Goal: Task Accomplishment & Management: Complete application form

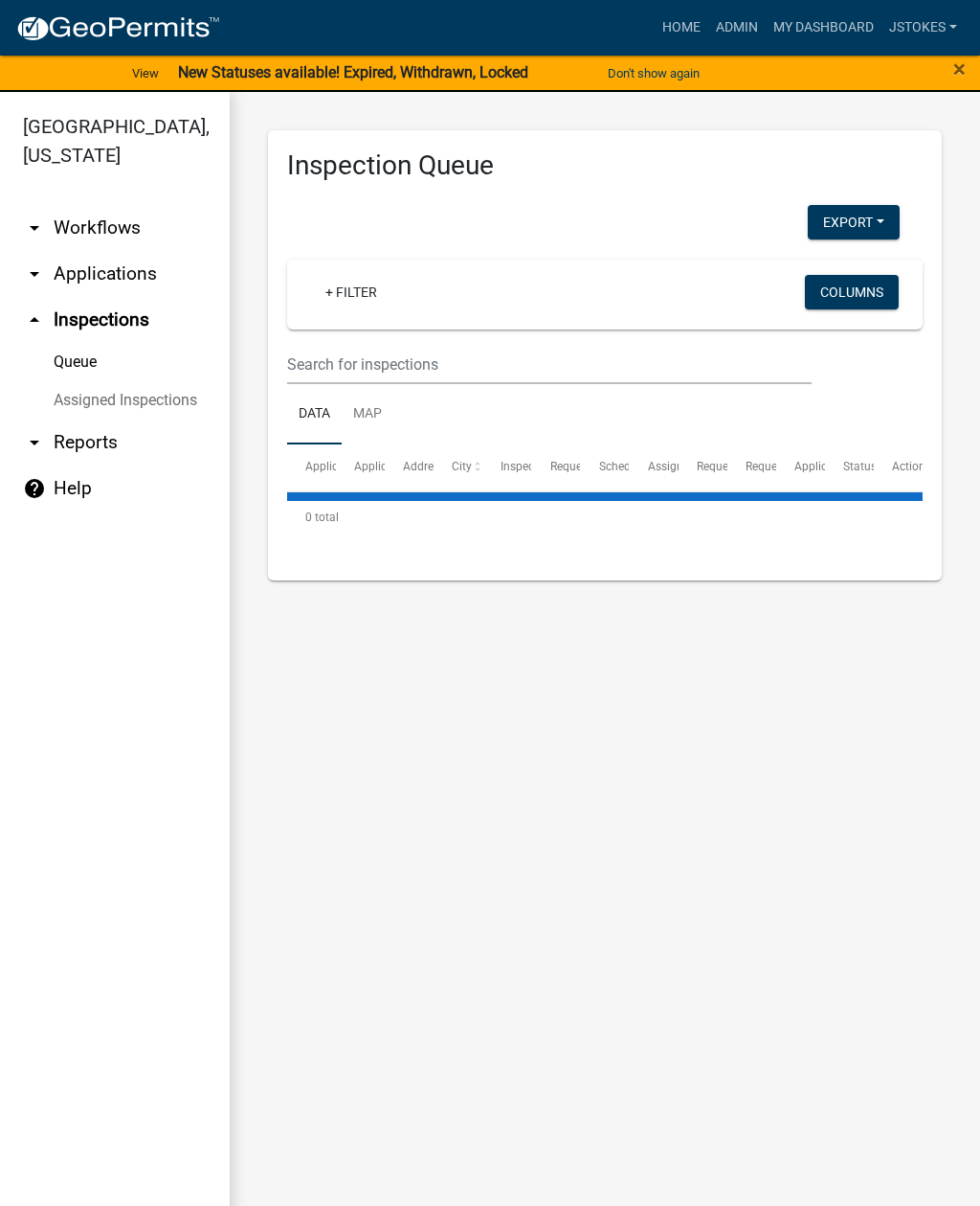
select select "2: 50"
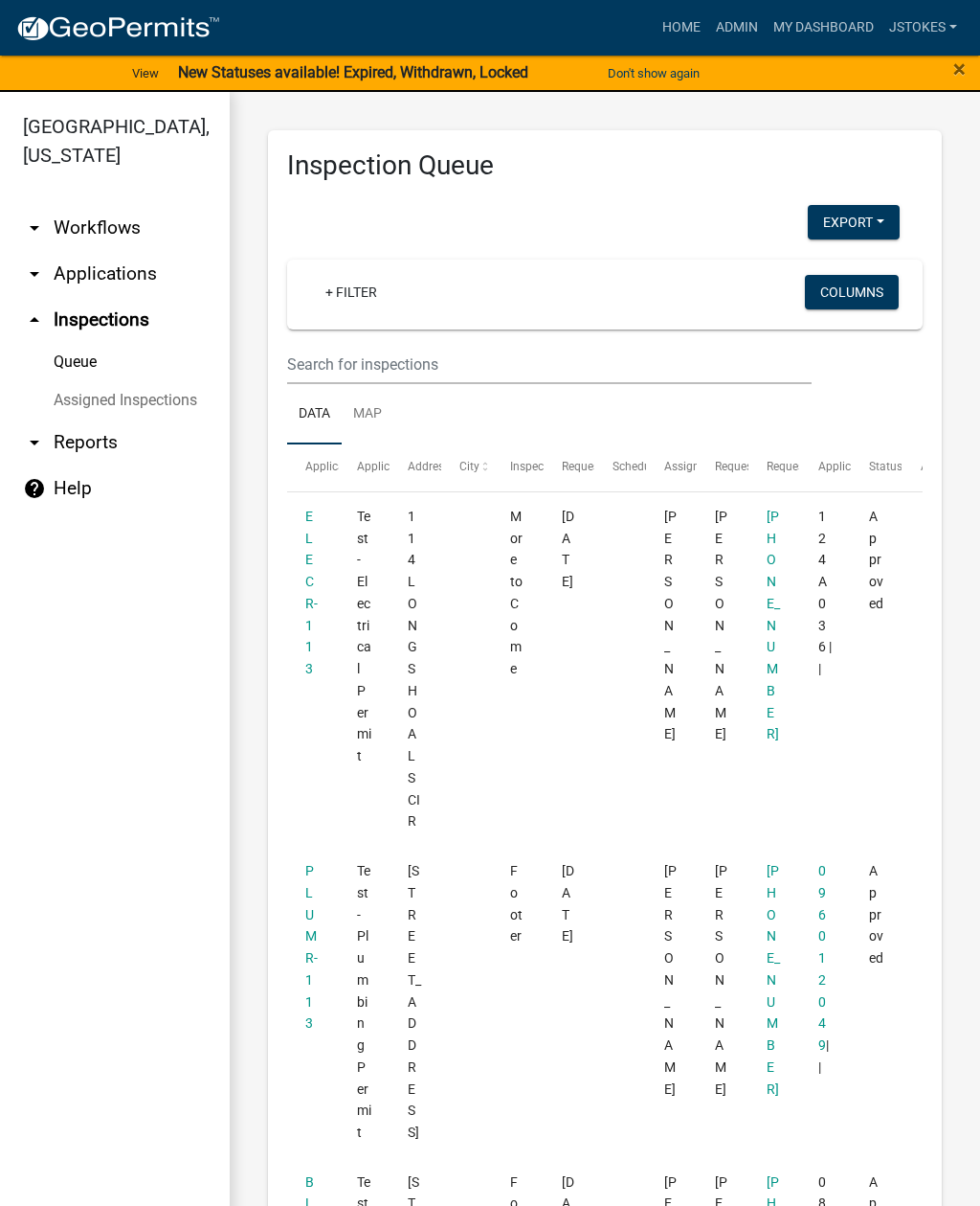
click at [118, 332] on link "arrow_drop_up Inspections" at bounding box center [115, 319] width 230 height 46
click at [109, 326] on link "arrow_drop_up Inspections" at bounding box center [115, 319] width 230 height 46
click at [357, 304] on link "+ Filter" at bounding box center [352, 292] width 82 height 34
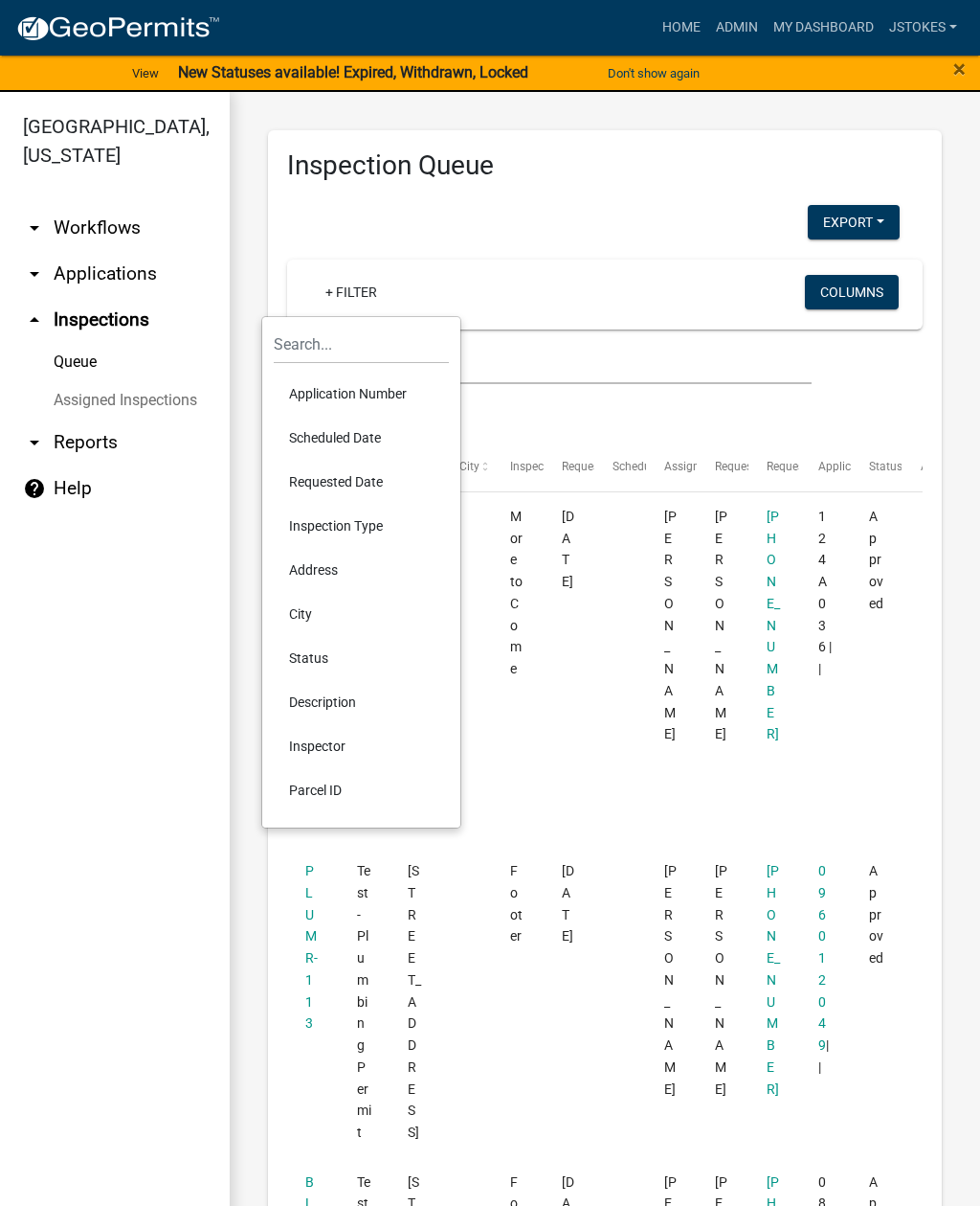
click at [595, 280] on div "+ Filter" at bounding box center [502, 295] width 412 height 39
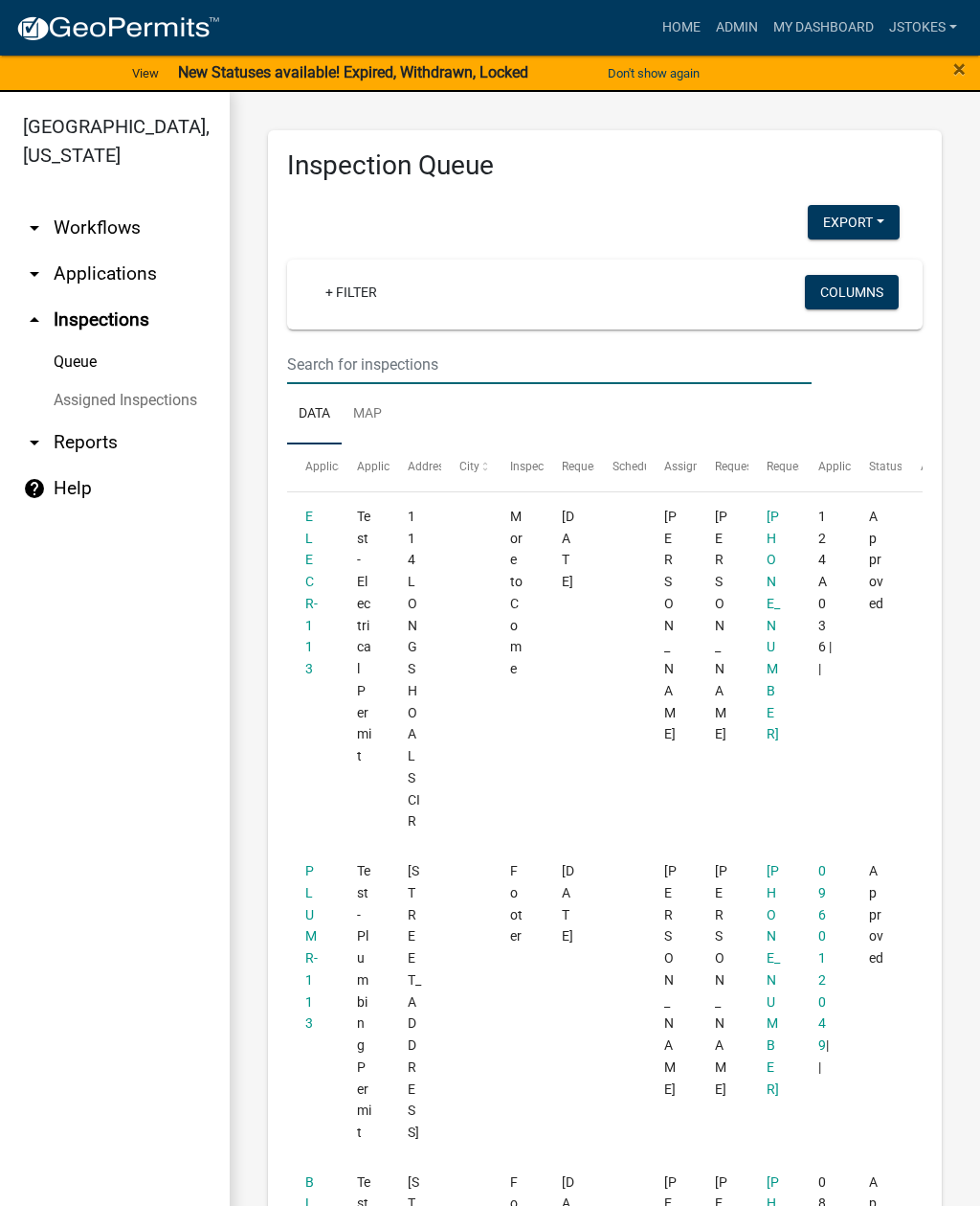
click at [310, 369] on input "text" at bounding box center [550, 364] width 524 height 39
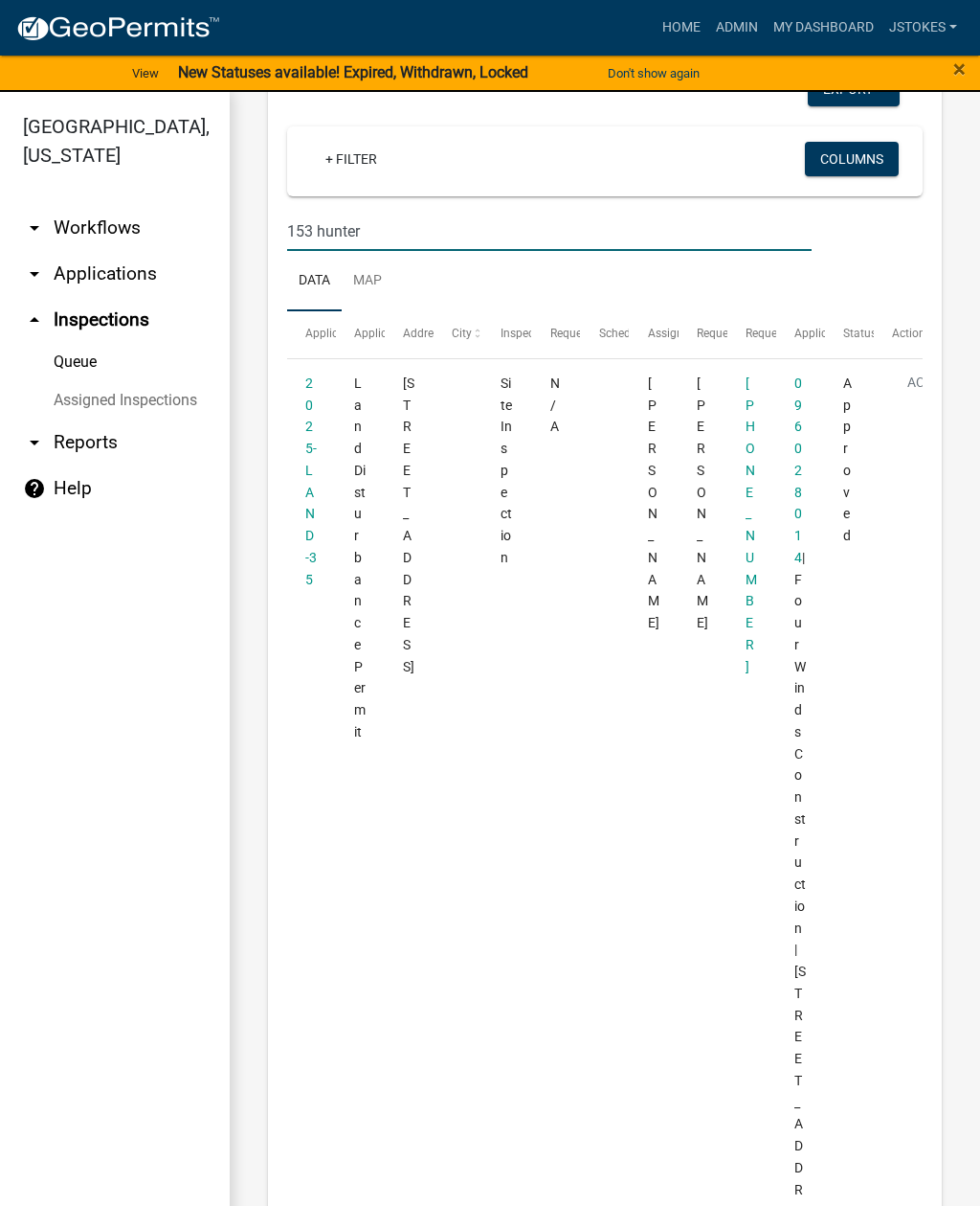
scroll to position [127, 0]
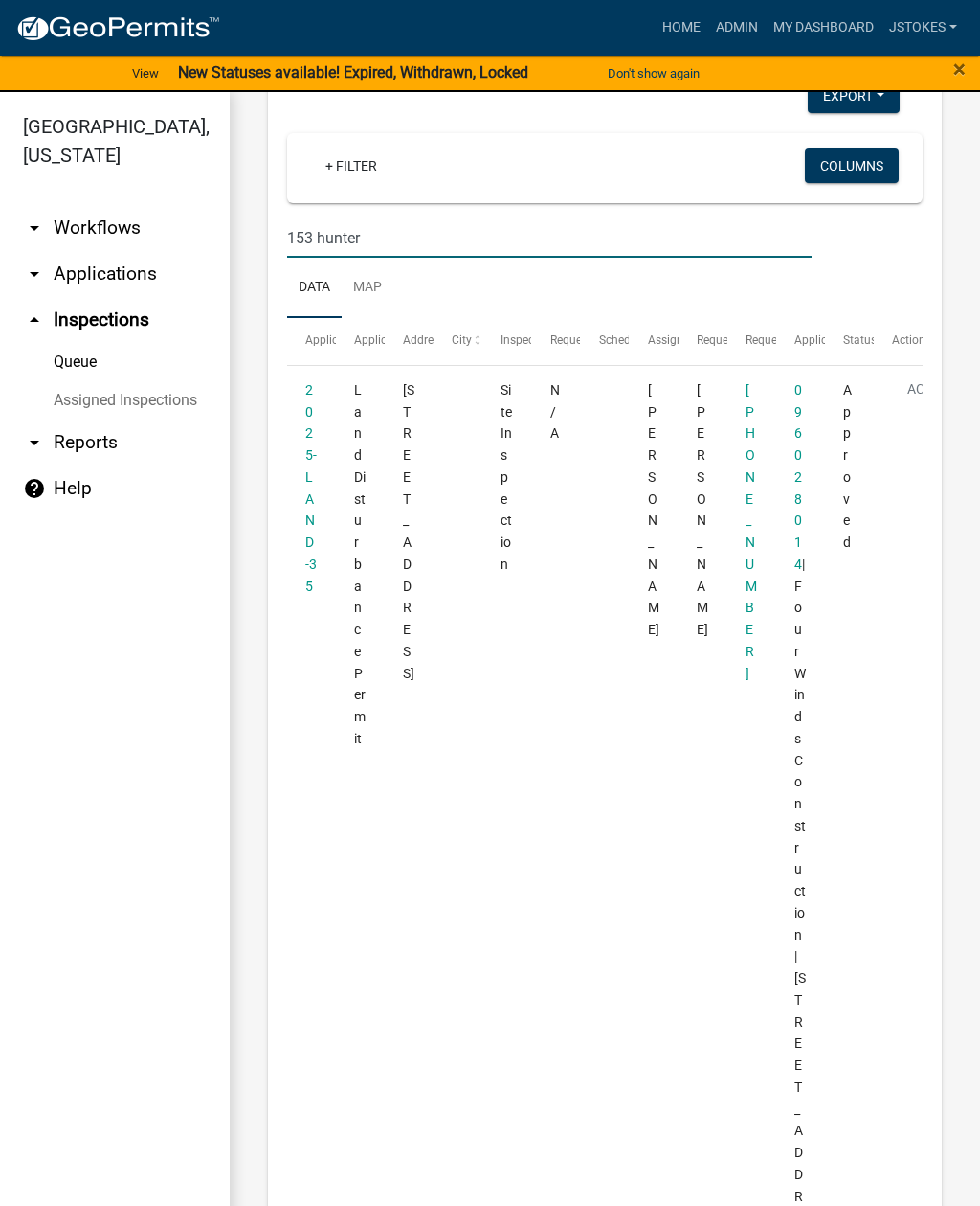
type input "153 hunter"
click at [294, 481] on datatable-body-cell "2025-LAND-35" at bounding box center [312, 826] width 49 height 921
click at [306, 496] on link "2025-LAND-35" at bounding box center [311, 487] width 12 height 211
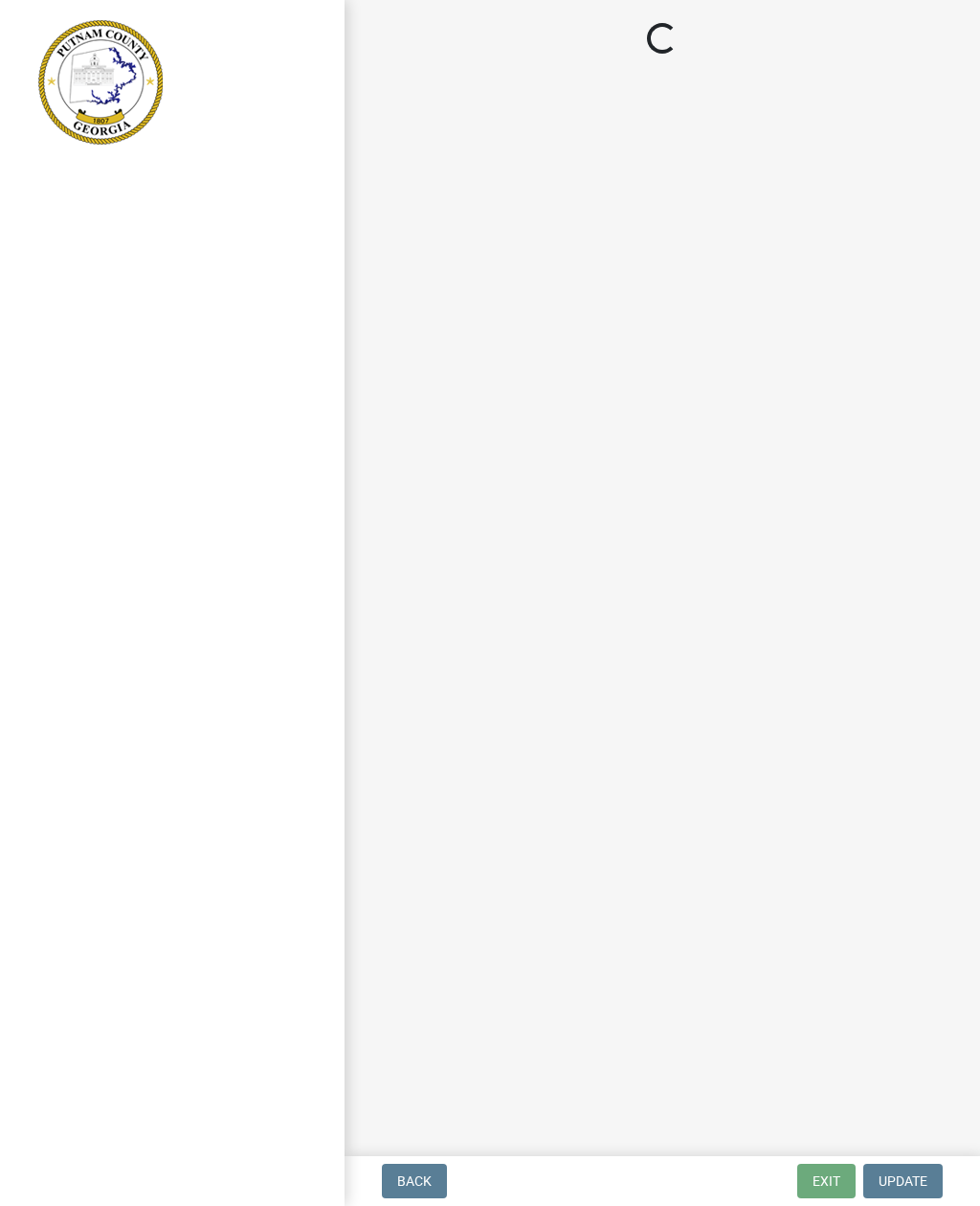
select select "af3c6edf-34d7-49be-824e-99d5d0a3954f"
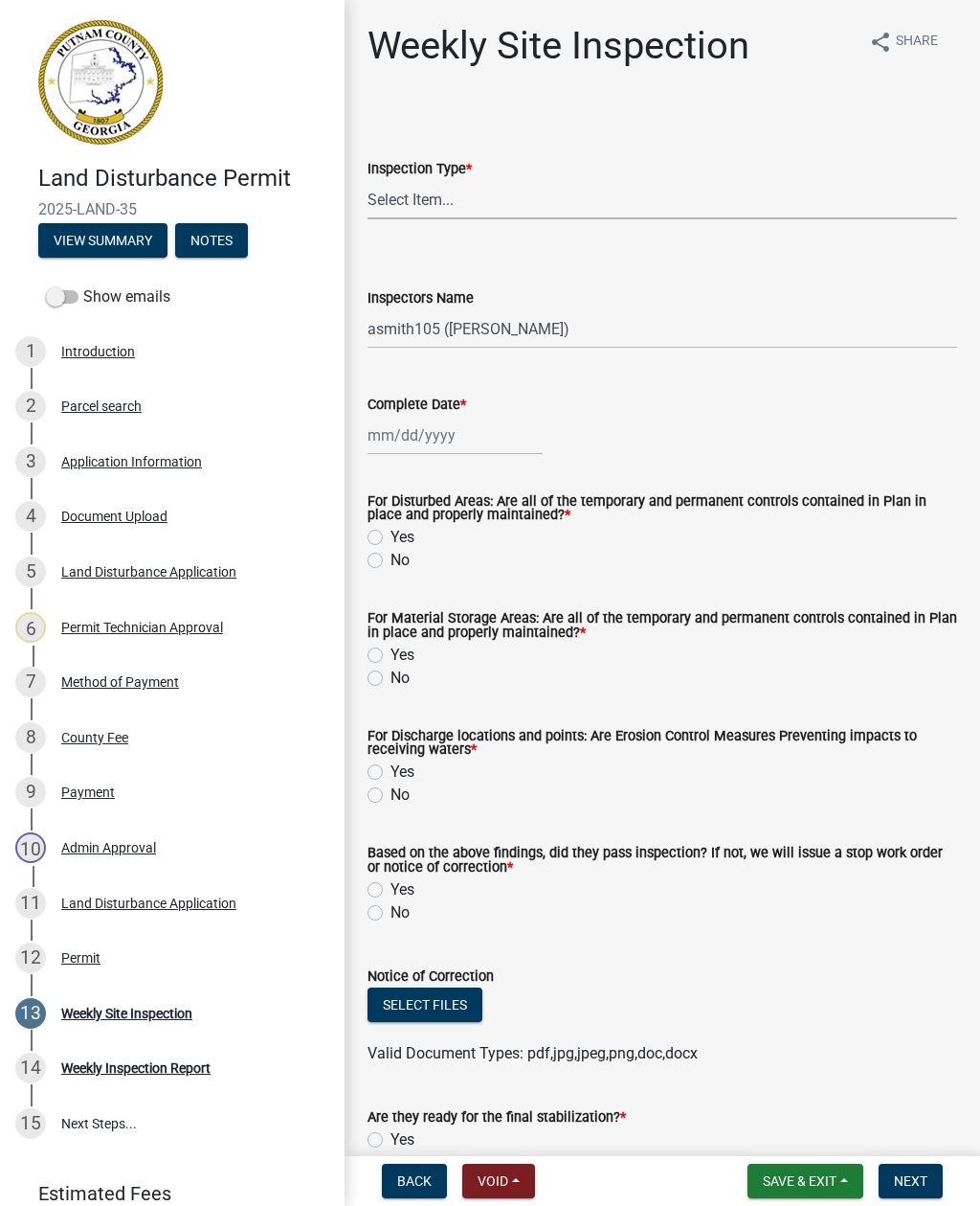
click at [431, 207] on select "Select Item... Site Inspection Initial Inspection Within 24 hours of a 0.5" sto…" at bounding box center [662, 199] width 590 height 39
select select "93c72d9c-4ccd-4a4f-9c87-9d2cfc81a2e2"
click at [461, 325] on select "Select Item... mrivera ([PERSON_NAME]) jstokes ([PERSON_NAME]) asmith105 ([PERS…" at bounding box center [662, 329] width 590 height 39
select select "41005c5c-e1e6-4724-b212-606768993ffb"
click at [410, 436] on div at bounding box center [455, 435] width 175 height 39
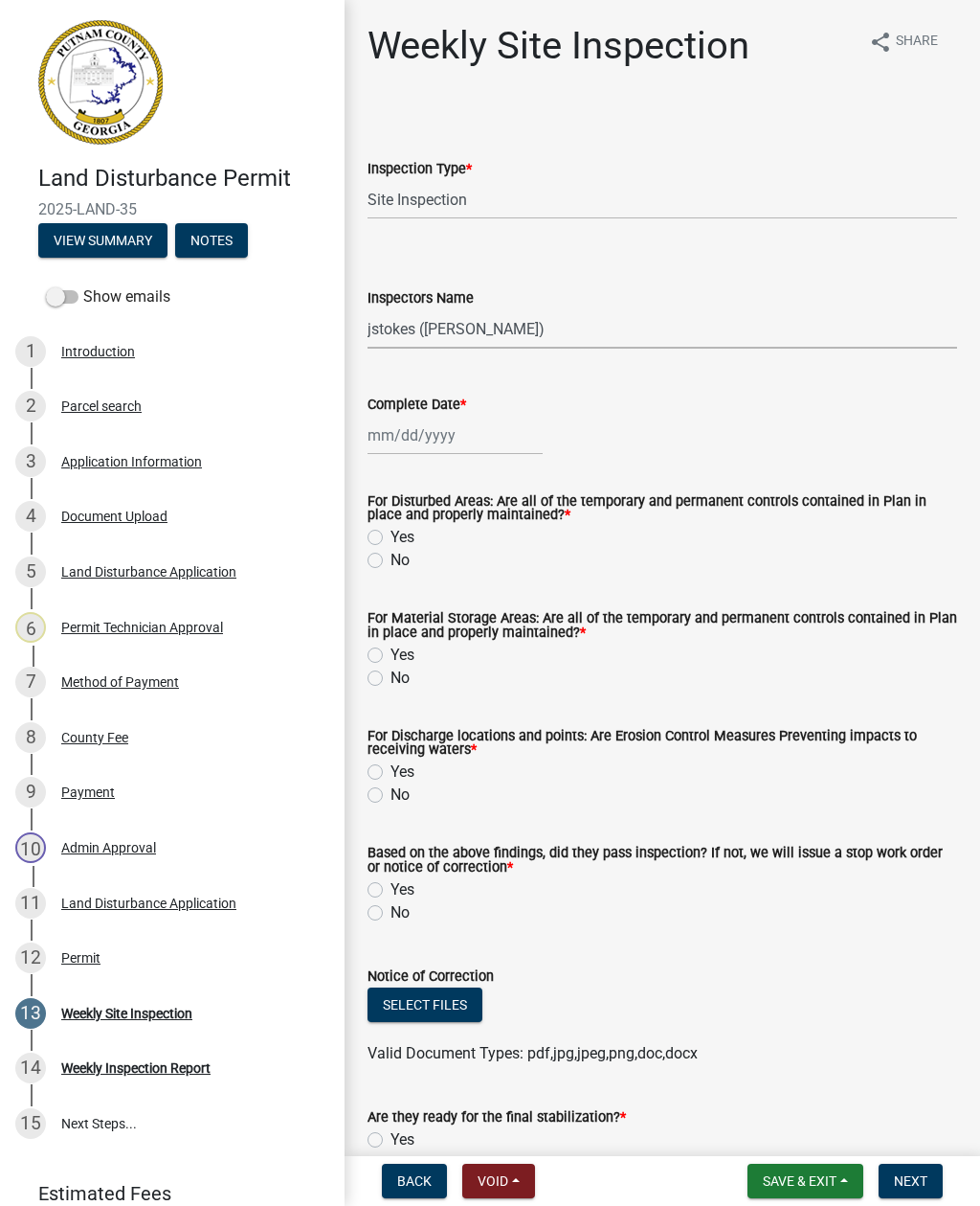
select select "8"
select select "2025"
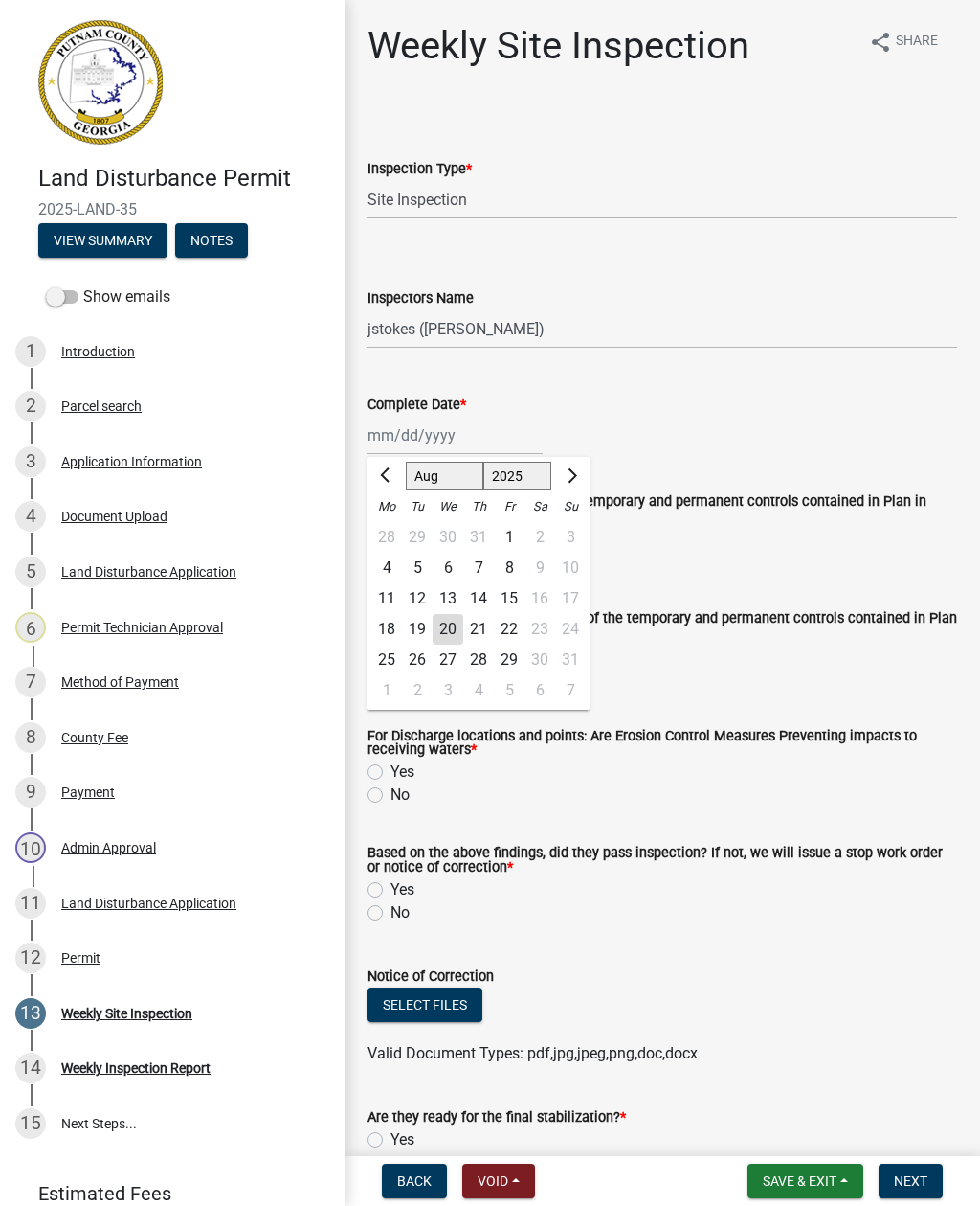
click at [442, 627] on div "20" at bounding box center [448, 629] width 30 height 30
type input "[DATE]"
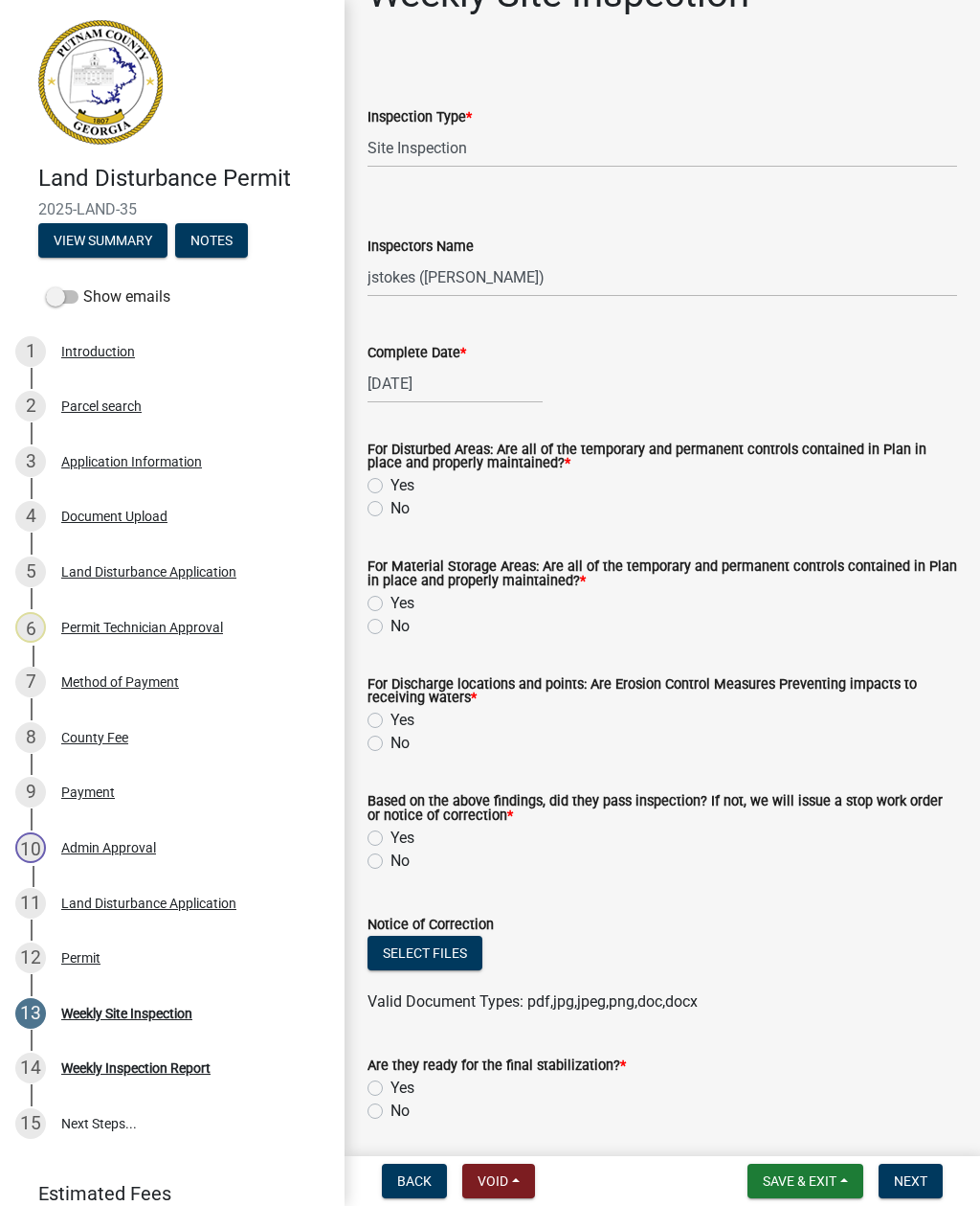
scroll to position [53, 0]
click at [391, 488] on label "Yes" at bounding box center [403, 484] width 24 height 23
click at [391, 485] on input "Yes" at bounding box center [397, 479] width 13 height 13
radio input "true"
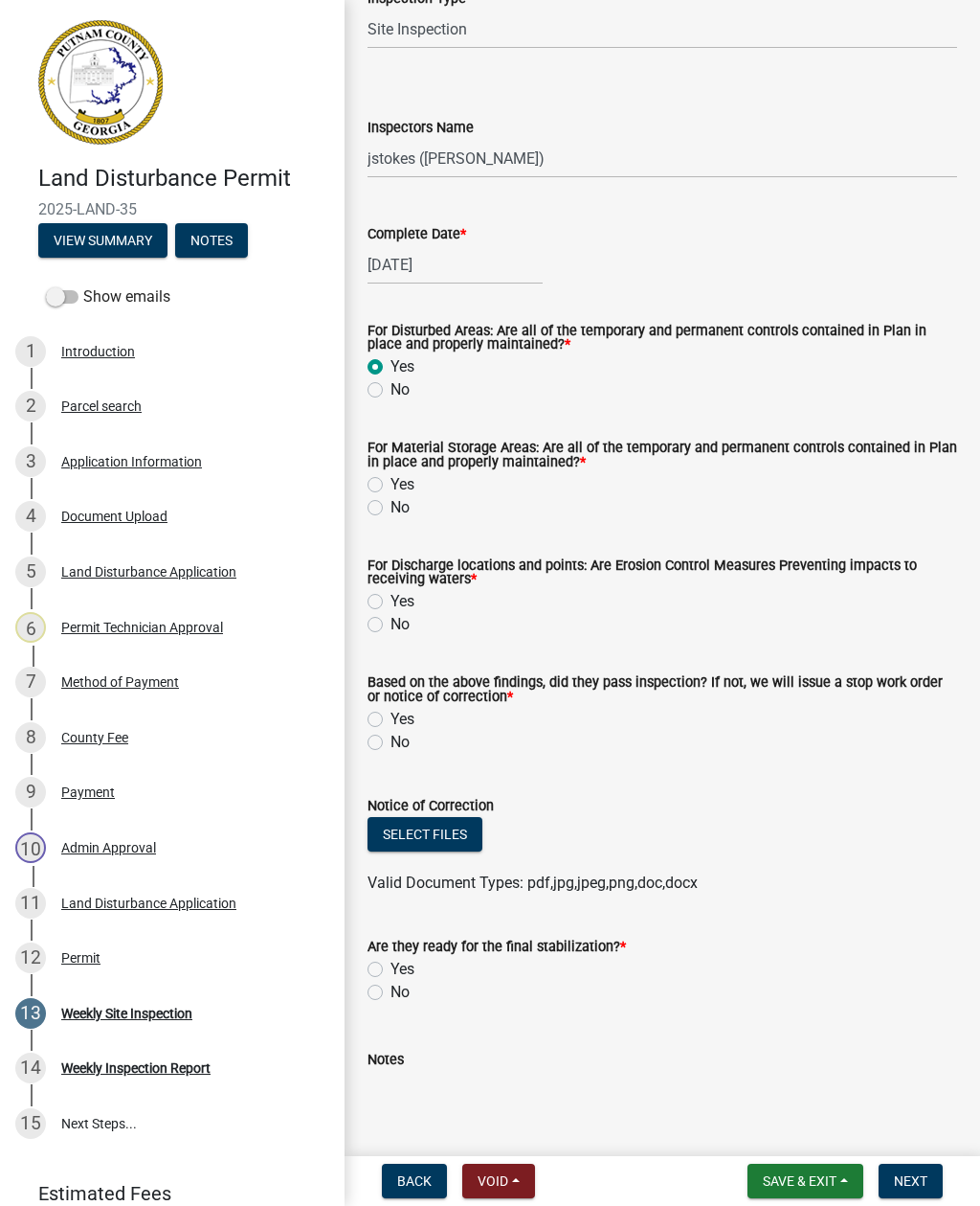
scroll to position [169, 0]
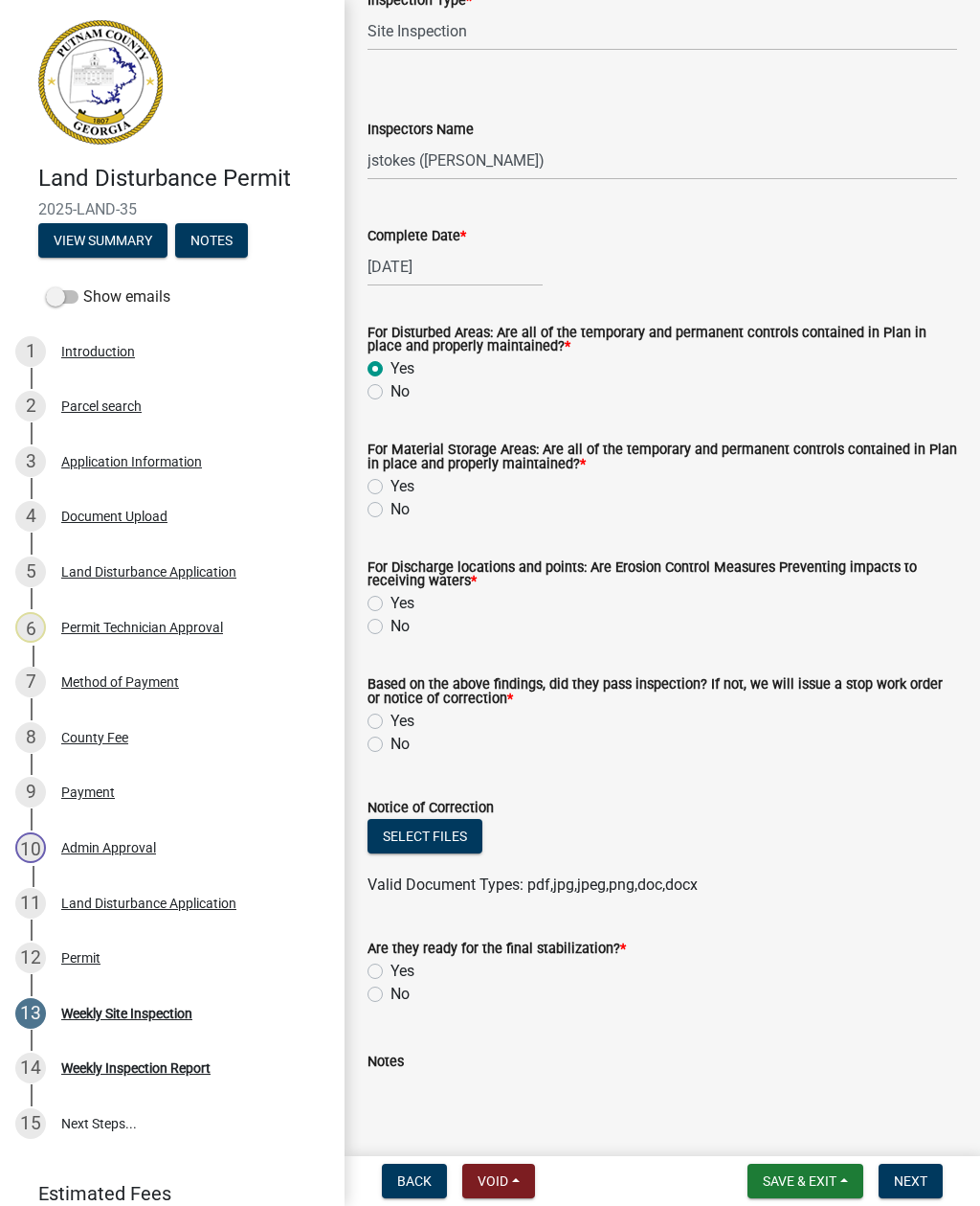
click at [391, 494] on label "Yes" at bounding box center [403, 486] width 24 height 23
click at [391, 487] on input "Yes" at bounding box center [397, 481] width 13 height 13
radio input "true"
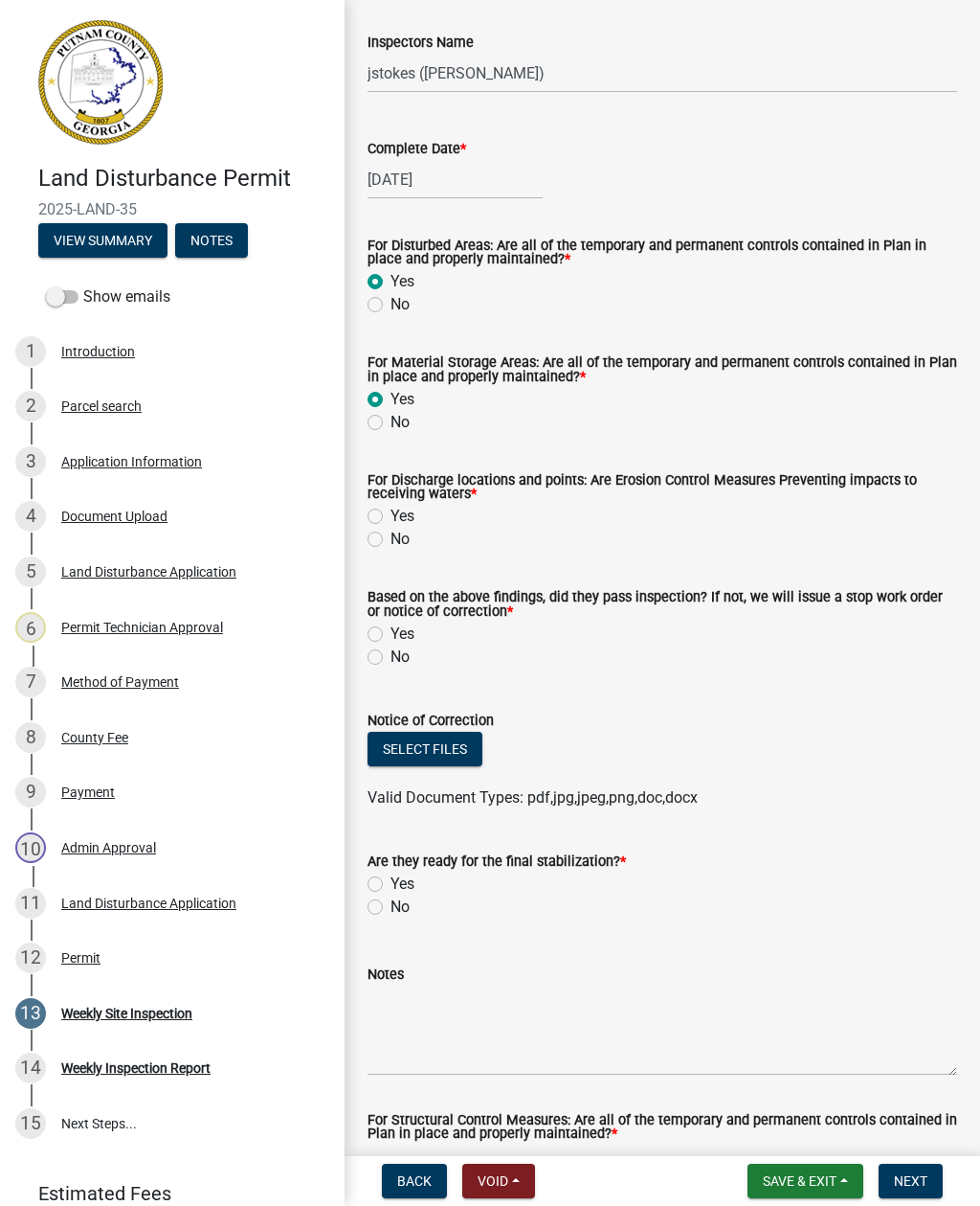
scroll to position [265, 0]
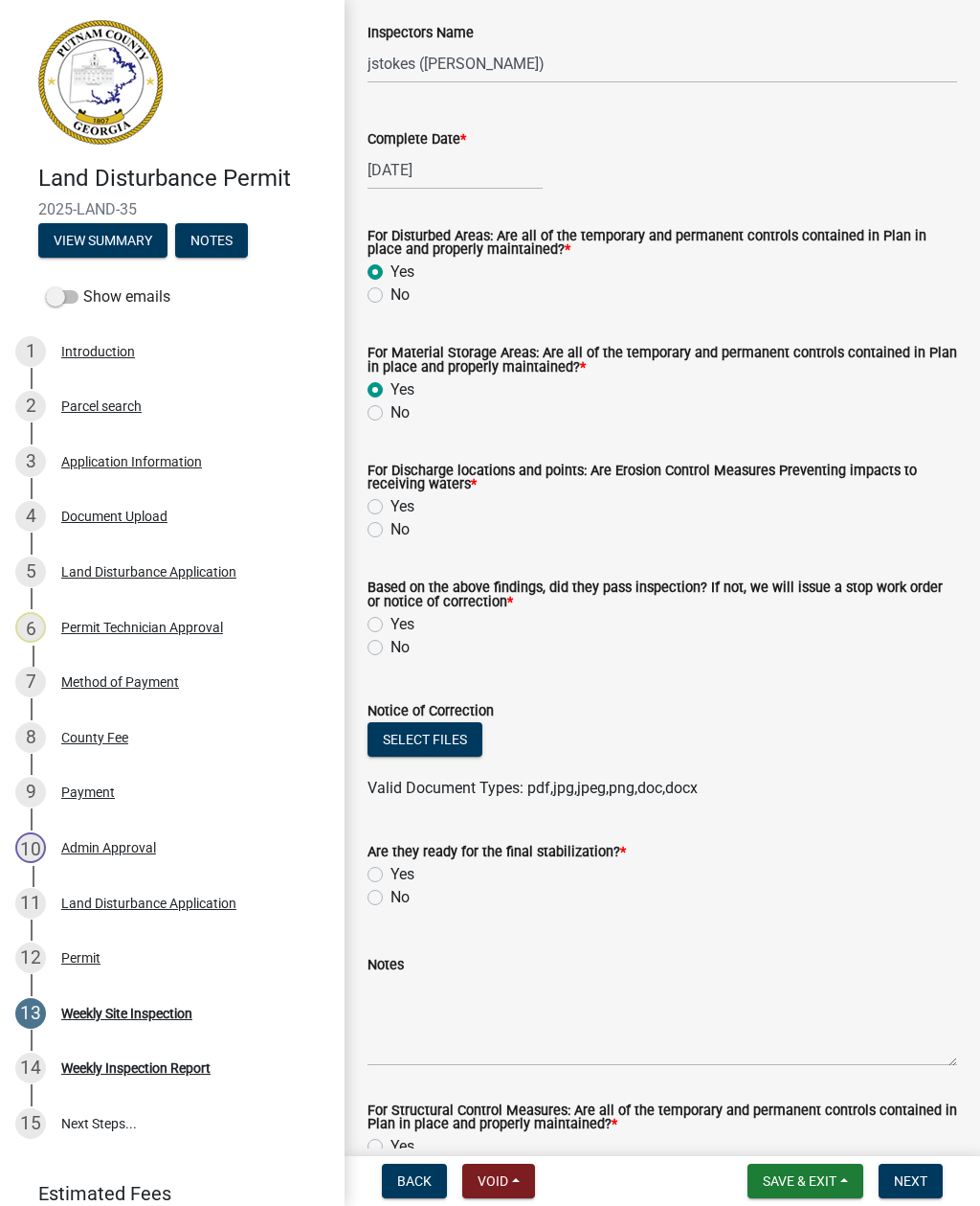
click at [391, 506] on label "Yes" at bounding box center [403, 506] width 24 height 23
click at [391, 506] on input "Yes" at bounding box center [397, 501] width 13 height 13
radio input "true"
click at [391, 646] on label "No" at bounding box center [401, 646] width 20 height 23
click at [391, 646] on input "No" at bounding box center [397, 641] width 13 height 13
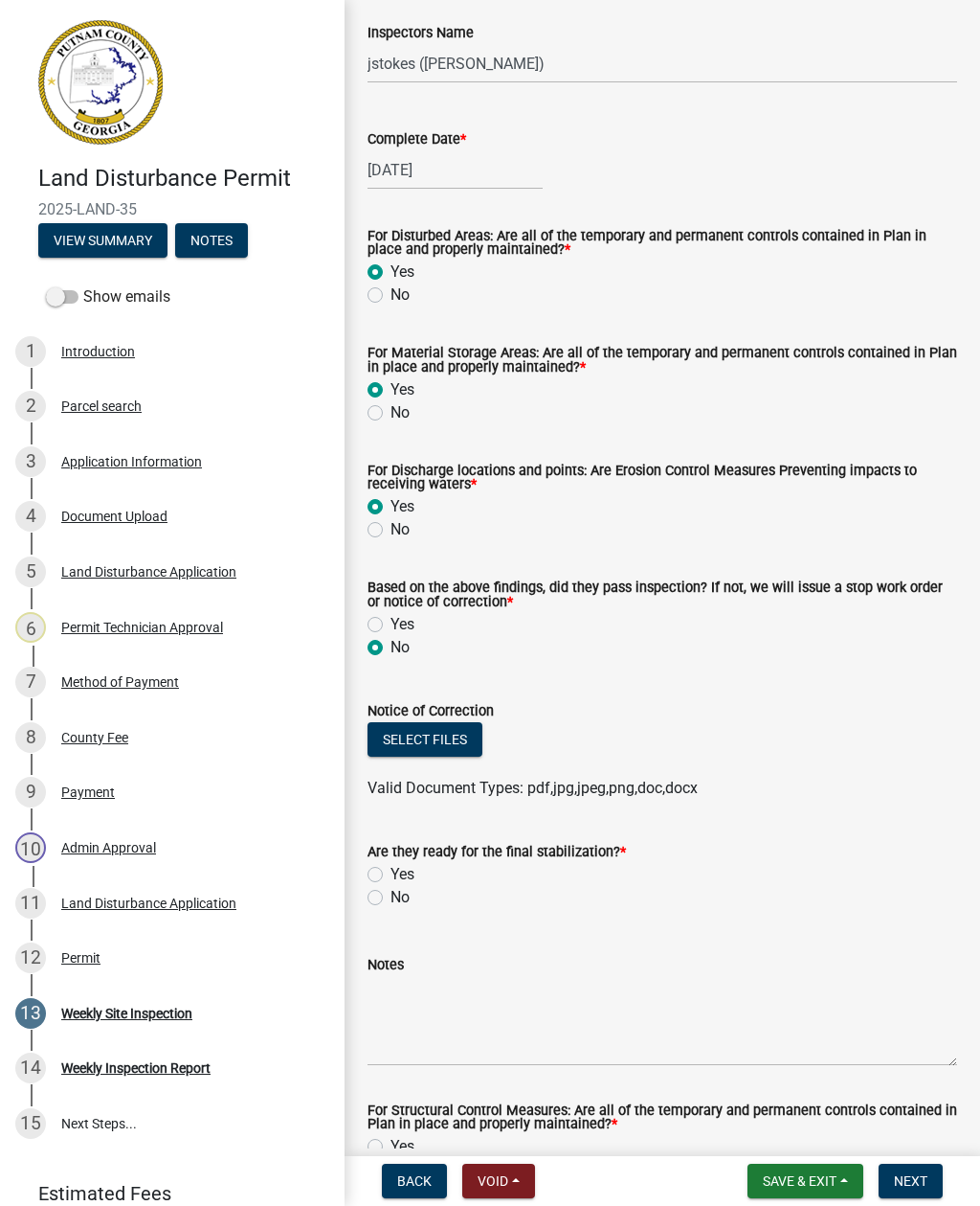
radio input "true"
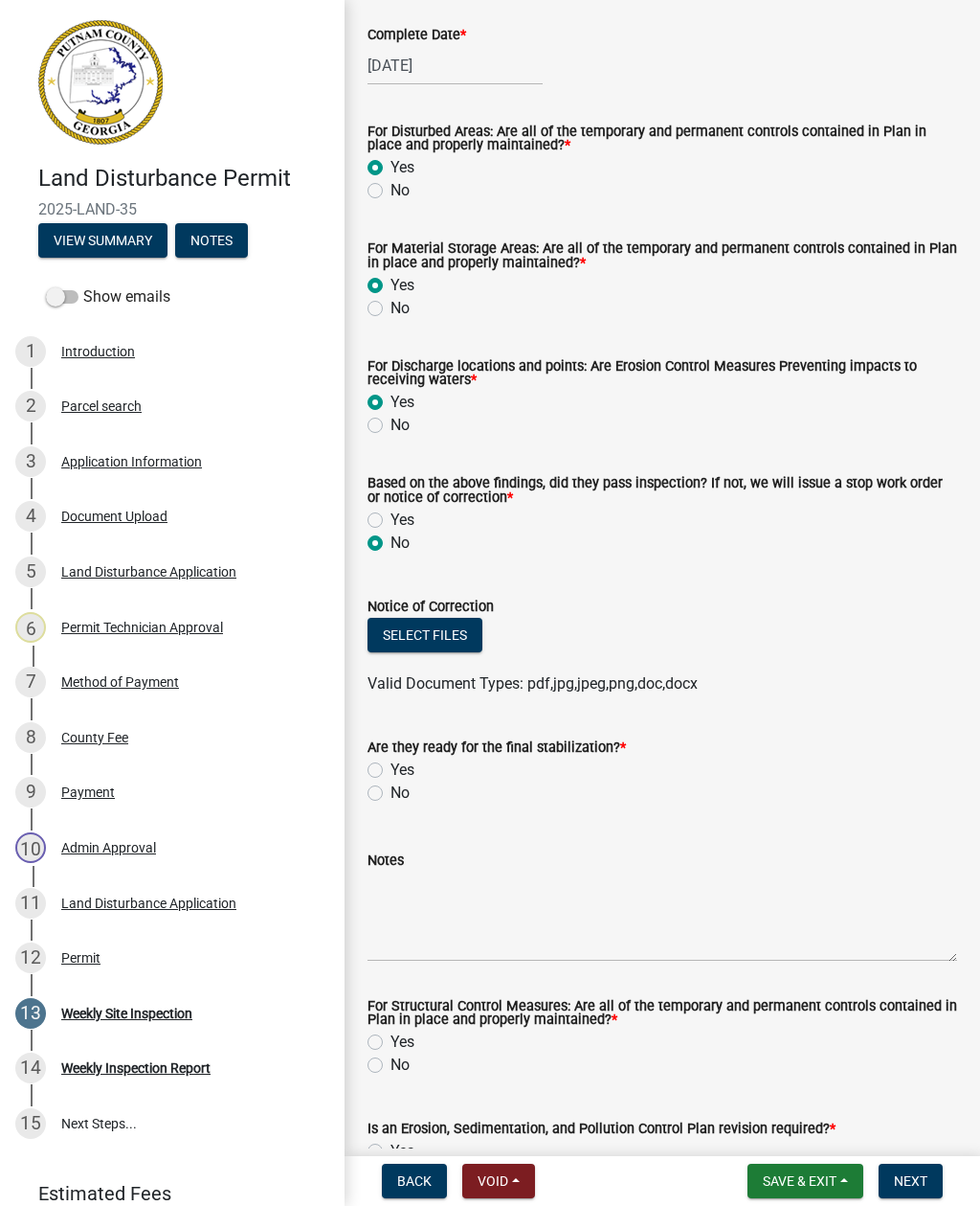
scroll to position [370, 0]
click at [391, 796] on label "No" at bounding box center [401, 792] width 20 height 23
click at [391, 793] on input "No" at bounding box center [397, 787] width 13 height 13
radio input "true"
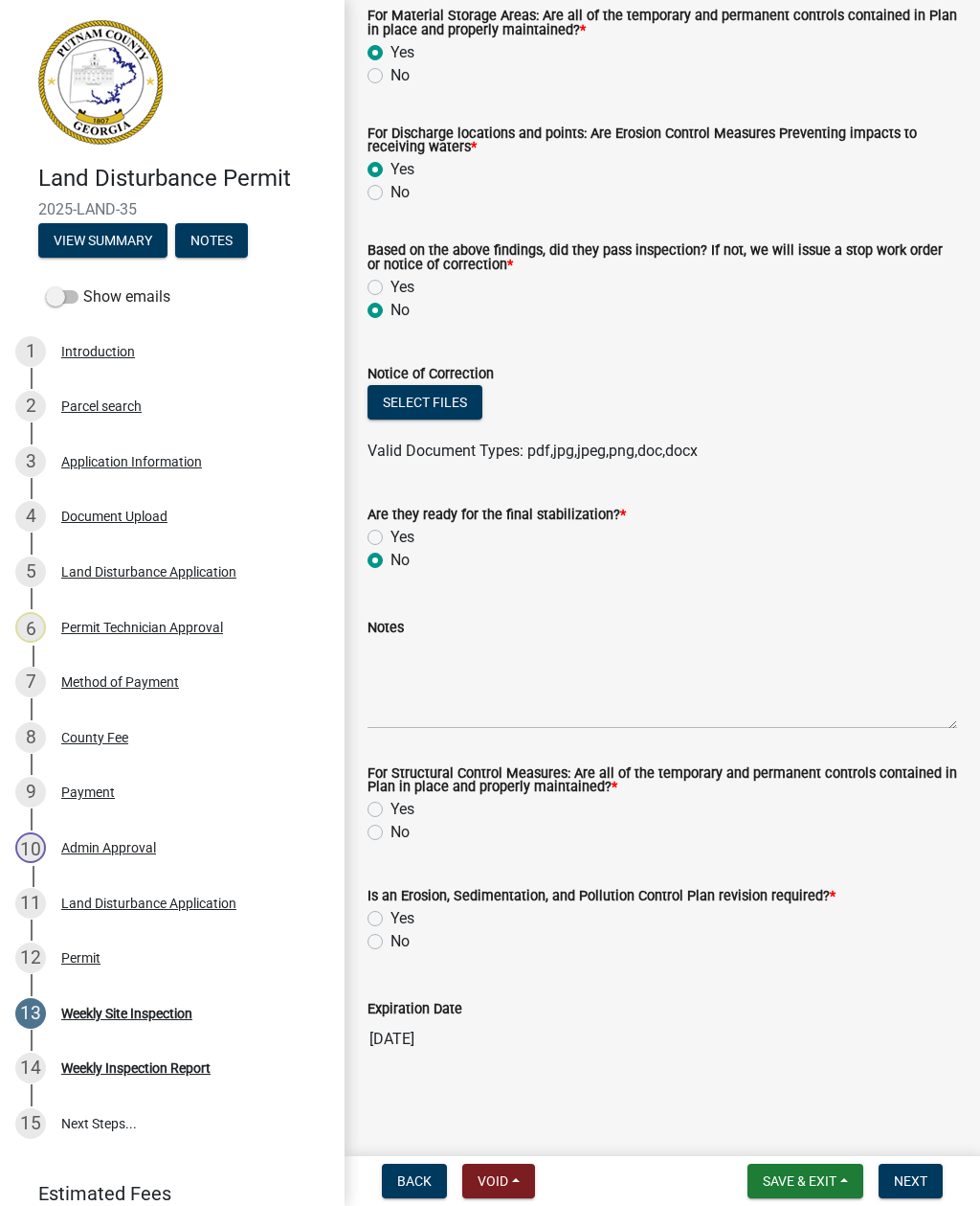
scroll to position [605, 0]
click at [391, 803] on label "Yes" at bounding box center [403, 808] width 24 height 23
click at [391, 803] on input "Yes" at bounding box center [397, 803] width 13 height 13
radio input "true"
click at [391, 922] on label "Yes" at bounding box center [403, 917] width 24 height 23
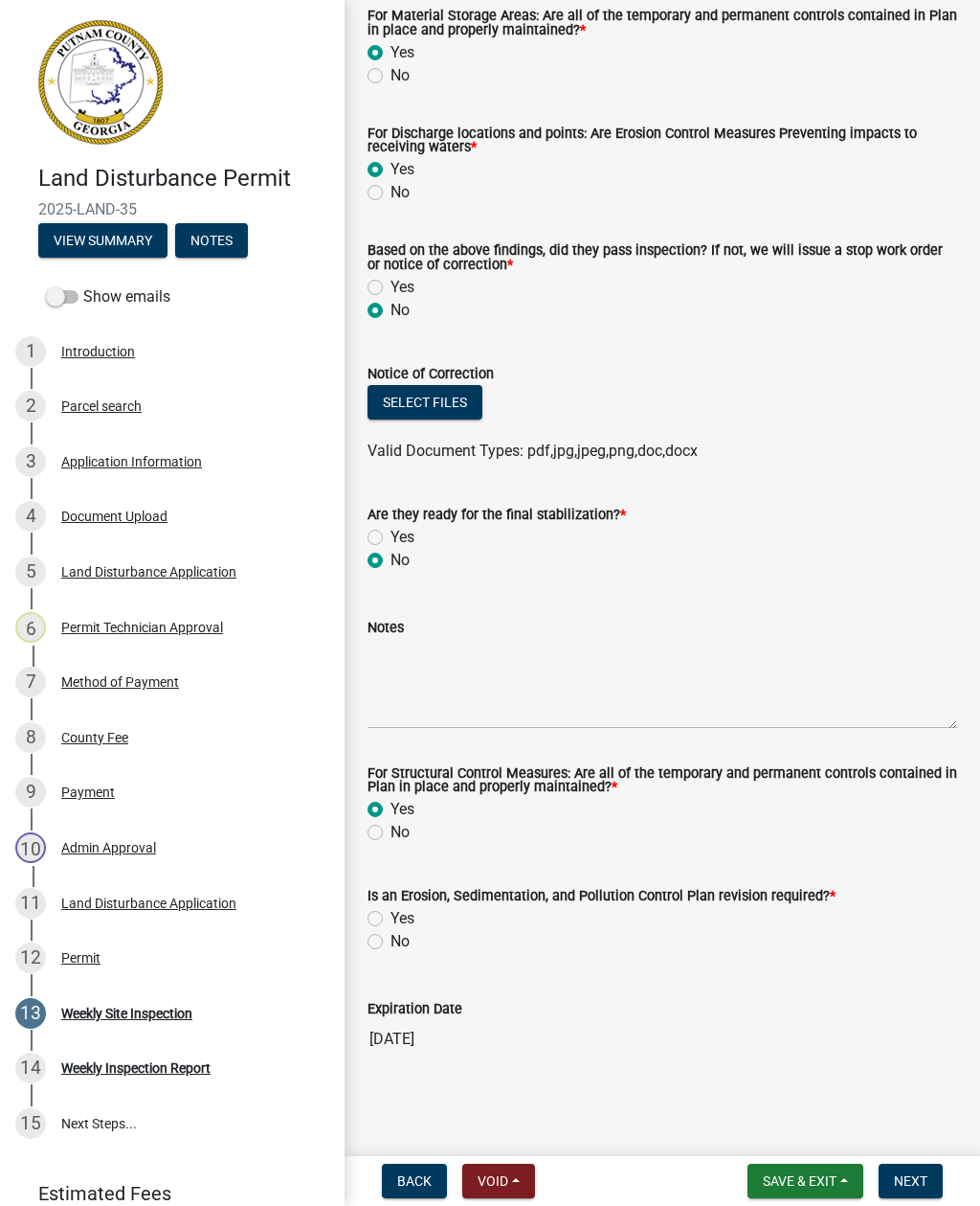
click at [391, 919] on input "Yes" at bounding box center [397, 912] width 13 height 13
radio input "true"
click at [469, 700] on textarea "Notes" at bounding box center [662, 684] width 590 height 90
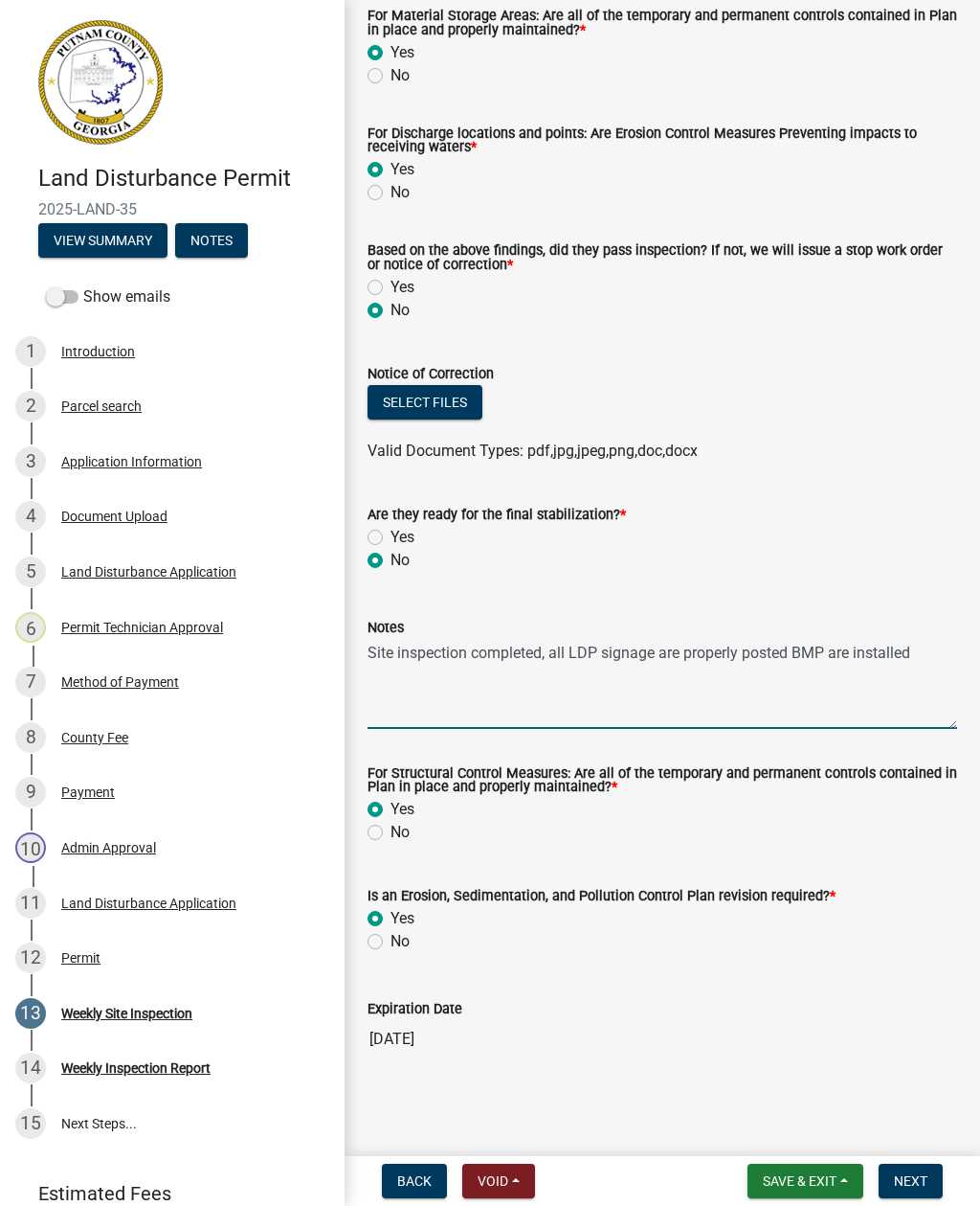
type textarea "Site inspection completed, all LDP signage are properly posted BMP are installed"
click at [445, 396] on button "Select files" at bounding box center [424, 402] width 115 height 34
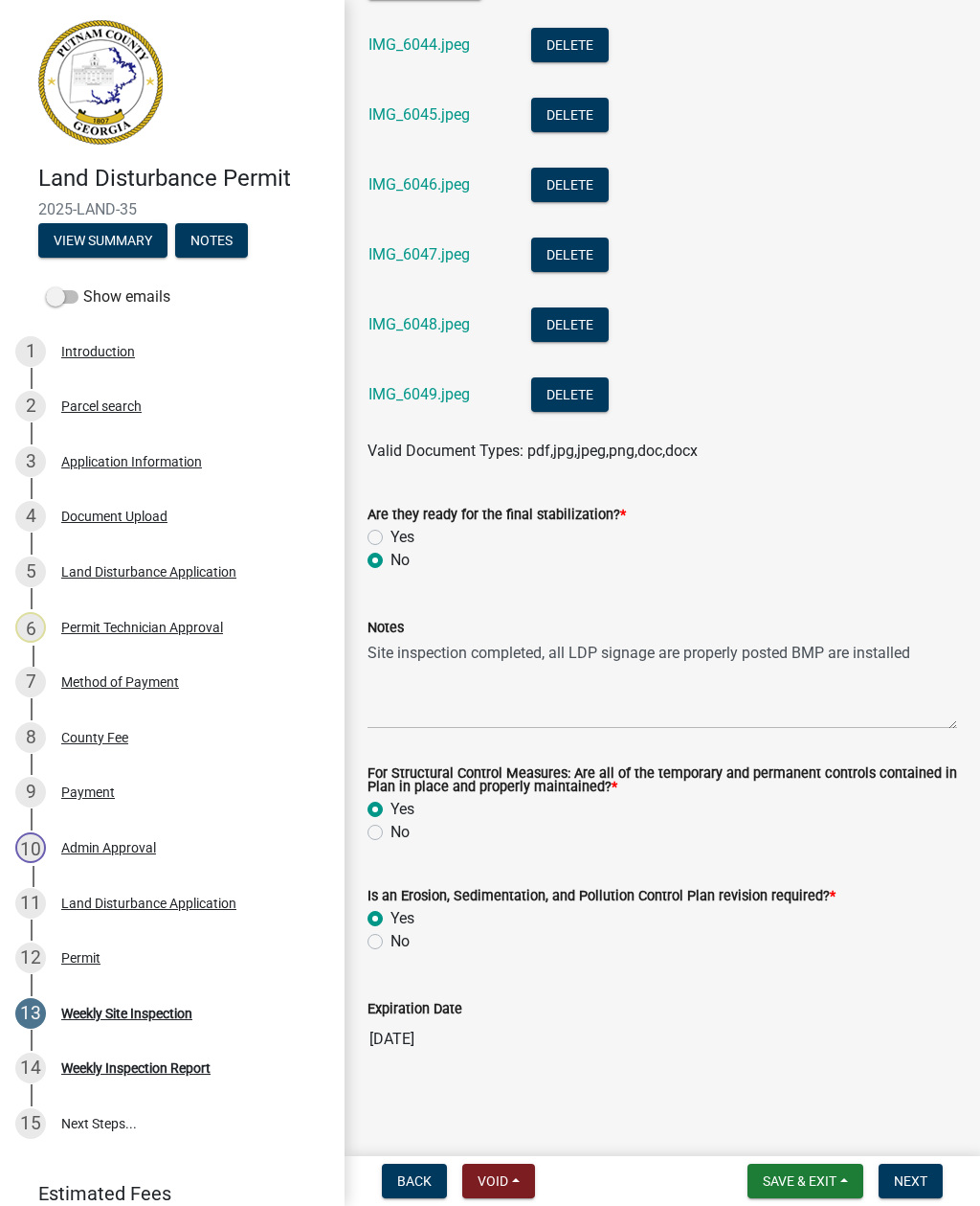
scroll to position [1024, 0]
click at [913, 1187] on span "Next" at bounding box center [911, 1180] width 33 height 16
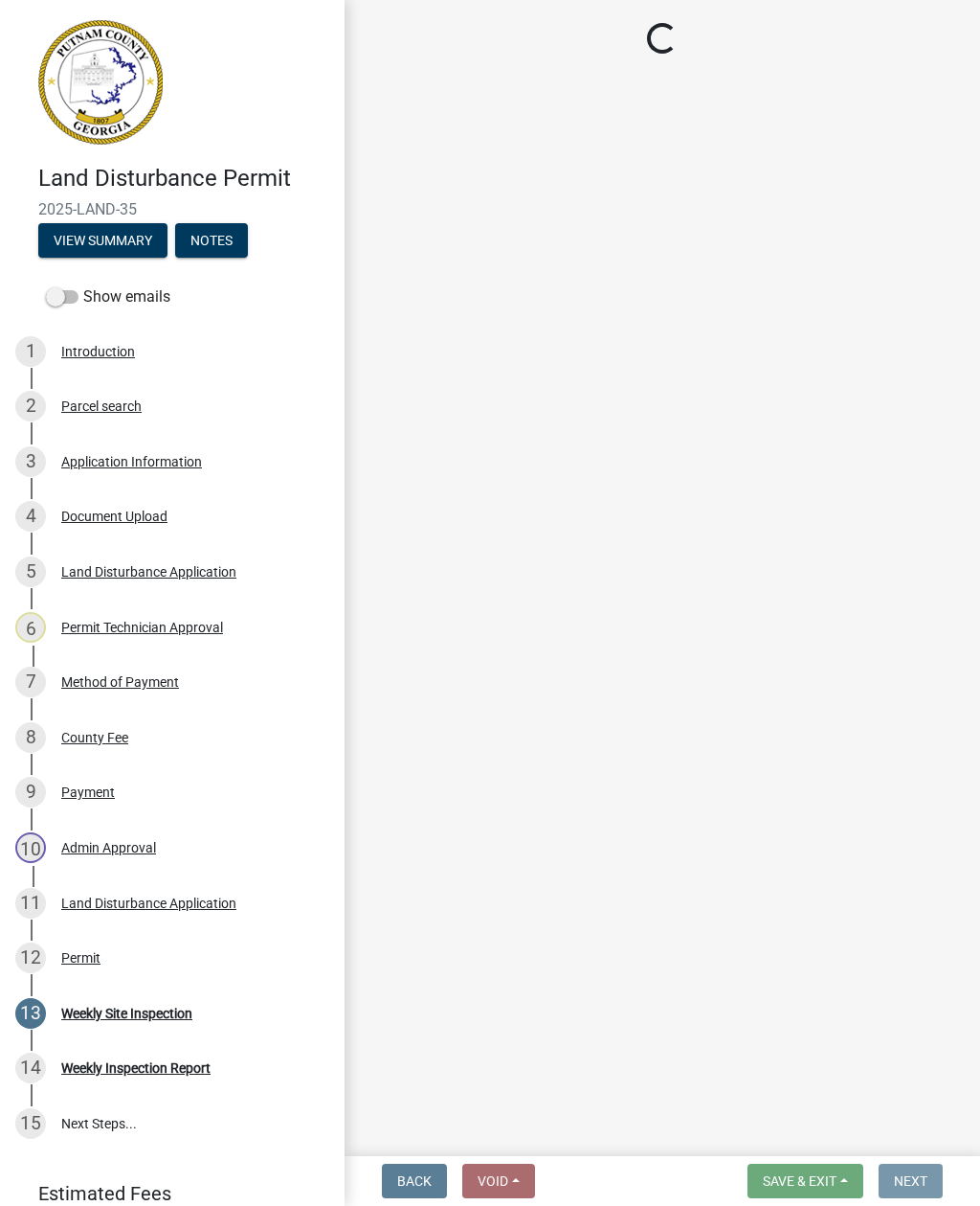
scroll to position [0, 0]
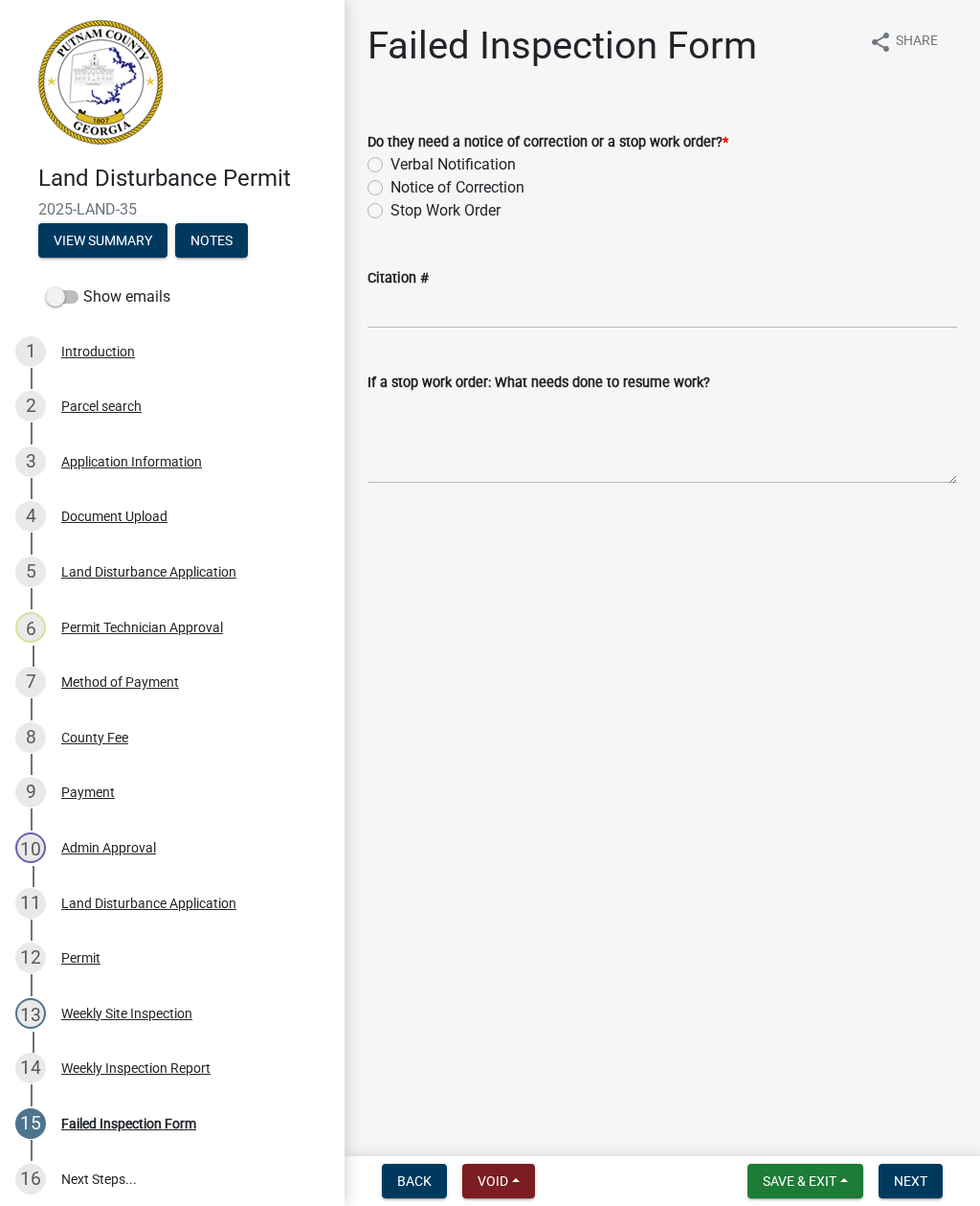
click at [403, 1175] on span "Back" at bounding box center [414, 1180] width 34 height 16
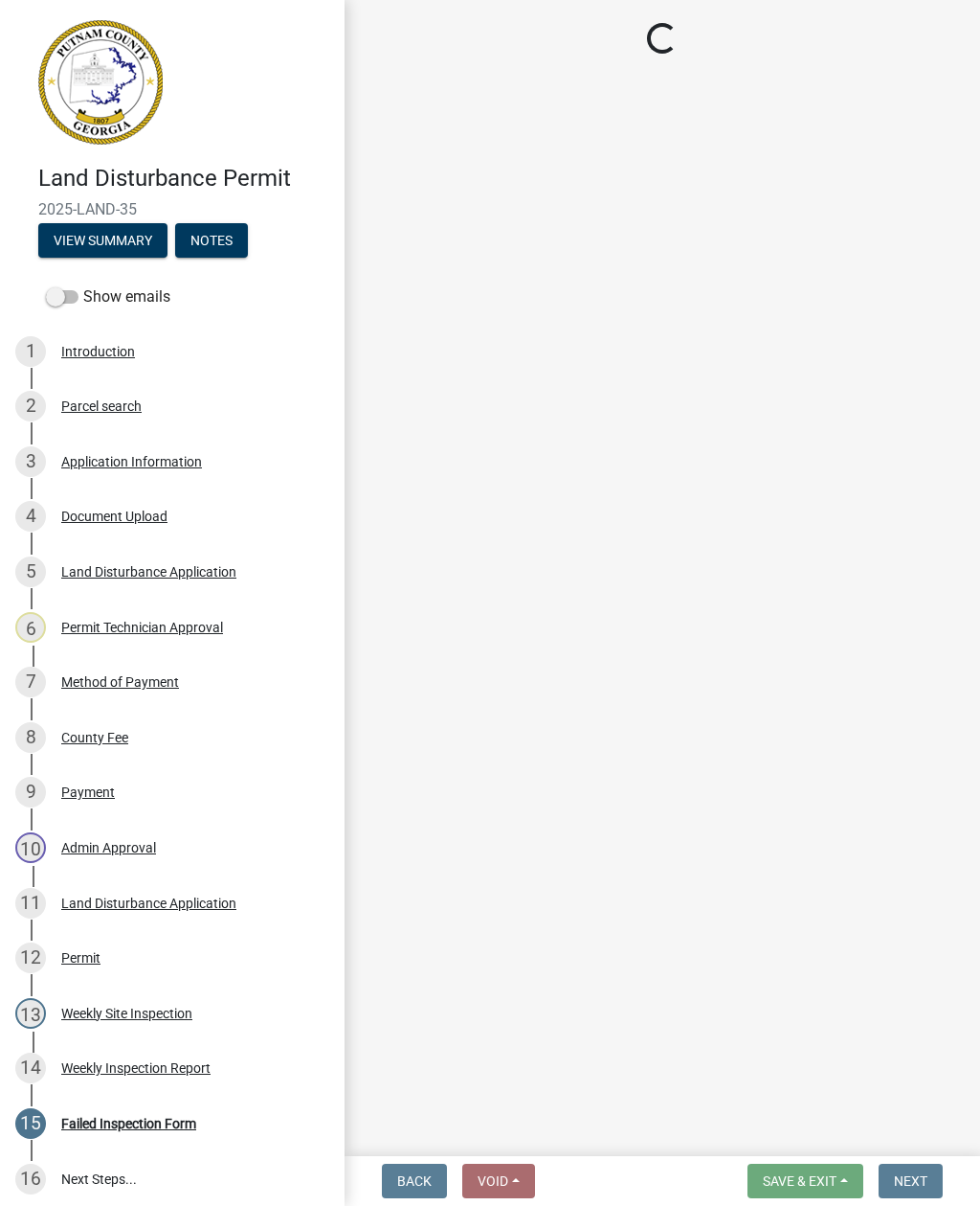
select select "93c72d9c-4ccd-4a4f-9c87-9d2cfc81a2e2"
select select "41005c5c-e1e6-4724-b212-606768993ffb"
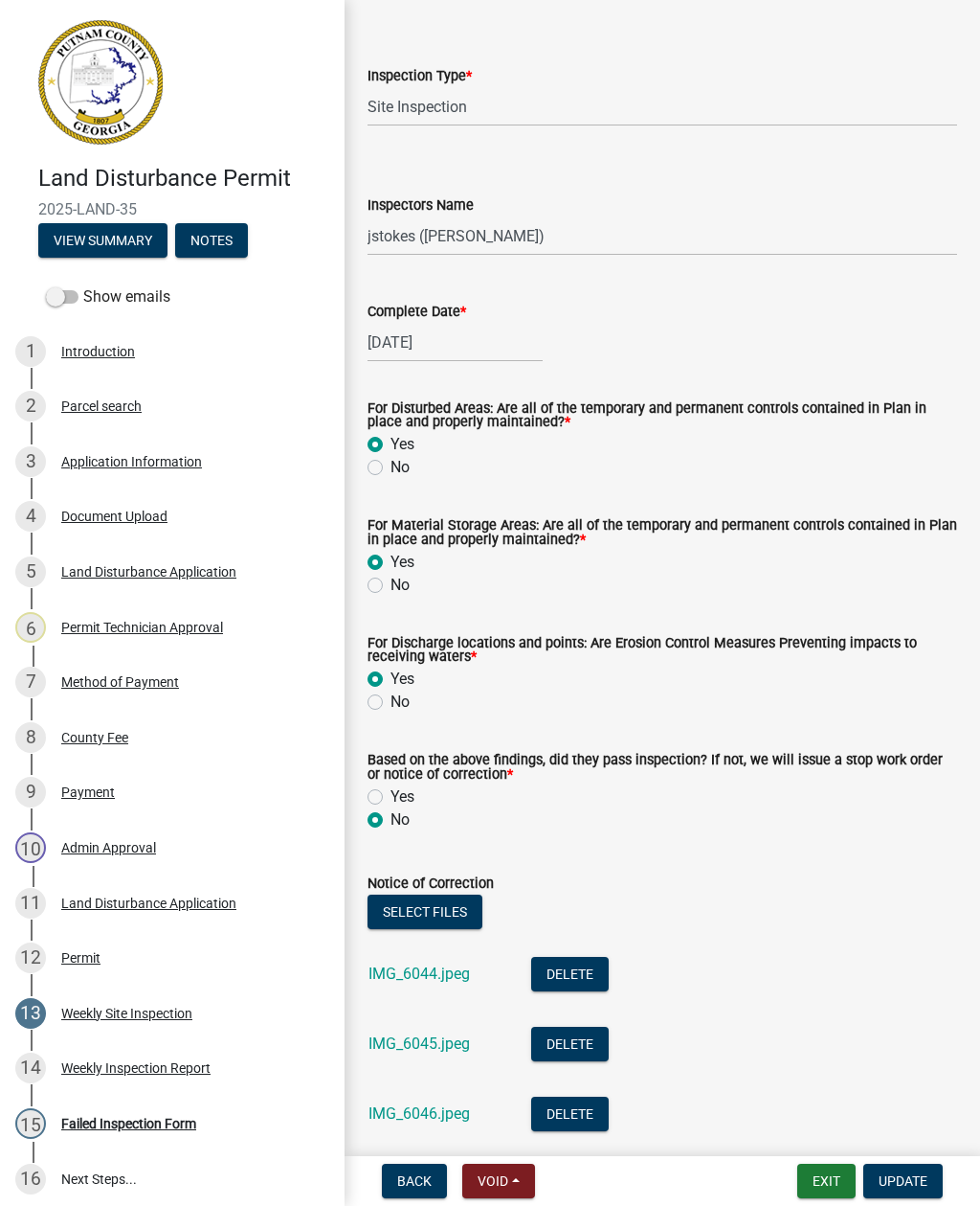
scroll to position [106, 0]
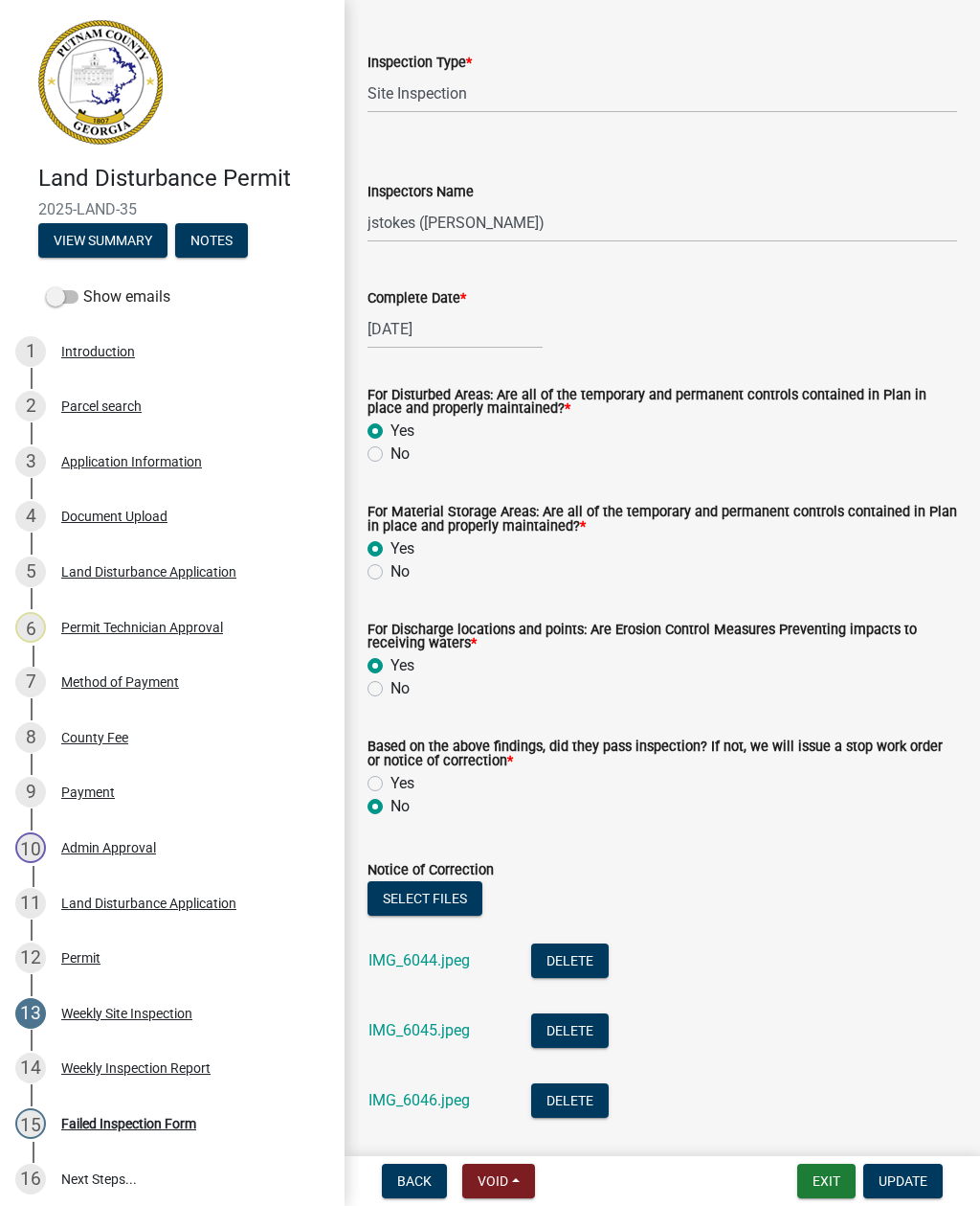
click at [384, 776] on div "Yes" at bounding box center [662, 783] width 590 height 23
click at [365, 794] on div "Based on the above findings, did they pass inspection? If not, we will issue a …" at bounding box center [663, 766] width 619 height 99
click at [364, 792] on div "Based on the above findings, did they pass inspection? If not, we will issue a …" at bounding box center [663, 766] width 619 height 99
click at [391, 790] on label "Yes" at bounding box center [403, 783] width 24 height 23
click at [391, 785] on input "Yes" at bounding box center [397, 778] width 13 height 13
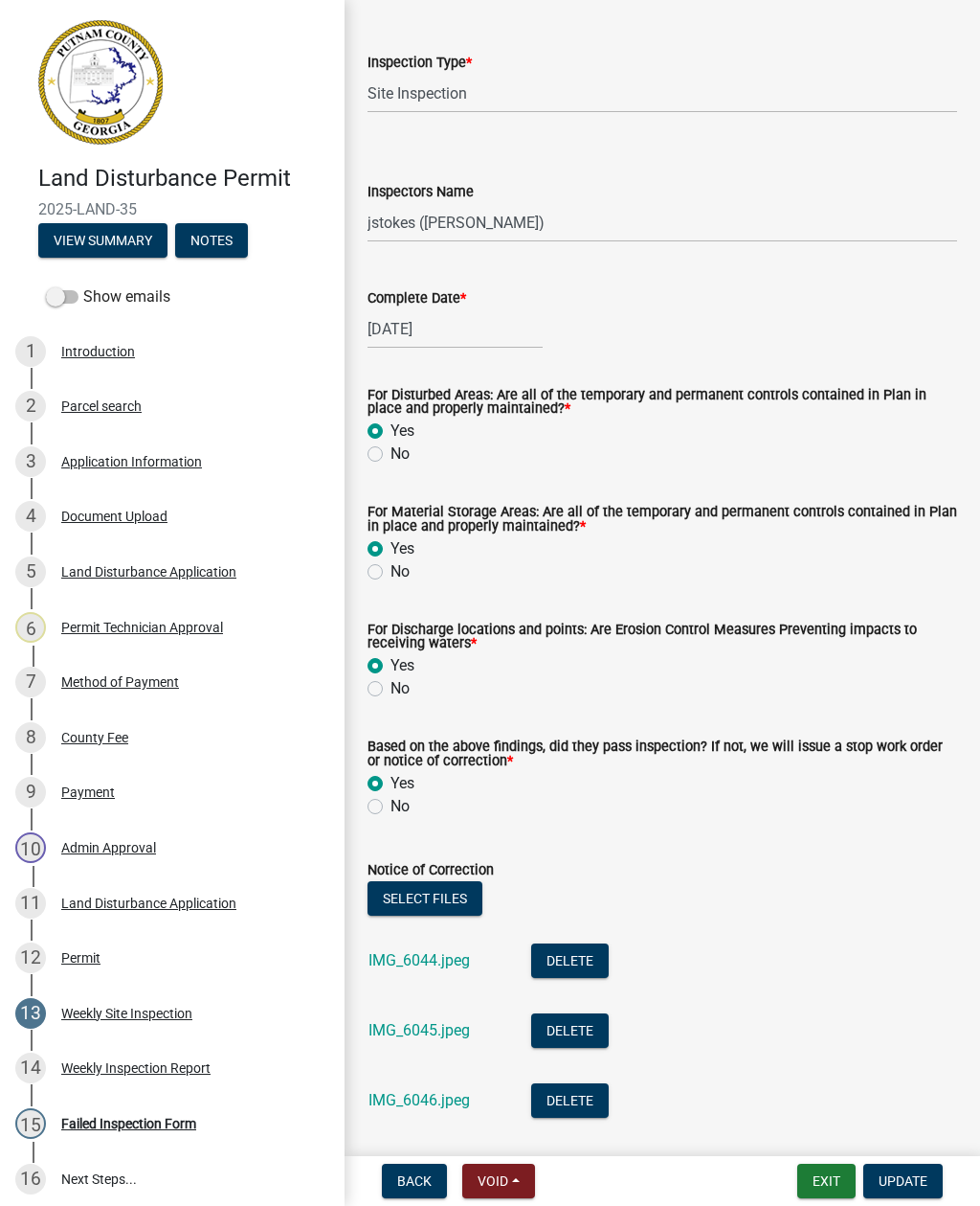
radio input "true"
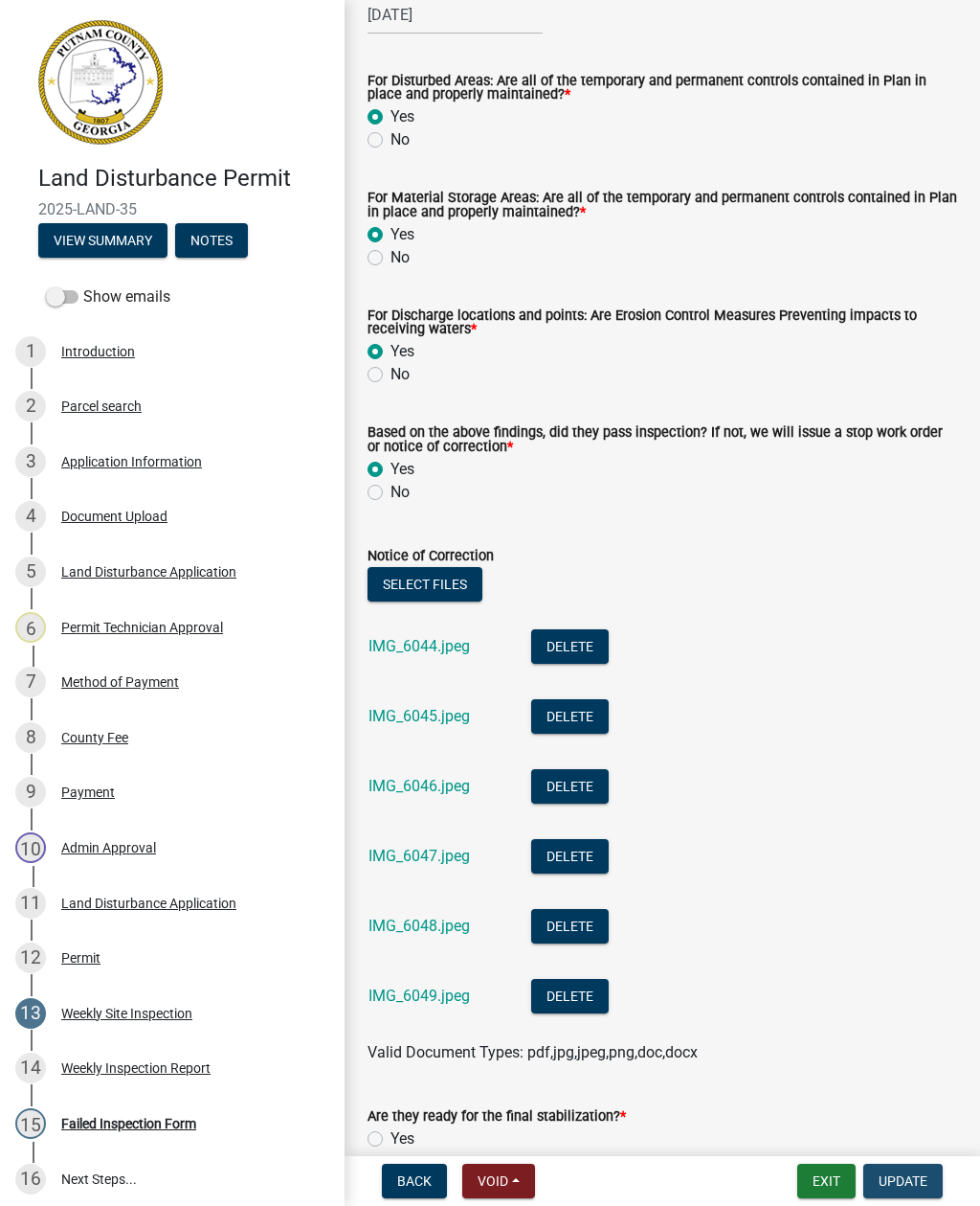
click at [915, 1175] on span "Update" at bounding box center [903, 1180] width 49 height 16
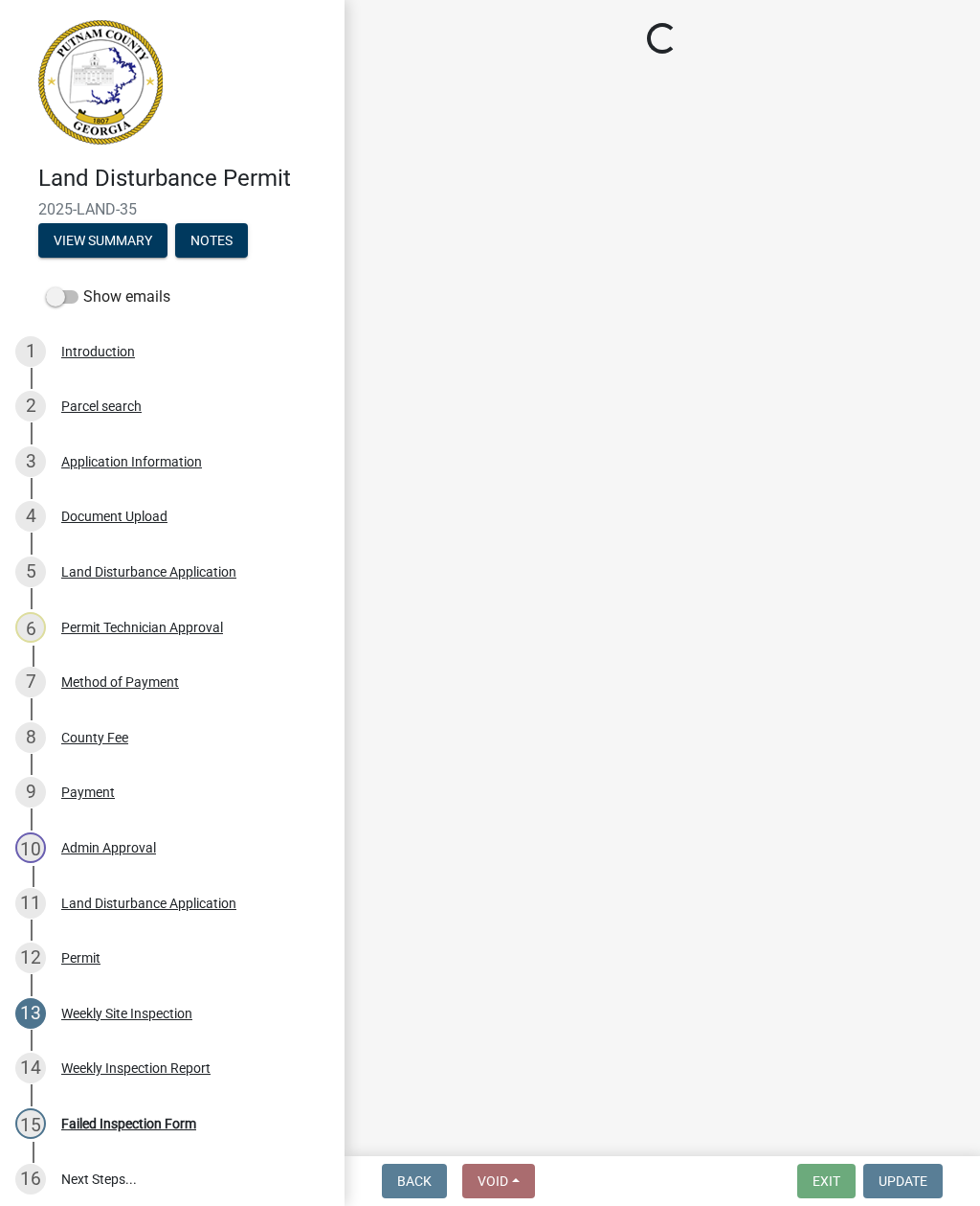
select select "af3c6edf-34d7-49be-824e-99d5d0a3954f"
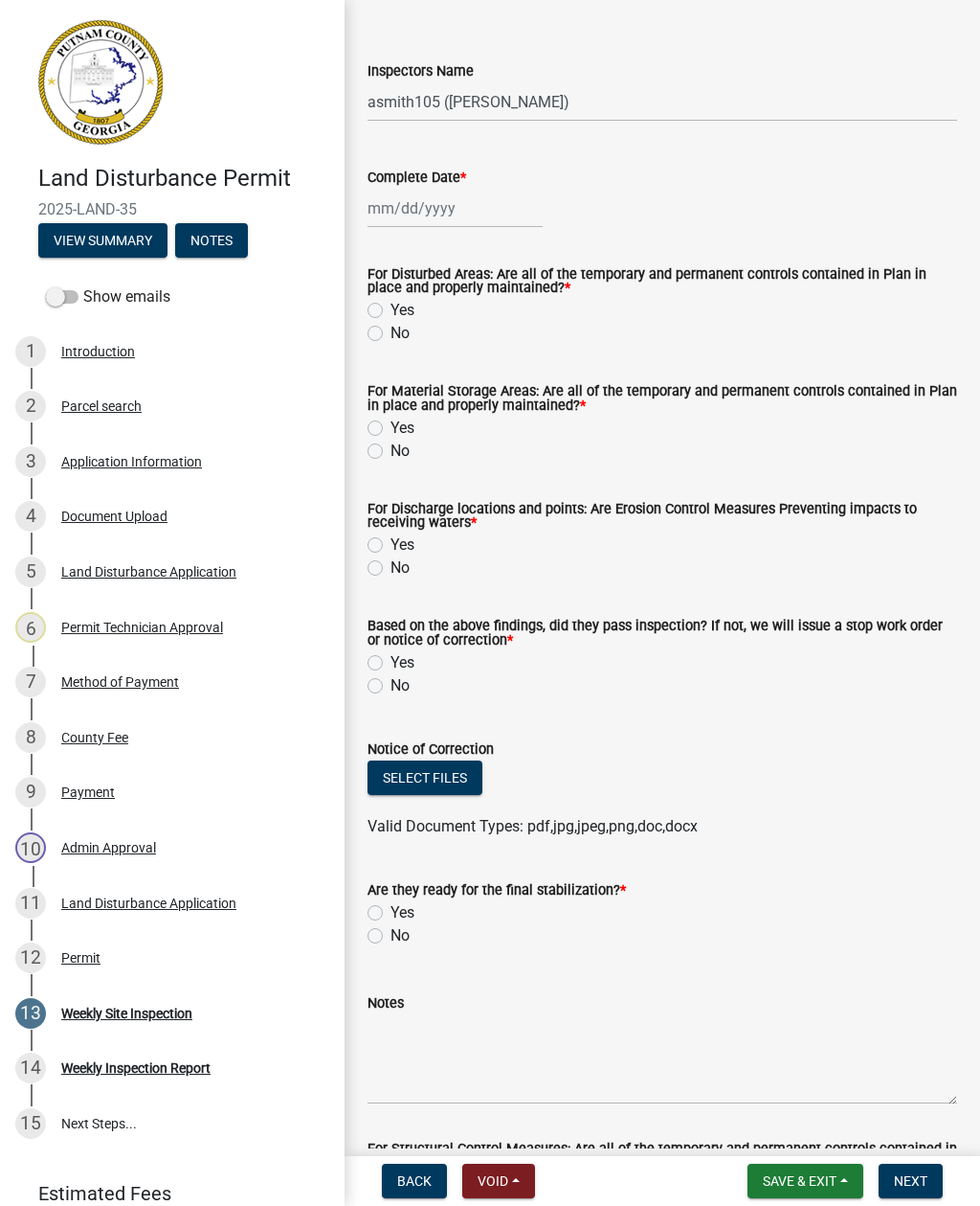
scroll to position [225, 0]
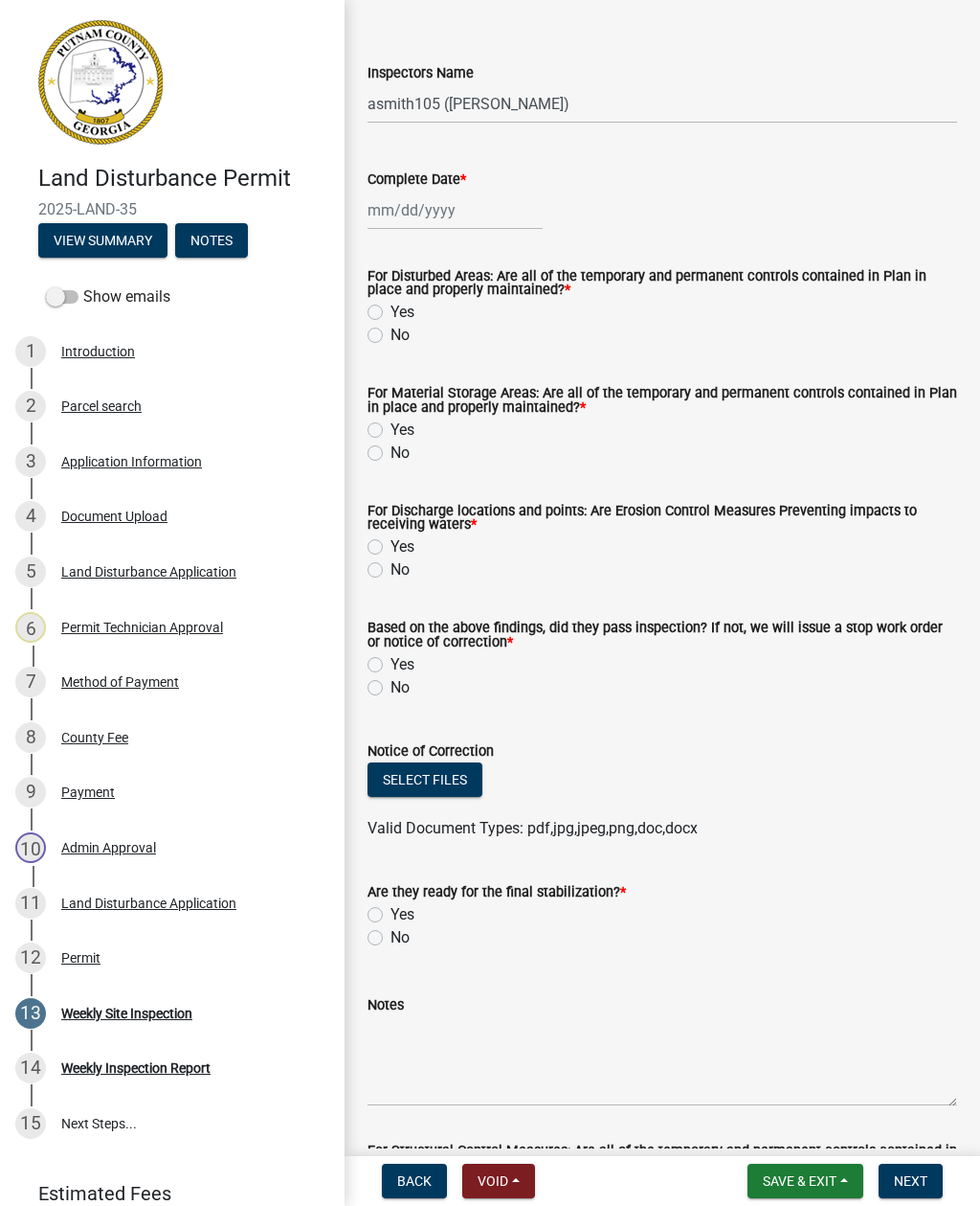
click at [103, 91] on img at bounding box center [100, 82] width 125 height 125
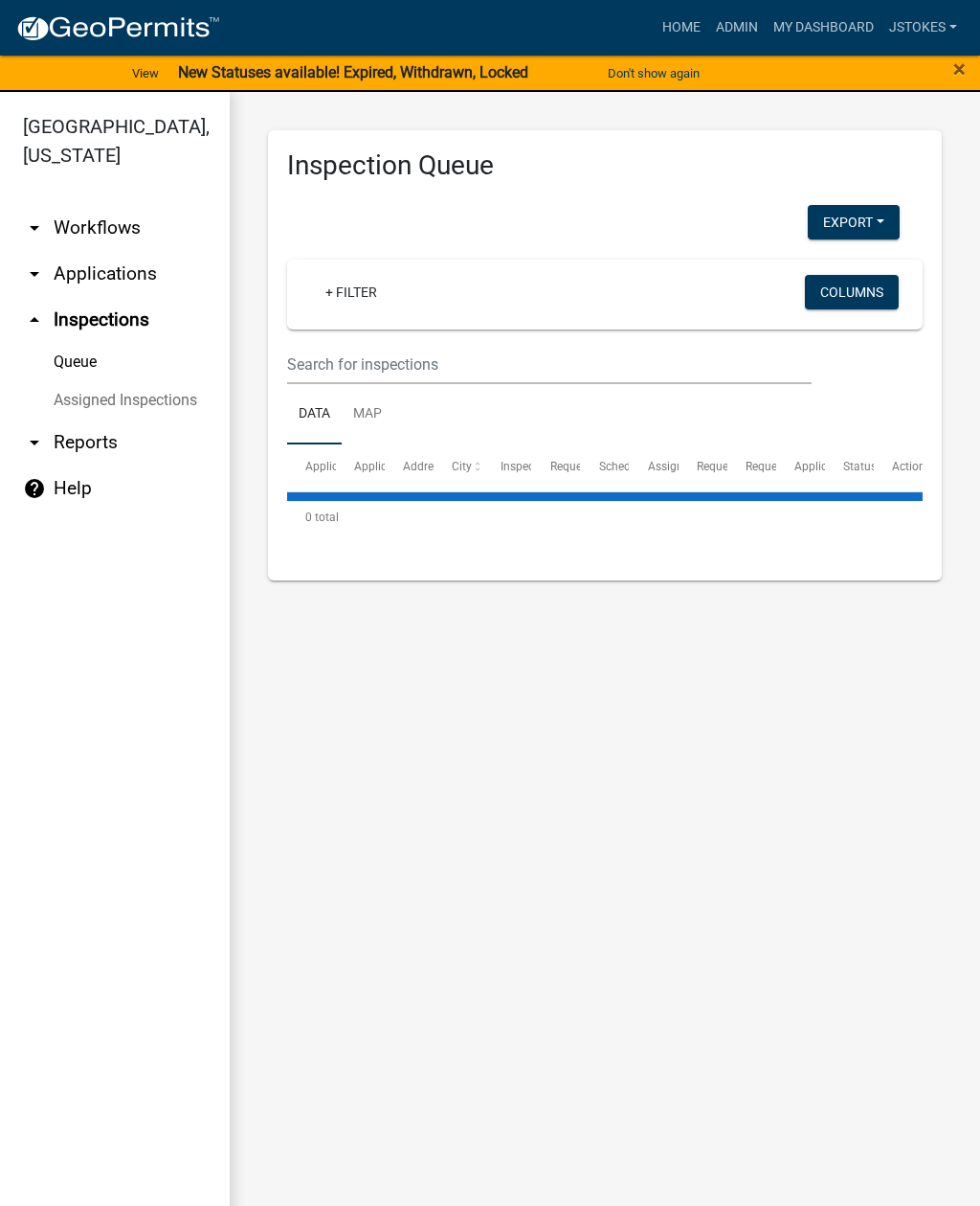
select select "2: 50"
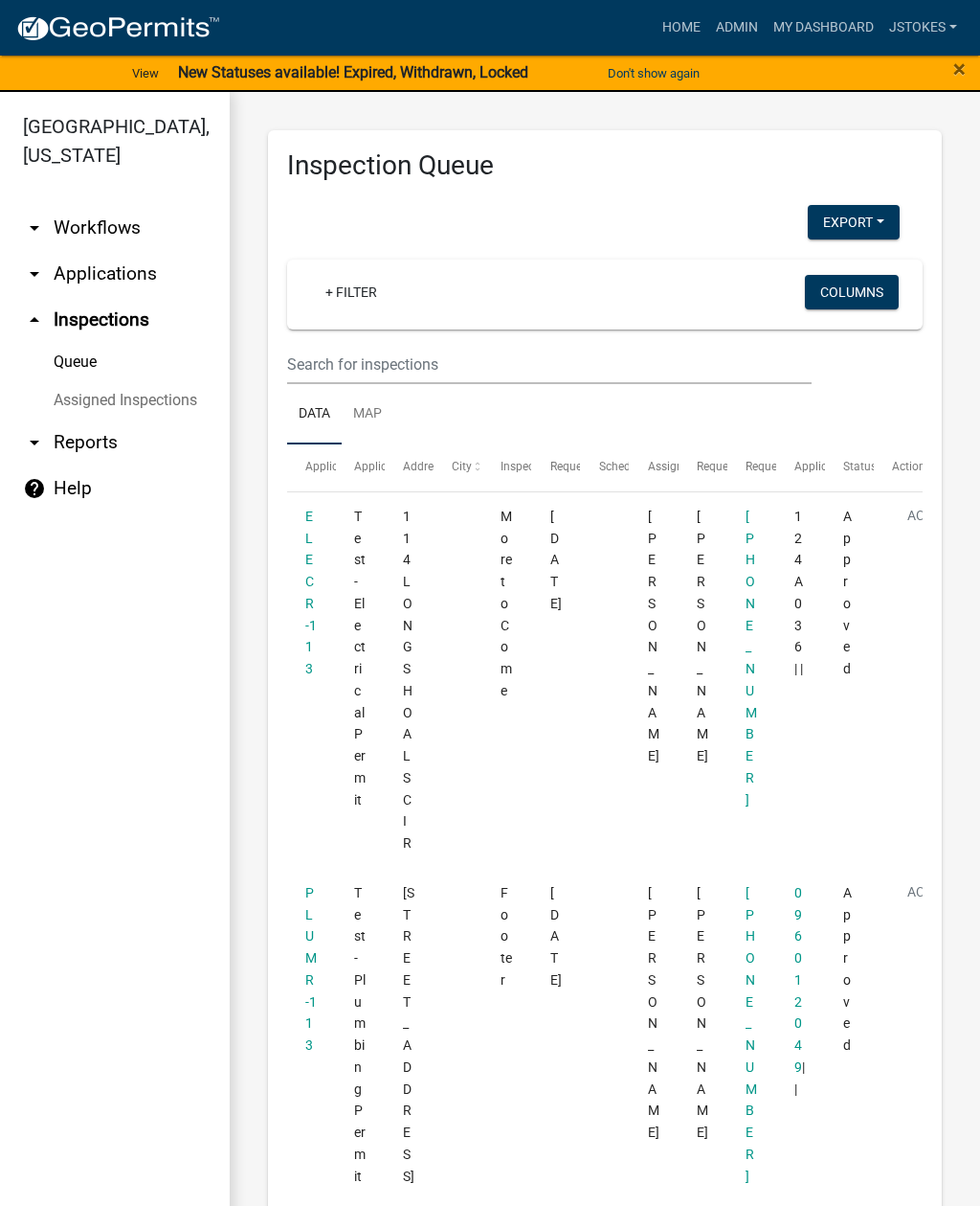
click at [388, 307] on link "+ Filter" at bounding box center [352, 292] width 82 height 34
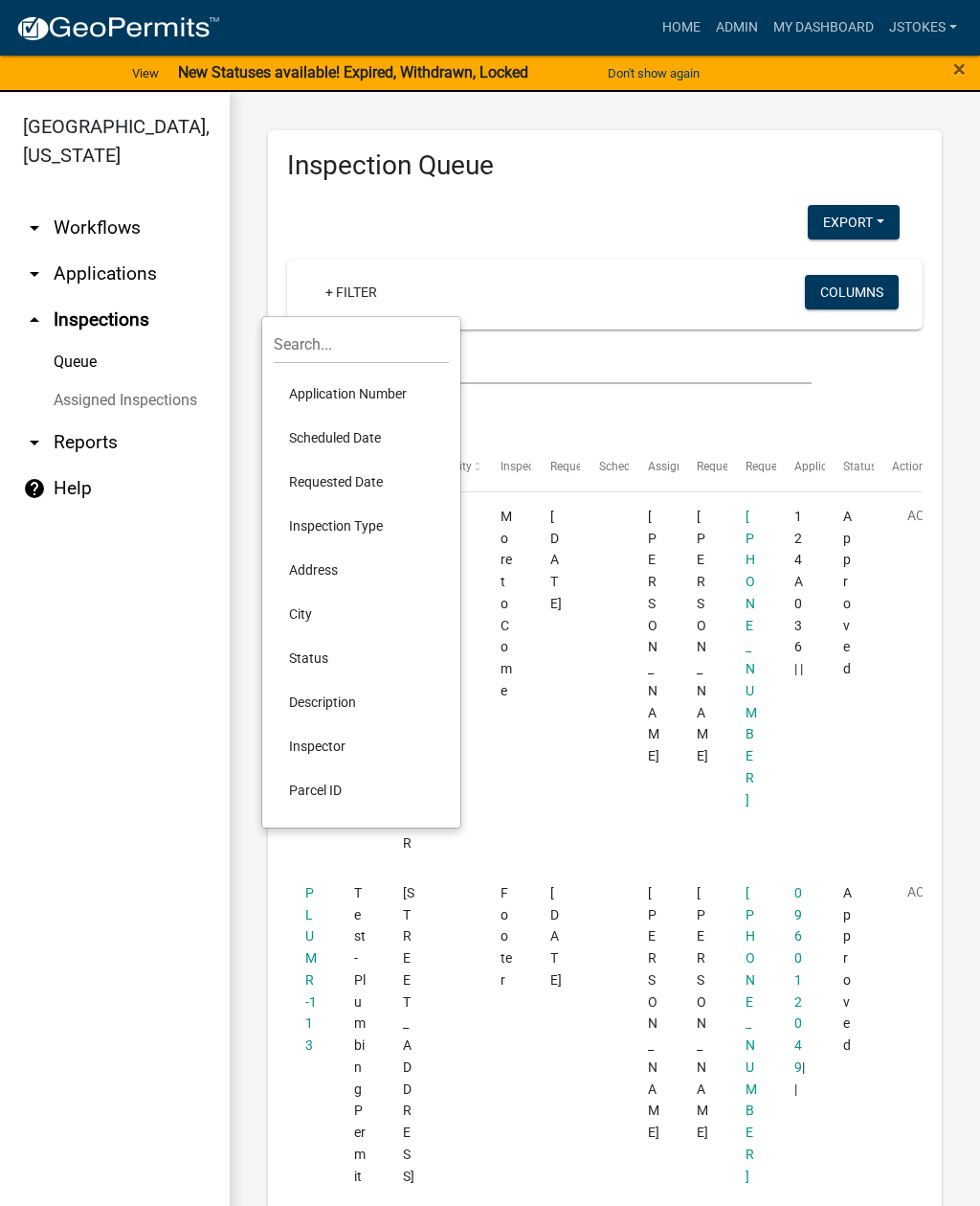
click at [562, 263] on div "+ Filter Columns" at bounding box center [605, 294] width 619 height 70
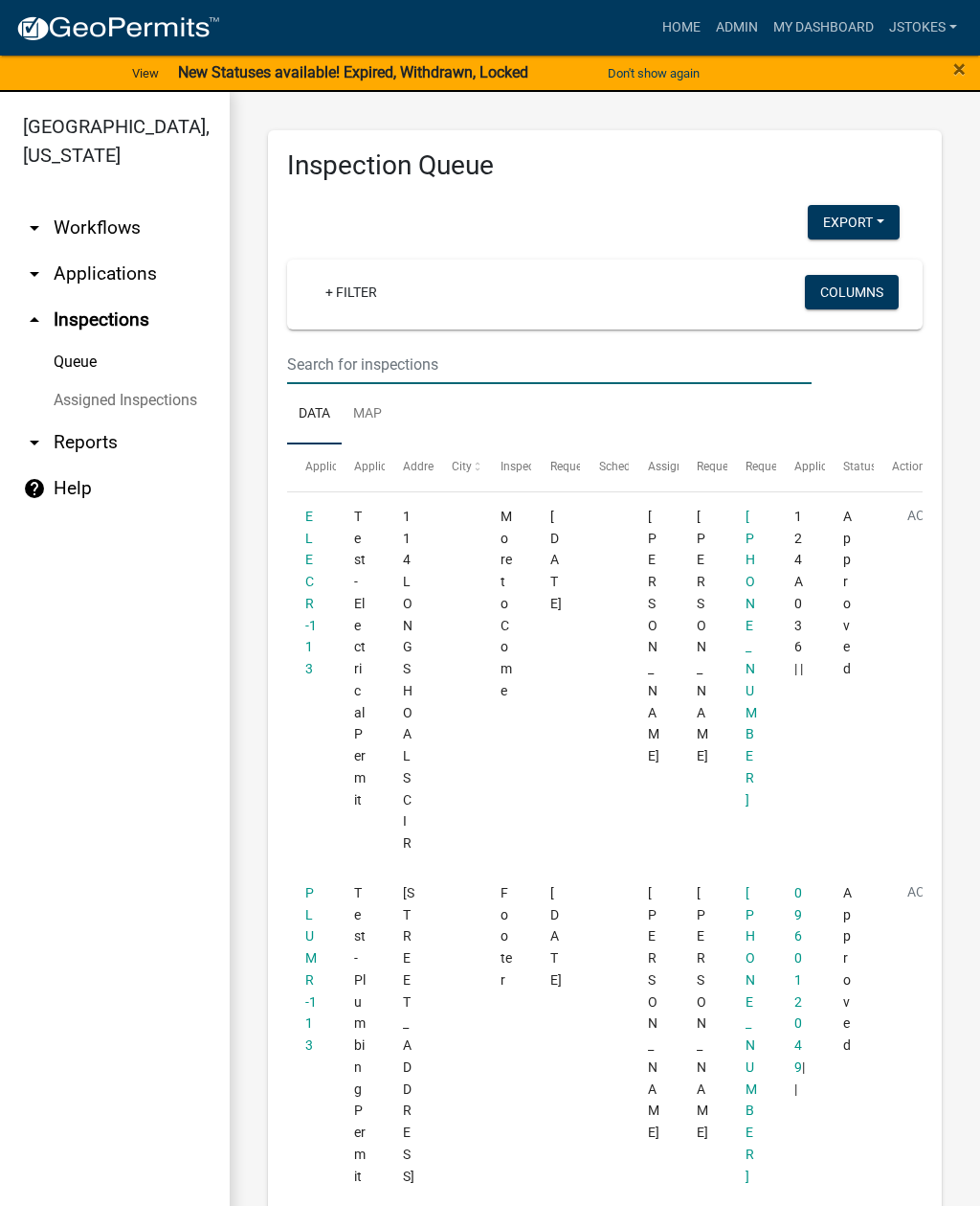
click at [348, 364] on input "text" at bounding box center [550, 364] width 524 height 39
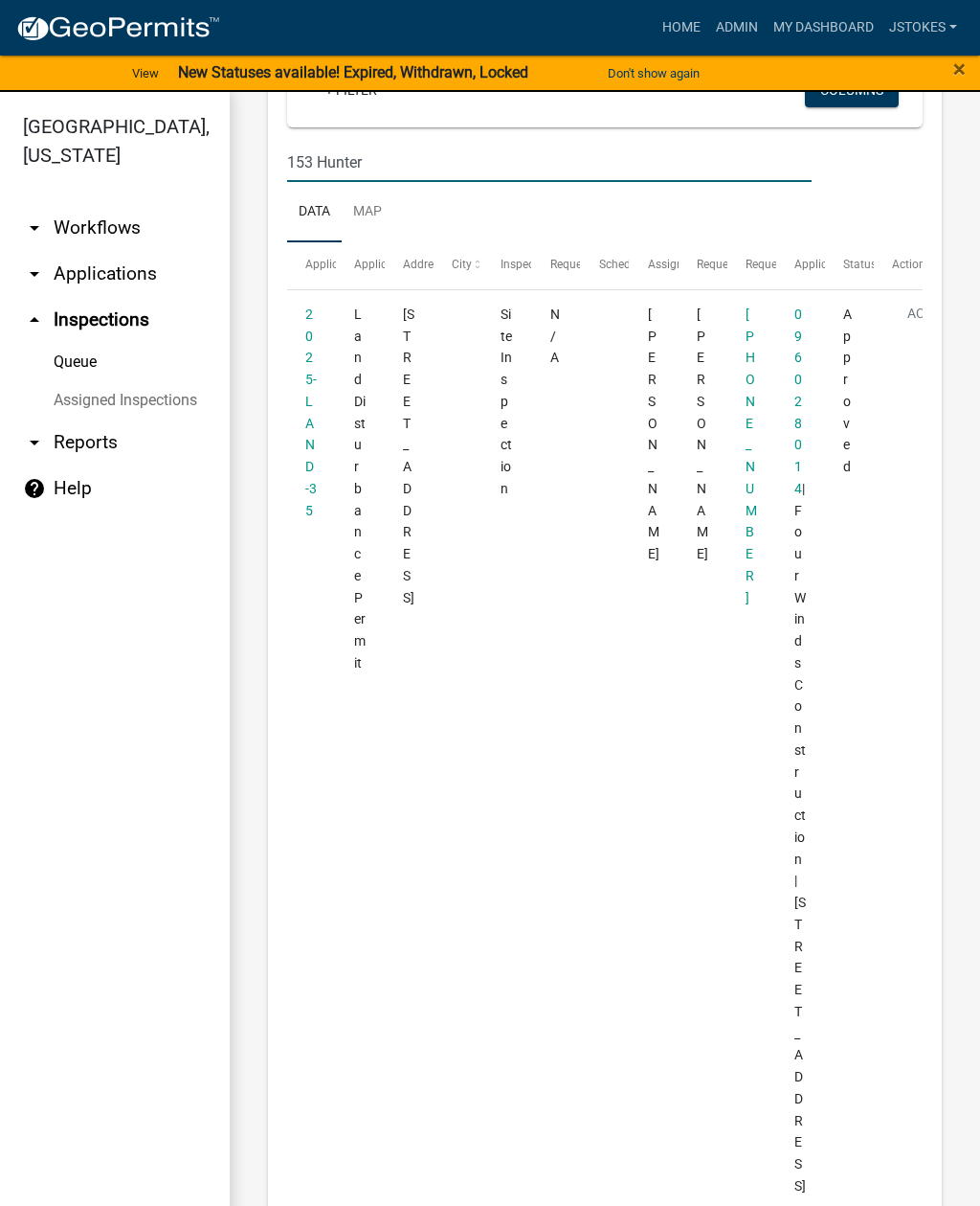
scroll to position [217, 0]
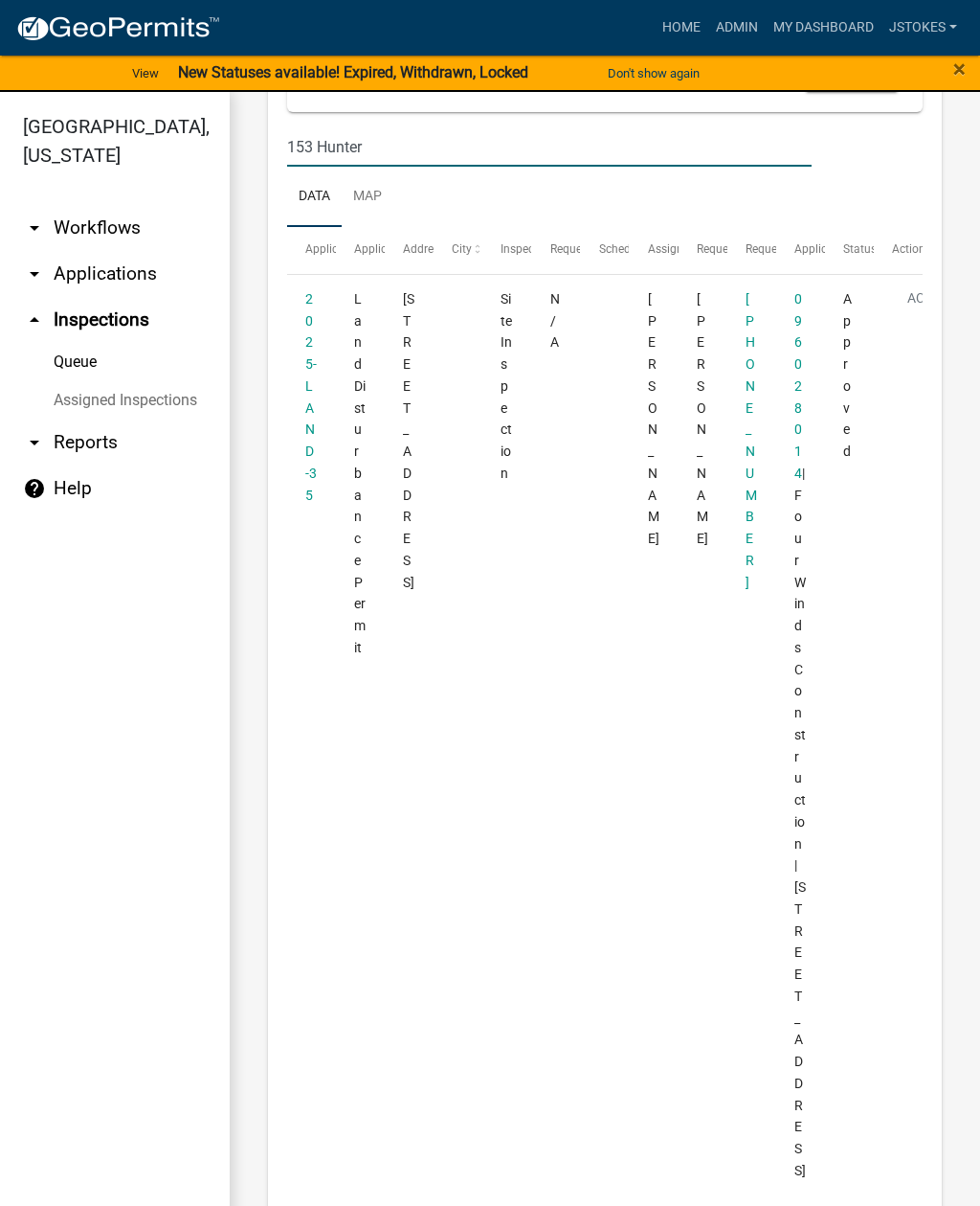
type input "153 Hunter"
click at [306, 331] on link "2025-LAND-35" at bounding box center [311, 396] width 12 height 211
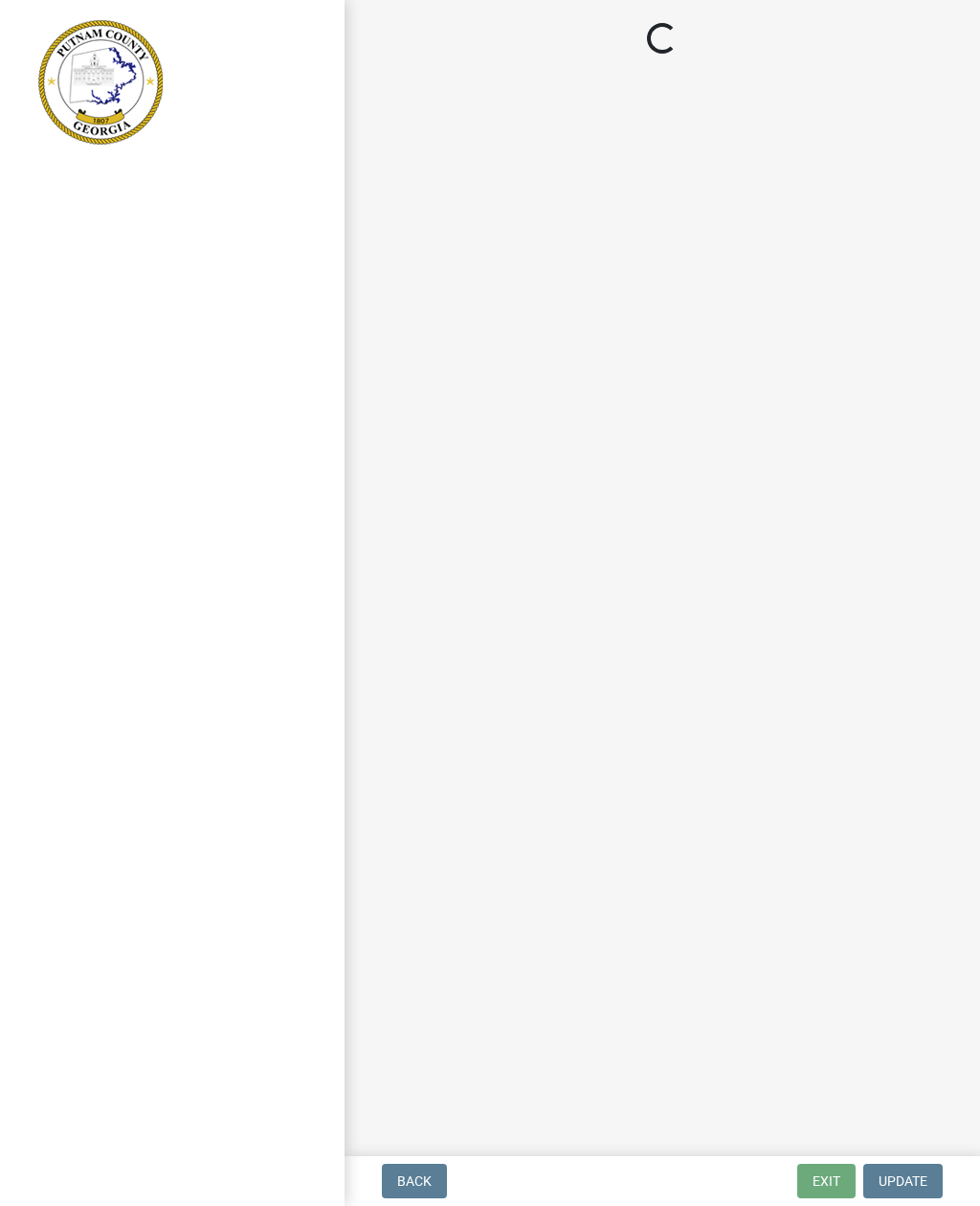
select select "af3c6edf-34d7-49be-824e-99d5d0a3954f"
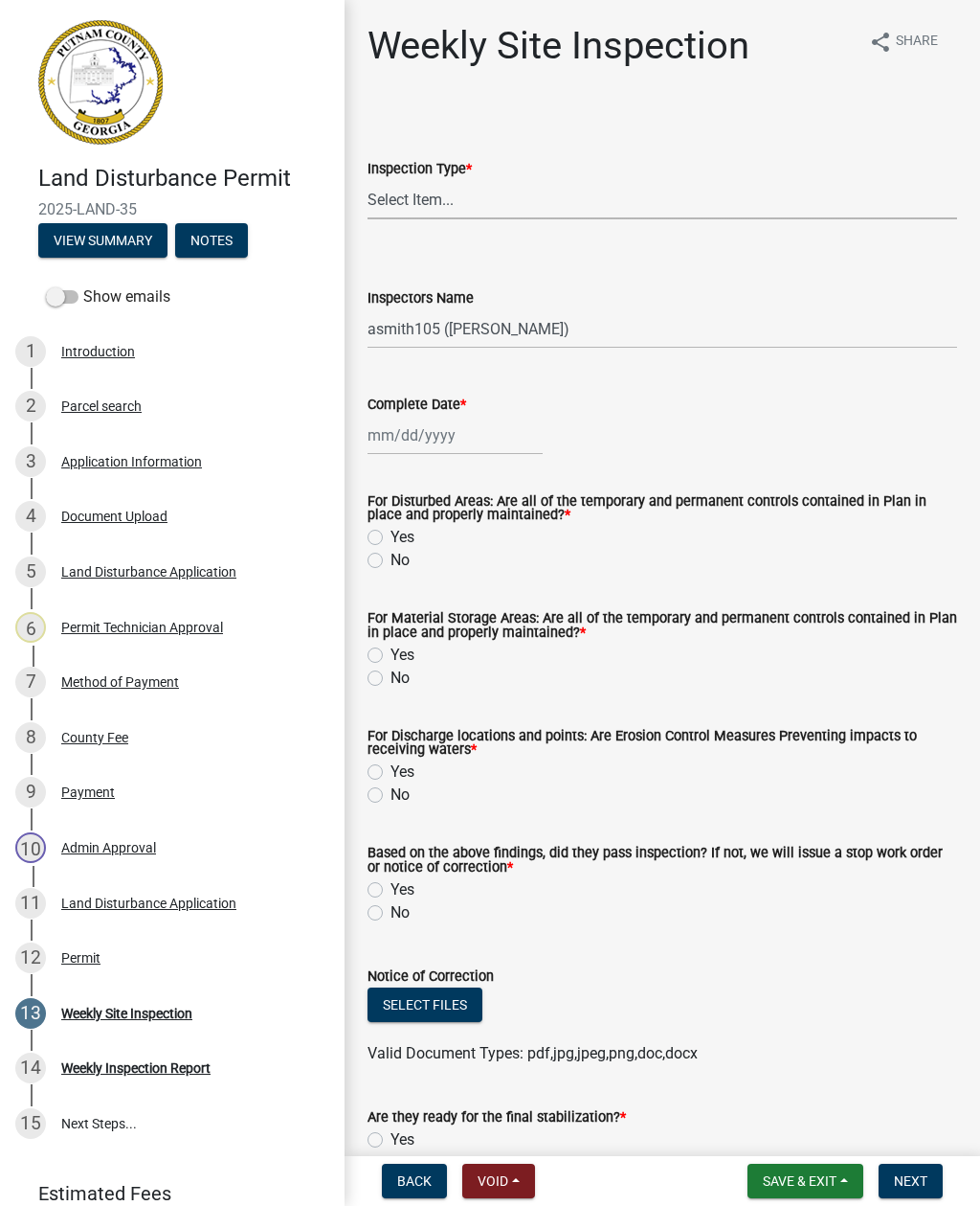
click at [427, 207] on select "Select Item... Site Inspection Initial Inspection Within 24 hours of a 0.5" sto…" at bounding box center [662, 199] width 590 height 39
select select "93c72d9c-4ccd-4a4f-9c87-9d2cfc81a2e2"
click at [520, 324] on select "Select Item... mrivera ([PERSON_NAME]) jstokes ([PERSON_NAME]) asmith105 ([PERS…" at bounding box center [662, 329] width 590 height 39
click at [517, 332] on select "Select Item... mrivera ([PERSON_NAME]) jstokes ([PERSON_NAME]) asmith105 ([PERS…" at bounding box center [662, 329] width 590 height 39
select select "41005c5c-e1e6-4724-b212-606768993ffb"
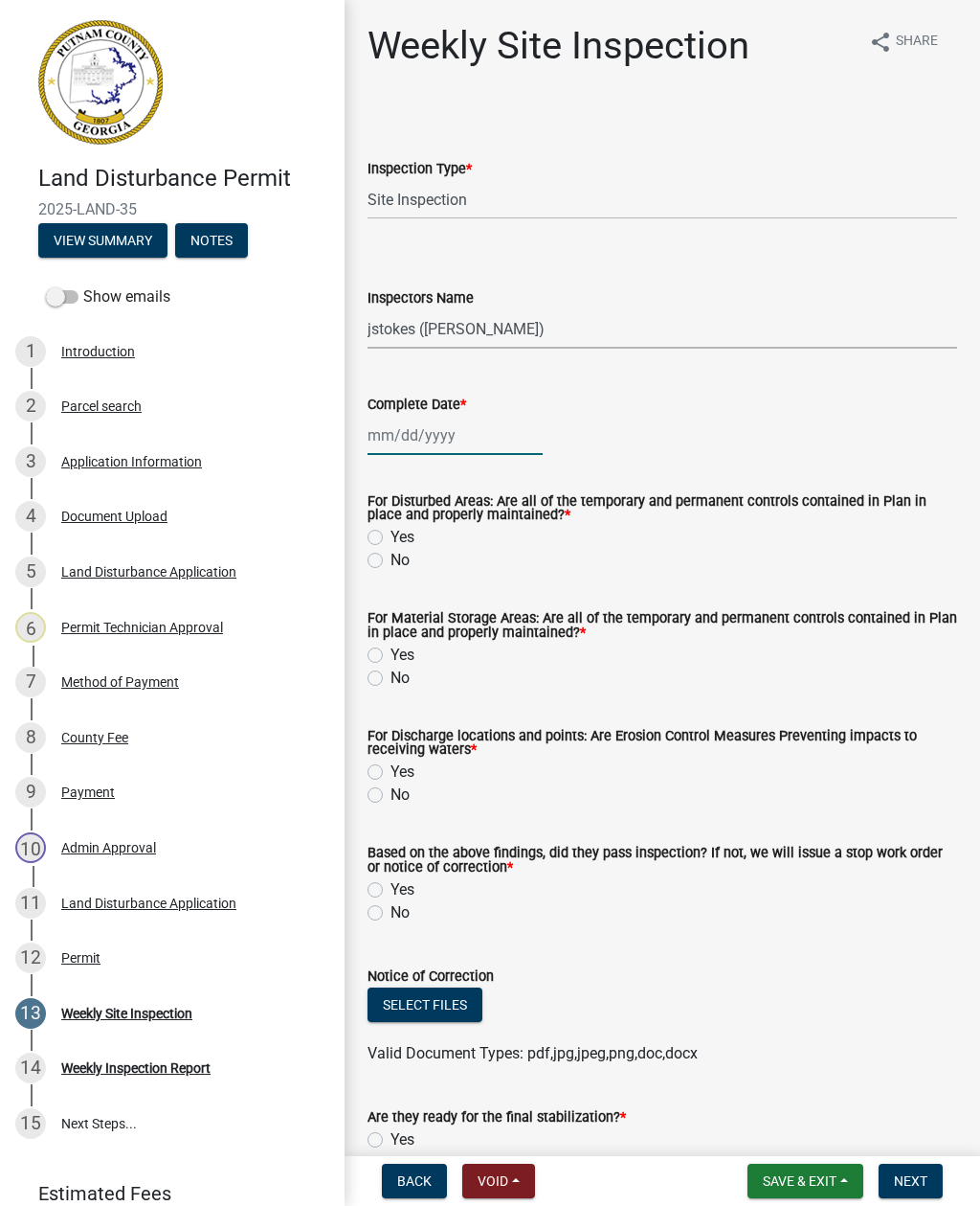
click at [455, 453] on div at bounding box center [455, 435] width 175 height 39
select select "8"
select select "2025"
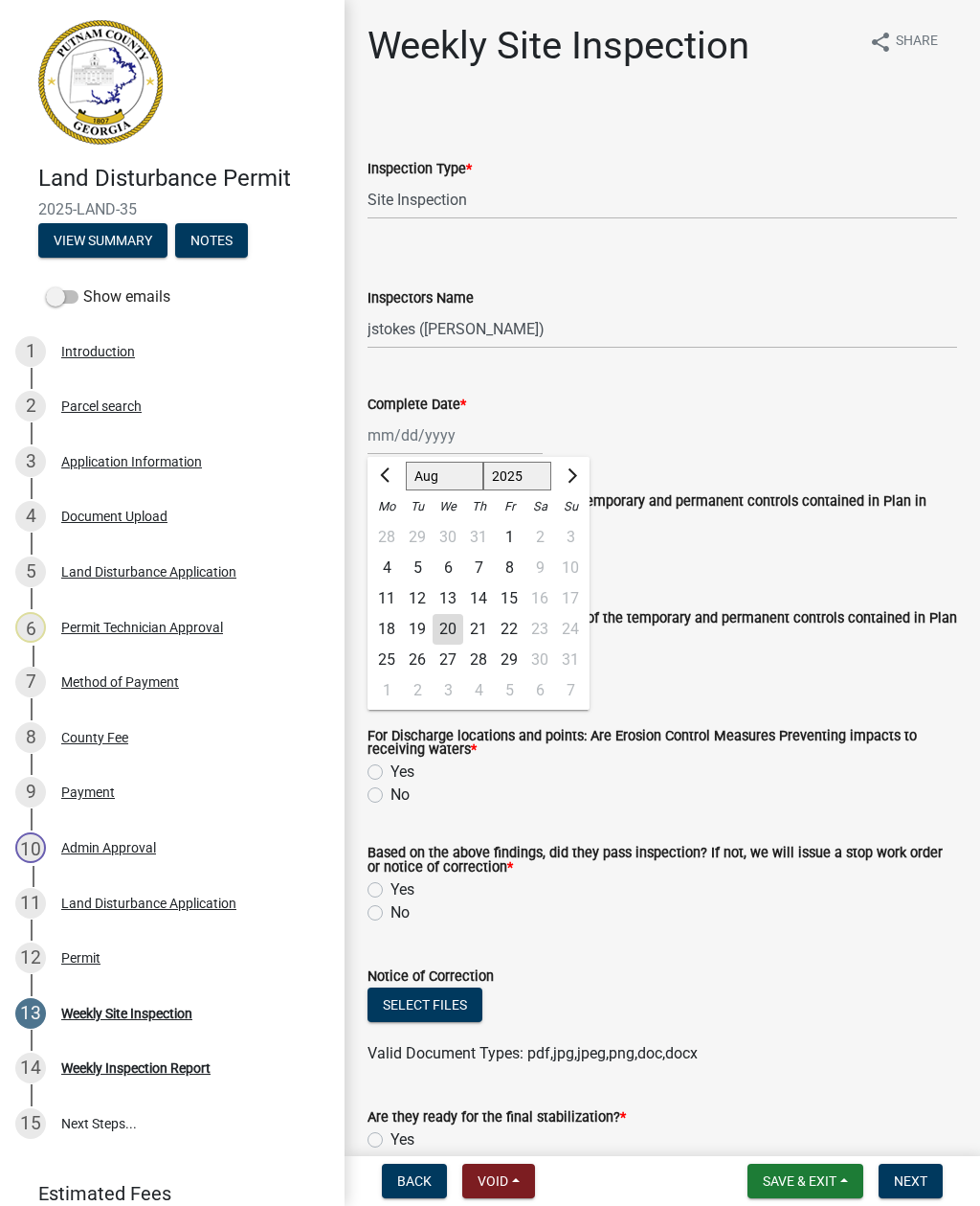
click at [463, 621] on div "21" at bounding box center [478, 629] width 30 height 30
type input "[DATE]"
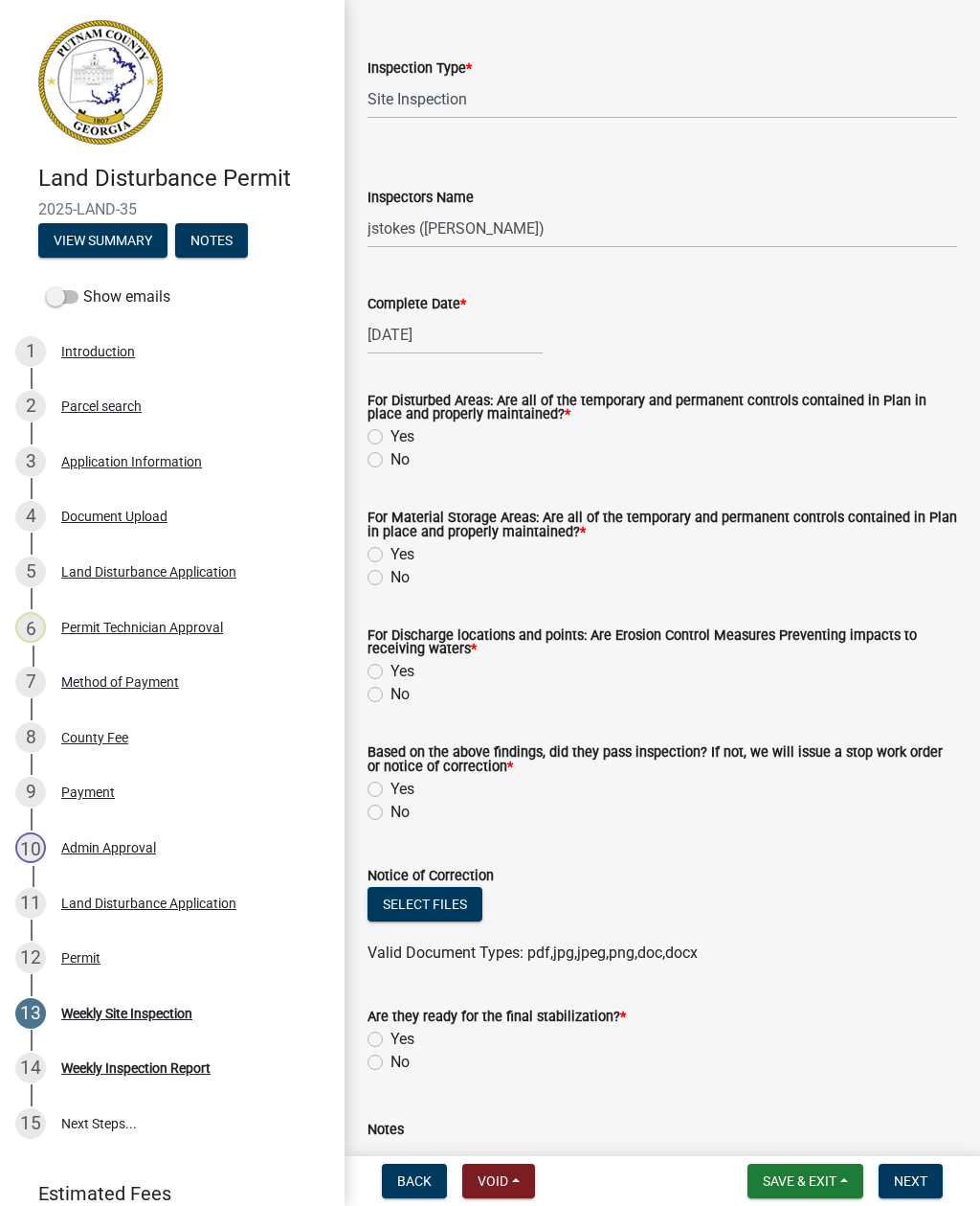
scroll to position [178, 0]
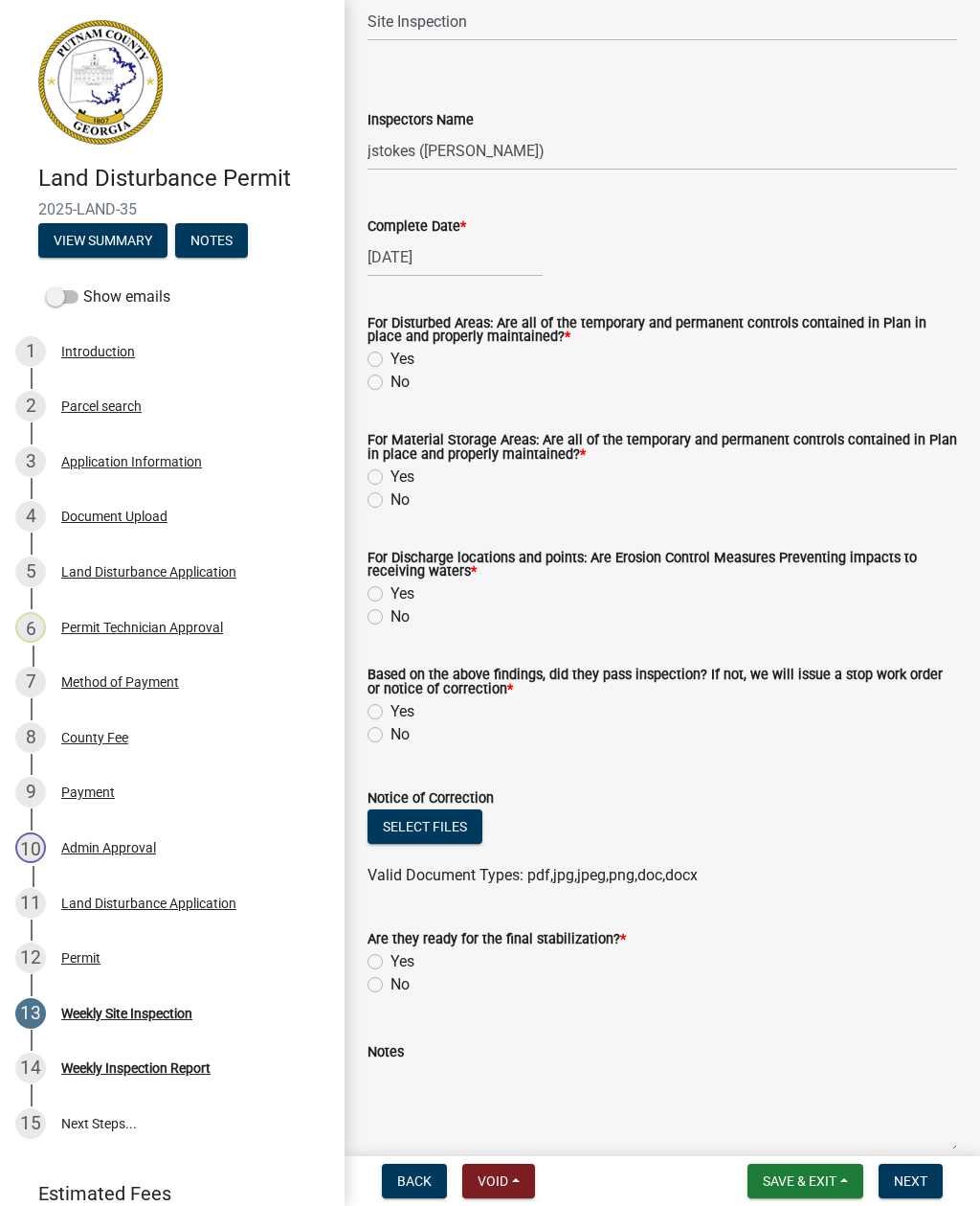
click at [391, 359] on label "Yes" at bounding box center [403, 358] width 24 height 23
click at [391, 359] on input "Yes" at bounding box center [397, 354] width 13 height 13
radio input "true"
click at [391, 477] on label "Yes" at bounding box center [403, 476] width 24 height 23
click at [391, 477] on input "Yes" at bounding box center [397, 471] width 13 height 13
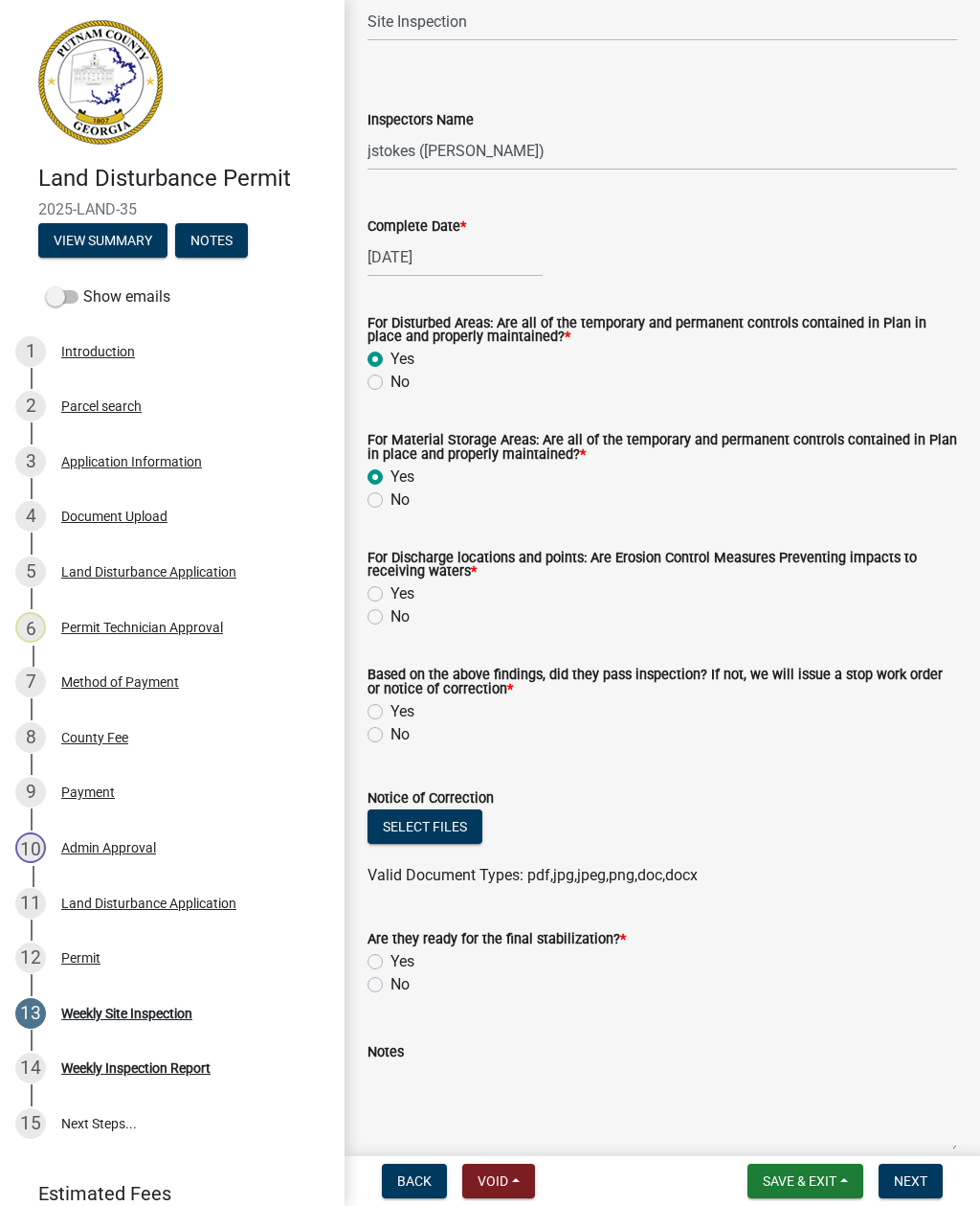
radio input "true"
click at [391, 589] on label "Yes" at bounding box center [403, 593] width 24 height 23
click at [391, 589] on input "Yes" at bounding box center [397, 588] width 13 height 13
radio input "true"
click at [381, 702] on div "Yes" at bounding box center [662, 711] width 590 height 23
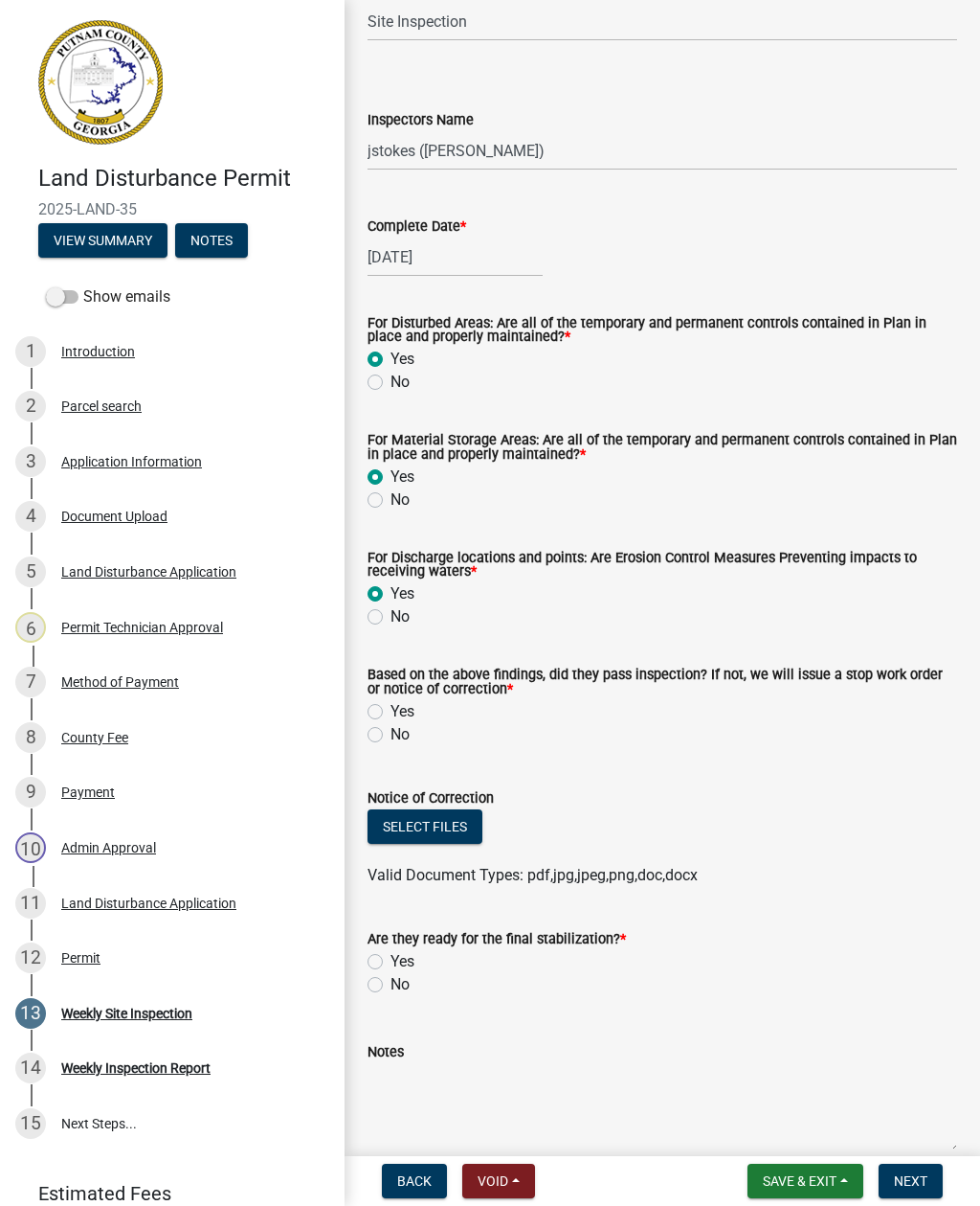
click at [391, 714] on label "Yes" at bounding box center [403, 711] width 24 height 23
click at [391, 712] on input "Yes" at bounding box center [397, 706] width 13 height 13
radio input "true"
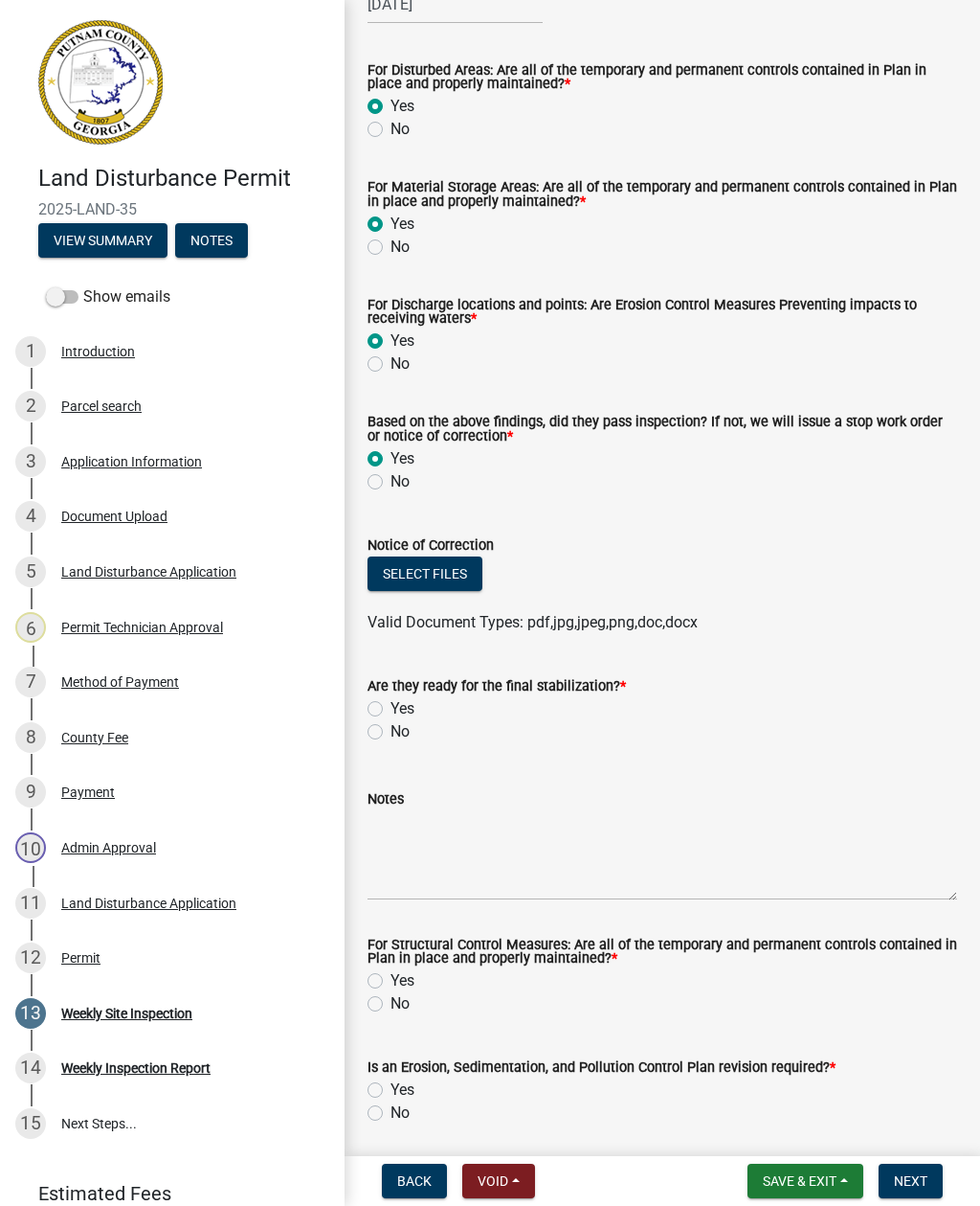
scroll to position [432, 0]
click at [391, 710] on label "Yes" at bounding box center [403, 707] width 24 height 23
click at [391, 709] on input "Yes" at bounding box center [397, 702] width 13 height 13
radio input "true"
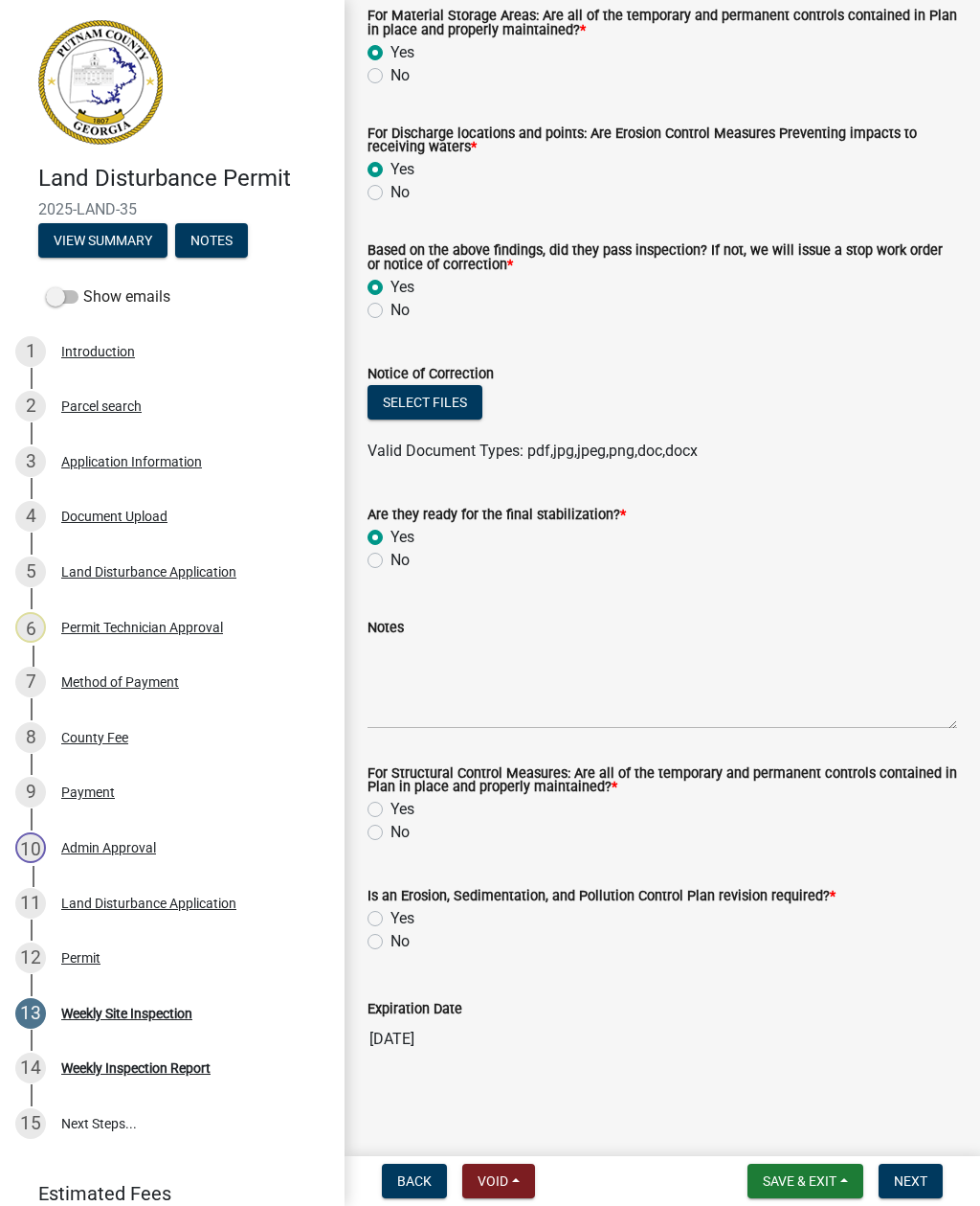
scroll to position [605, 0]
click at [391, 566] on label "No" at bounding box center [401, 560] width 20 height 23
click at [391, 561] on input "No" at bounding box center [397, 555] width 13 height 13
radio input "true"
click at [391, 815] on label "Yes" at bounding box center [403, 808] width 24 height 23
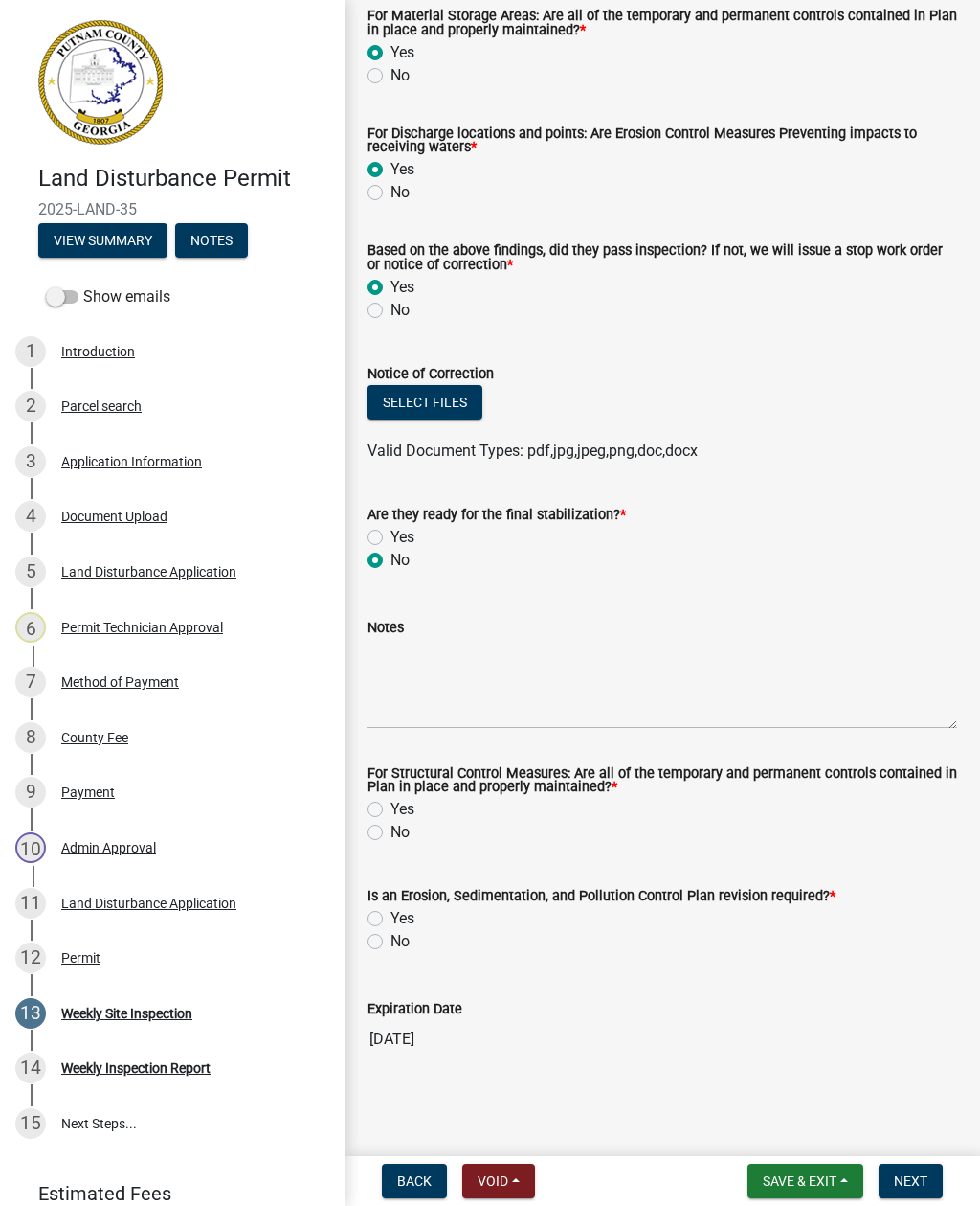
click at [391, 810] on input "Yes" at bounding box center [397, 803] width 13 height 13
radio input "true"
click at [391, 923] on label "Yes" at bounding box center [403, 917] width 24 height 23
click at [391, 919] on input "Yes" at bounding box center [397, 912] width 13 height 13
radio input "true"
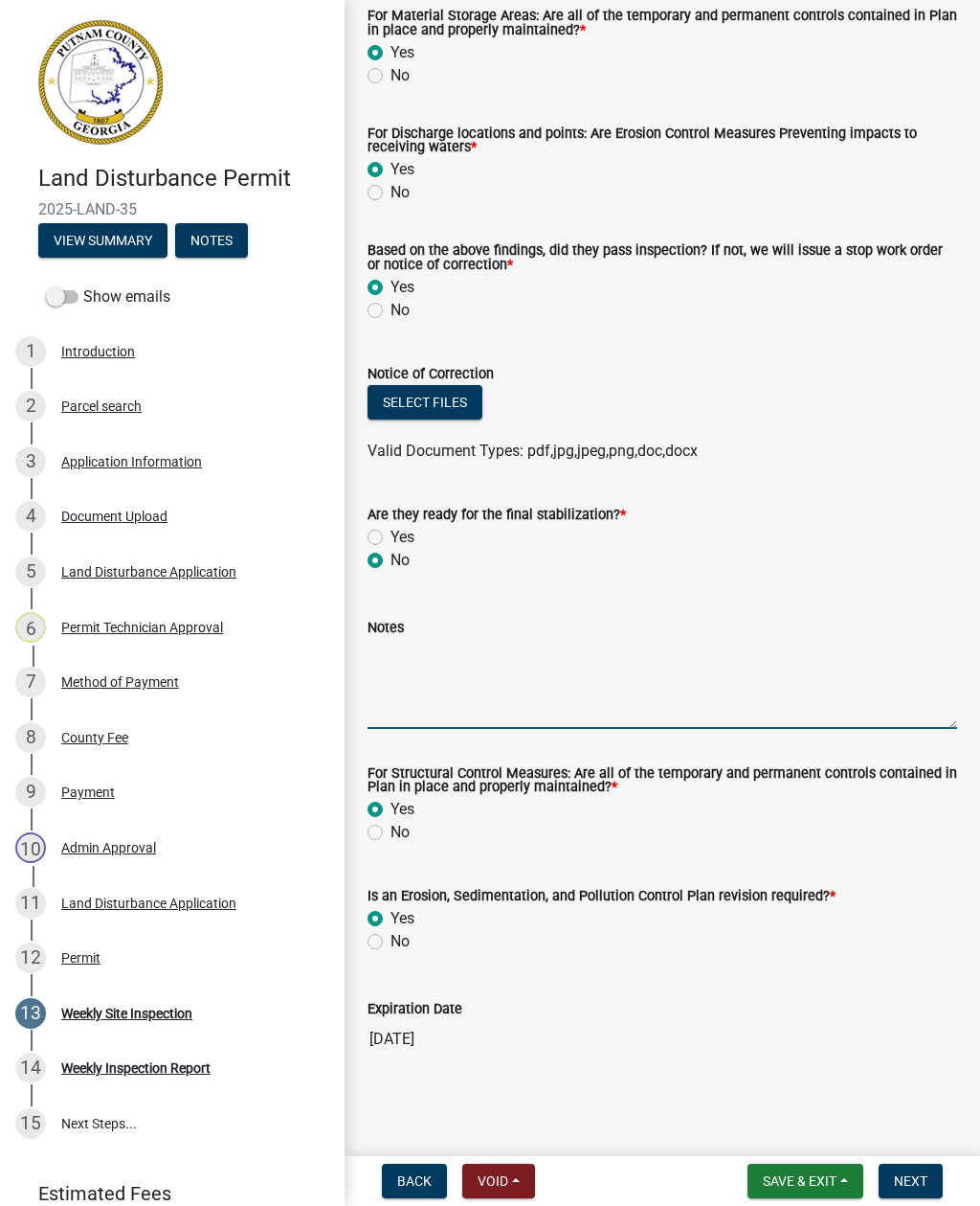
click at [433, 710] on textarea "Notes" at bounding box center [662, 684] width 590 height 90
click at [415, 695] on textarea "Notes" at bounding box center [662, 684] width 590 height 90
type textarea "Weekly site inspection completed all BMPs were installed, no correction identif…"
click at [450, 411] on button "Select files" at bounding box center [424, 402] width 115 height 34
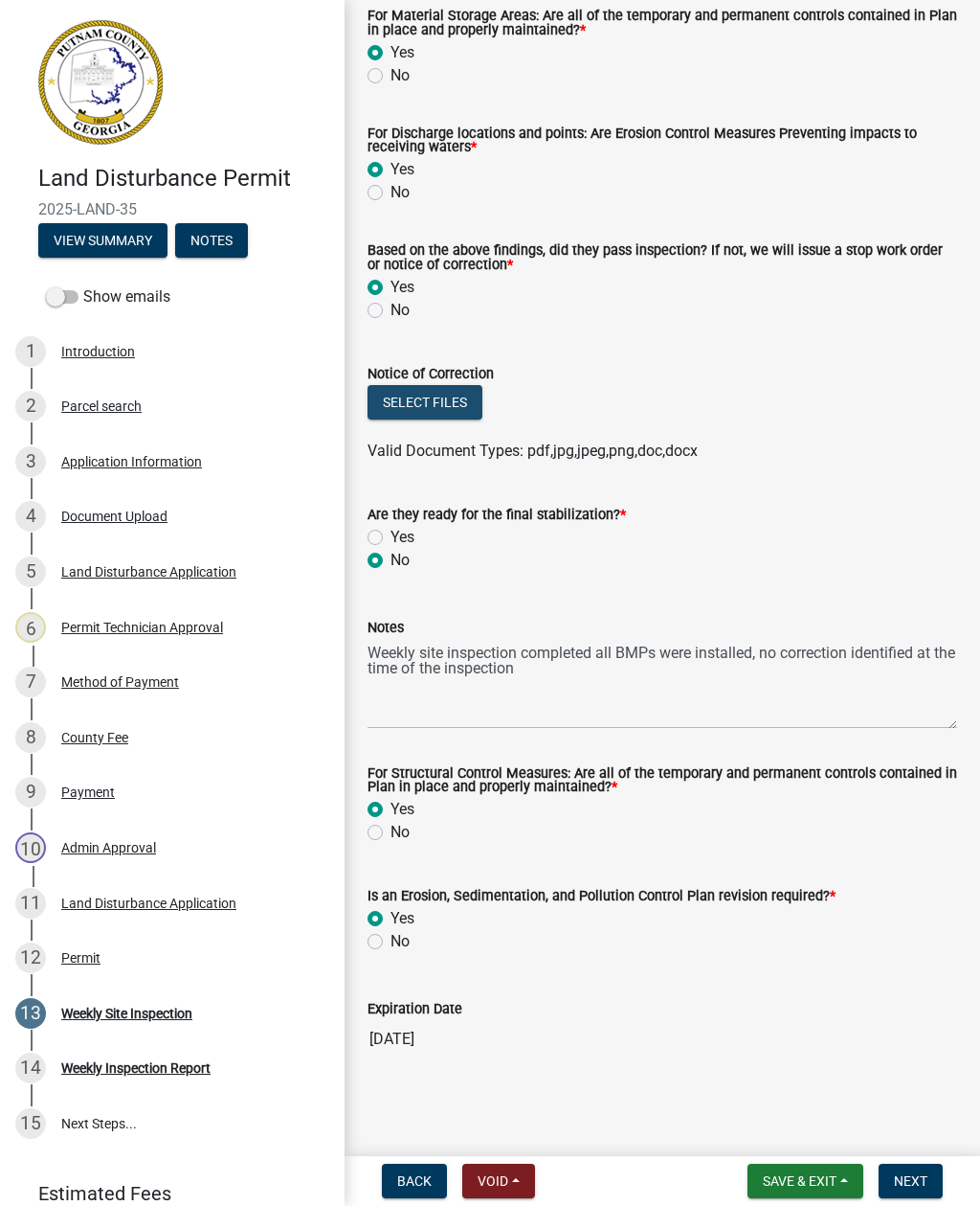
click at [459, 403] on button "Select files" at bounding box center [424, 402] width 115 height 34
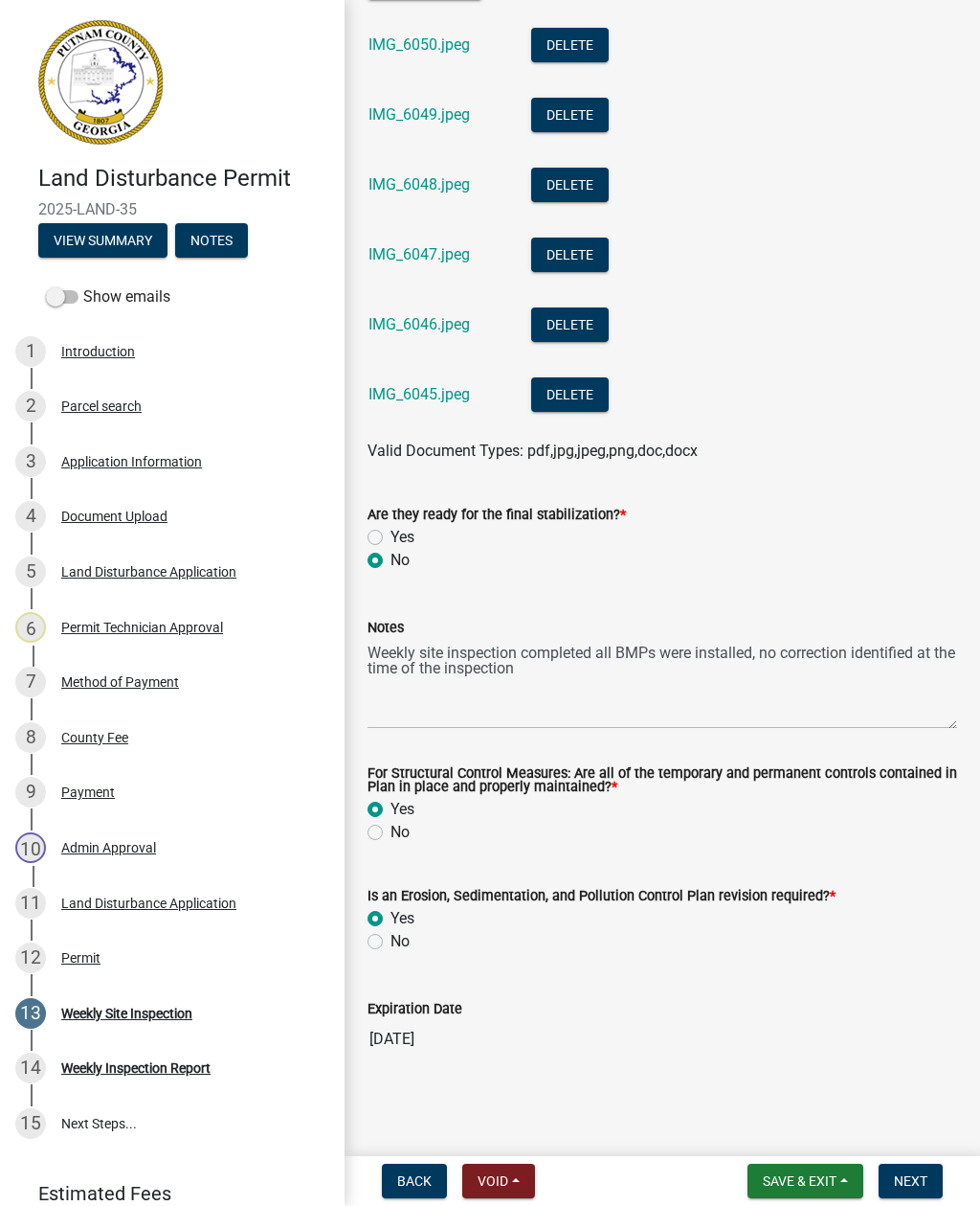
scroll to position [1024, 0]
click at [913, 1190] on button "Next" at bounding box center [910, 1180] width 64 height 34
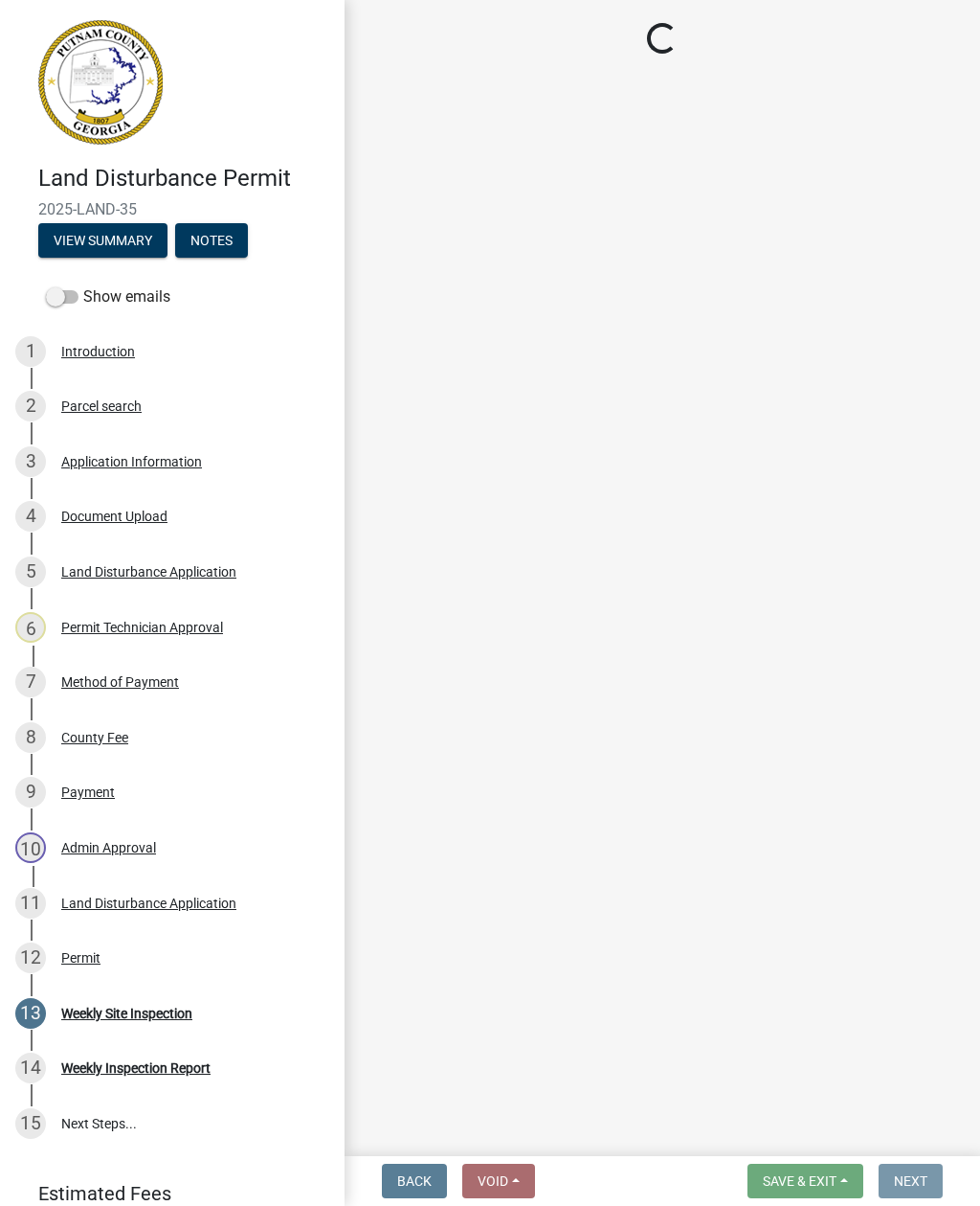
scroll to position [0, 0]
select select "af3c6edf-34d7-49be-824e-99d5d0a3954f"
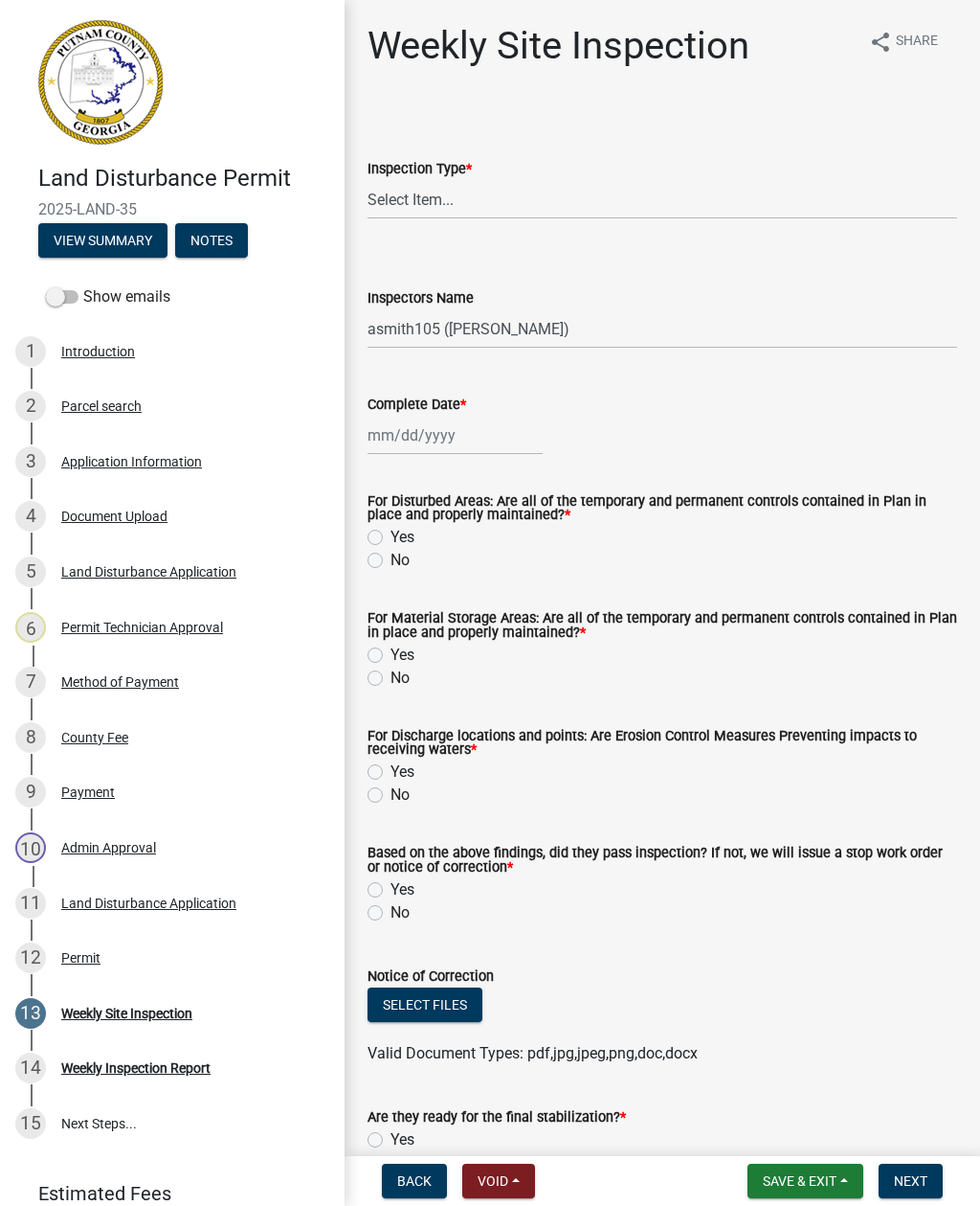
click at [110, 85] on img at bounding box center [100, 82] width 125 height 125
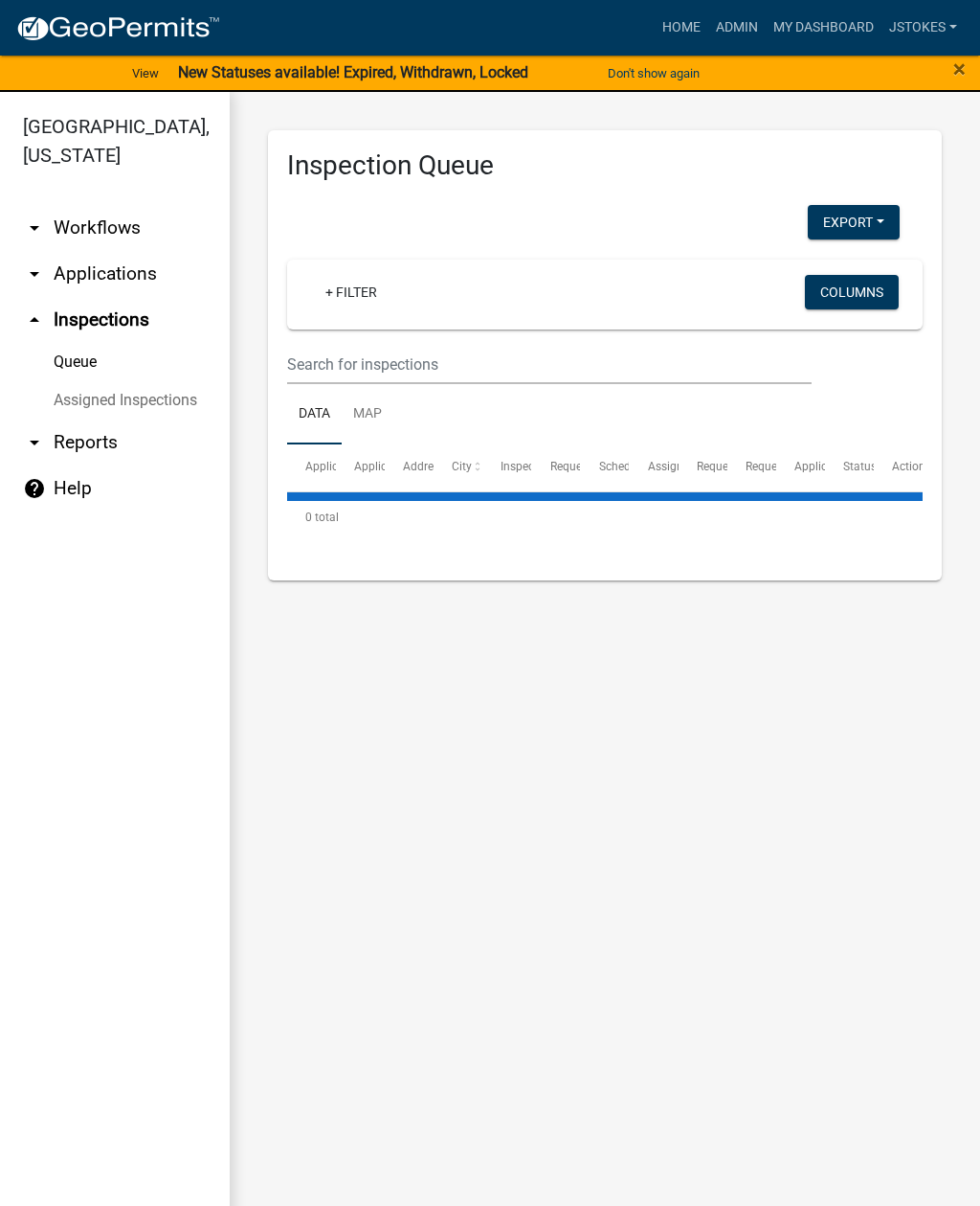
select select "2: 50"
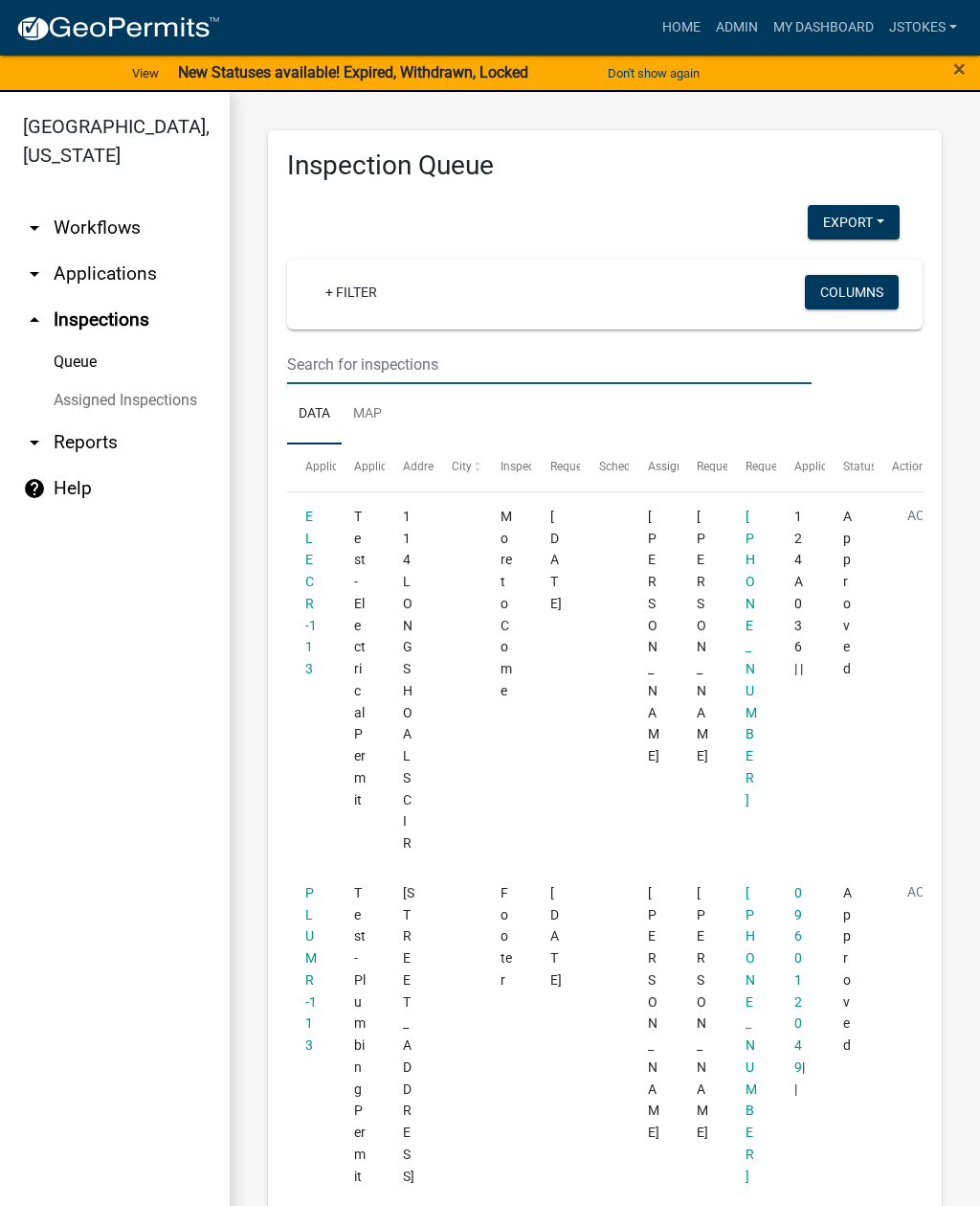
click at [313, 354] on input "text" at bounding box center [550, 364] width 524 height 39
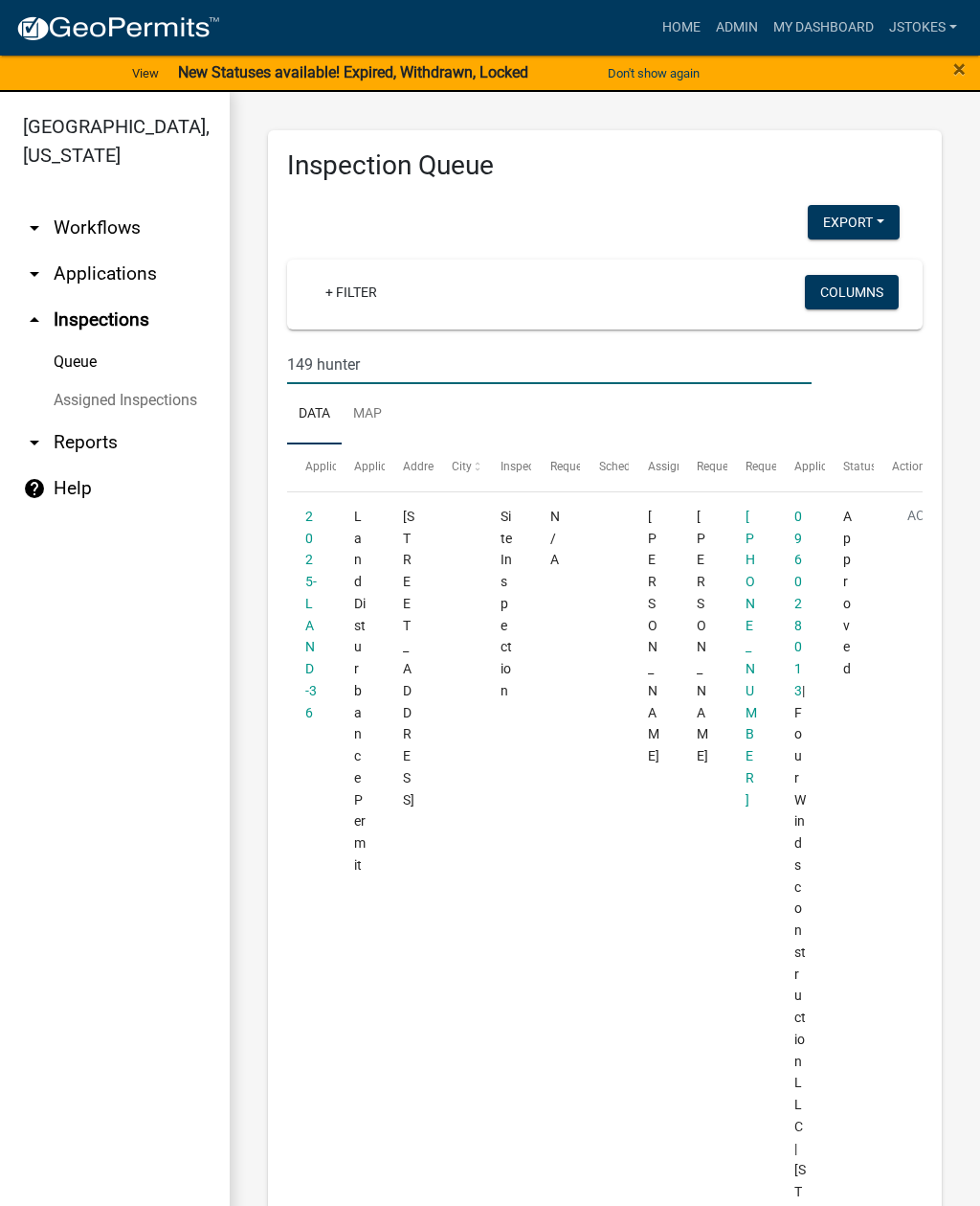
type input "149 hunter"
click at [616, 765] on datatable-body-cell at bounding box center [605, 985] width 49 height 986
click at [306, 605] on link "2025-LAND-36" at bounding box center [311, 614] width 12 height 211
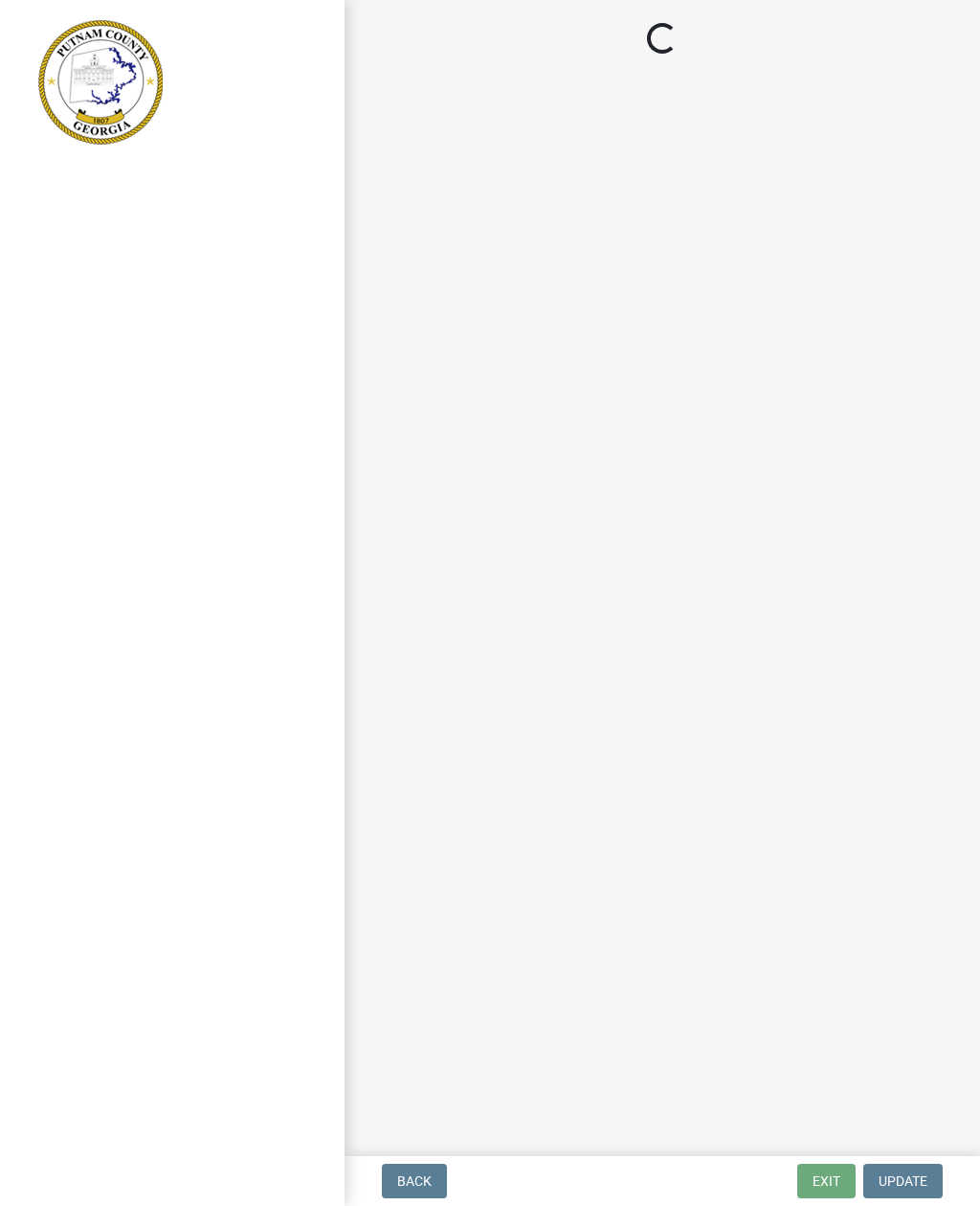
select select "af3c6edf-34d7-49be-824e-99d5d0a3954f"
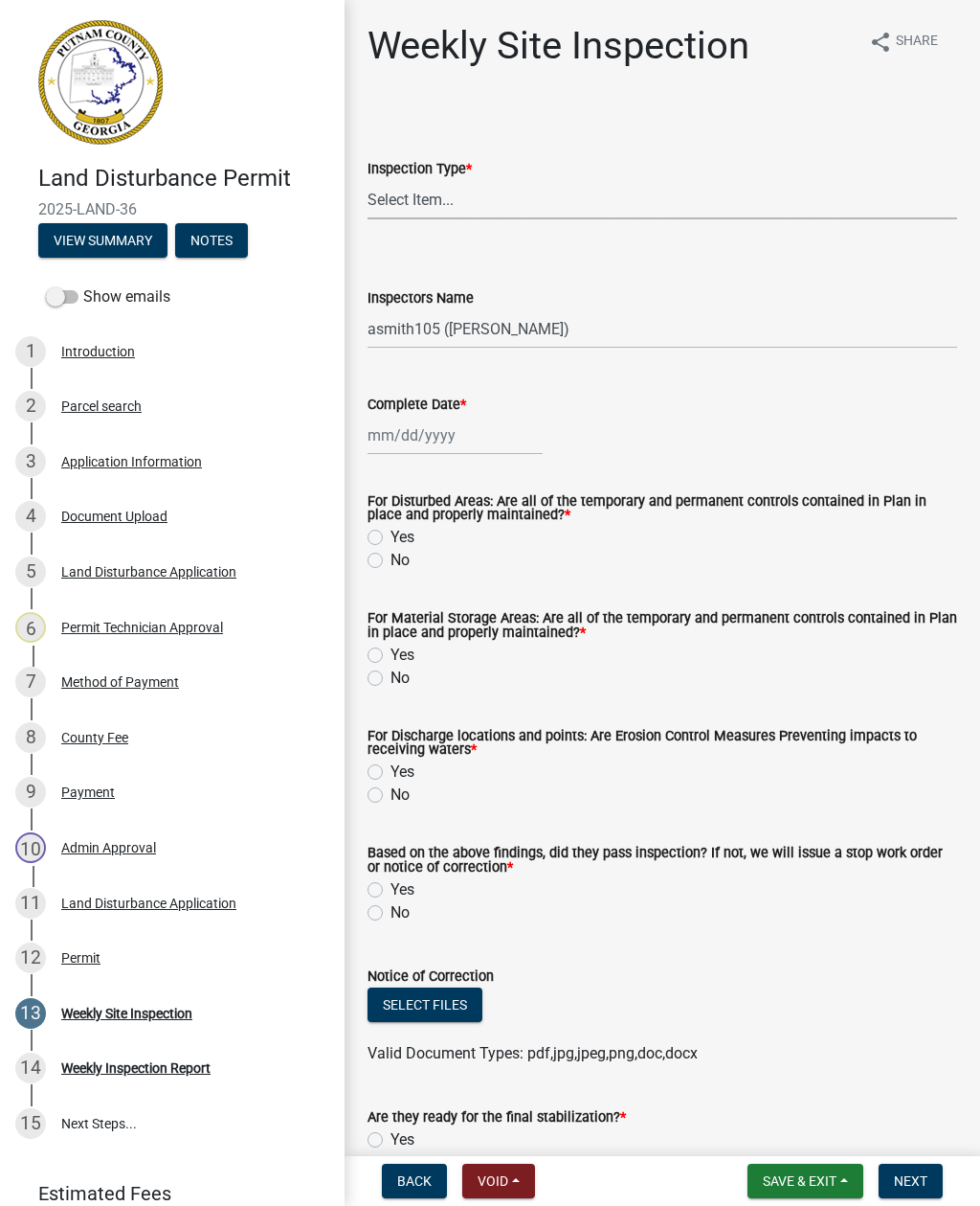
click at [444, 189] on select "Select Item... Site Inspection Initial Inspection Within 24 hours of a 0.5" sto…" at bounding box center [662, 199] width 590 height 39
select select "93c72d9c-4ccd-4a4f-9c87-9d2cfc81a2e2"
click at [485, 339] on select "Select Item... mrivera ([PERSON_NAME]) jstokes ([PERSON_NAME]) asmith105 ([PERS…" at bounding box center [662, 329] width 590 height 39
select select "41005c5c-e1e6-4724-b212-606768993ffb"
click at [422, 447] on div at bounding box center [455, 435] width 175 height 39
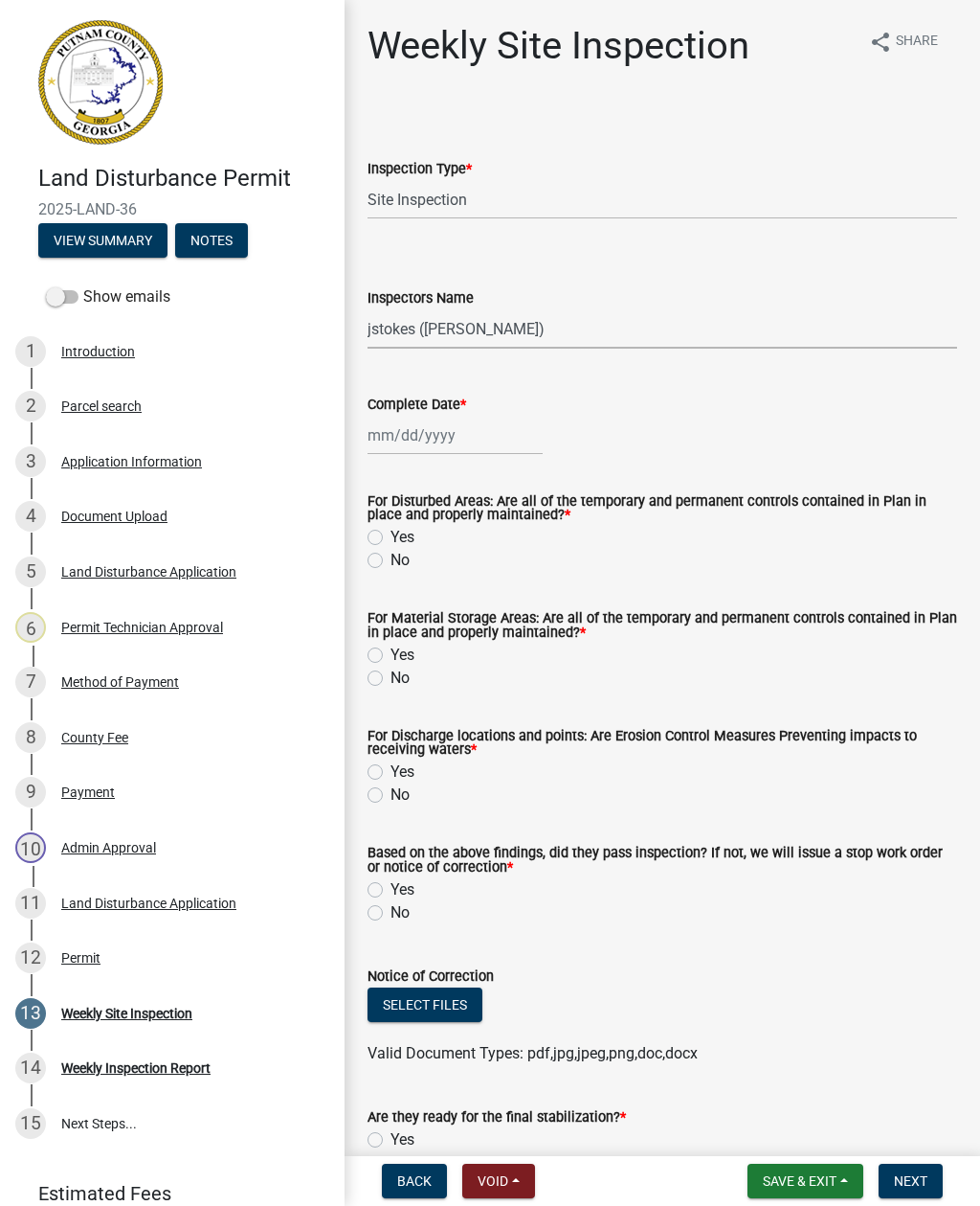
select select "8"
select select "2025"
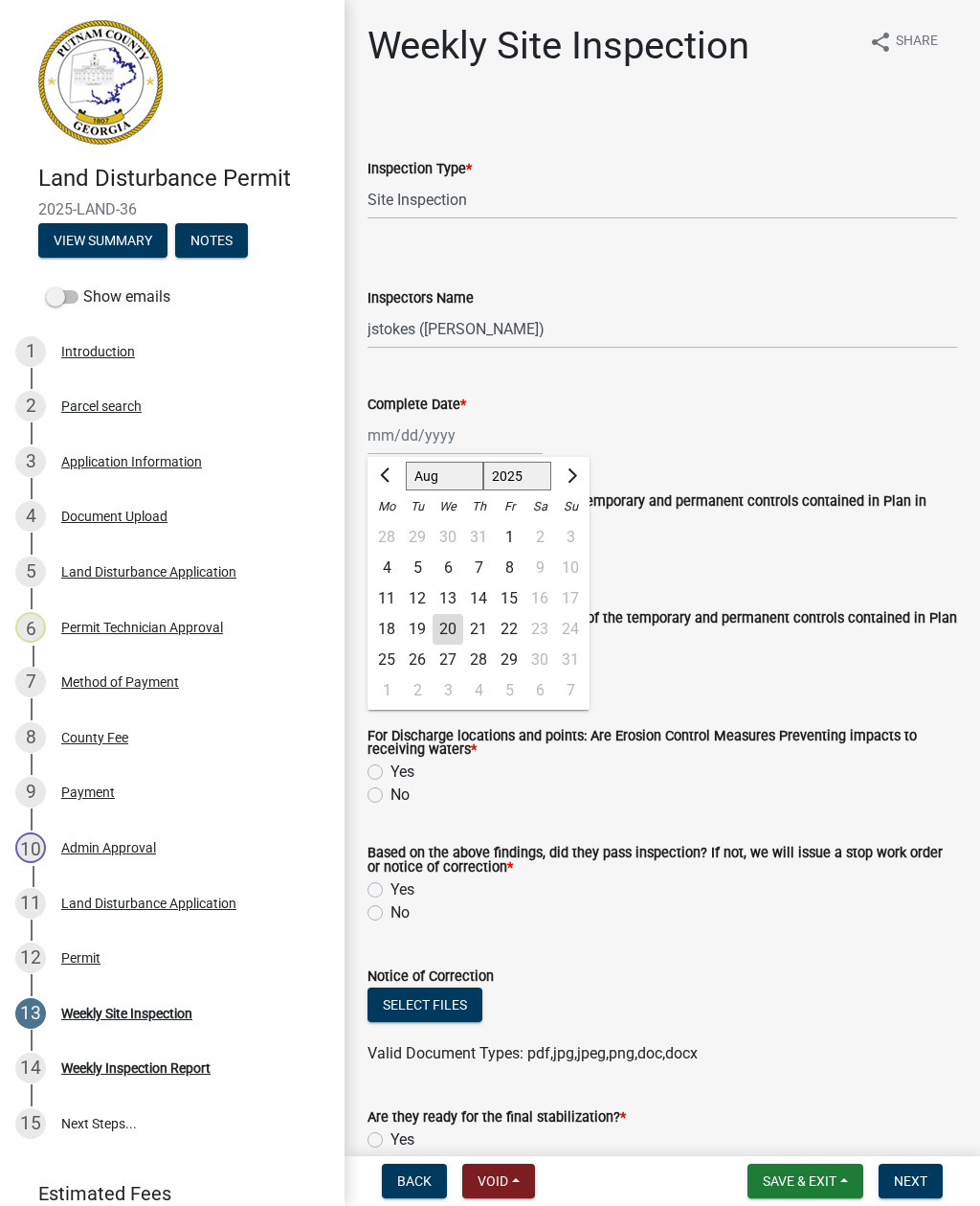
click at [463, 613] on div "13" at bounding box center [448, 598] width 30 height 30
type input "[DATE]"
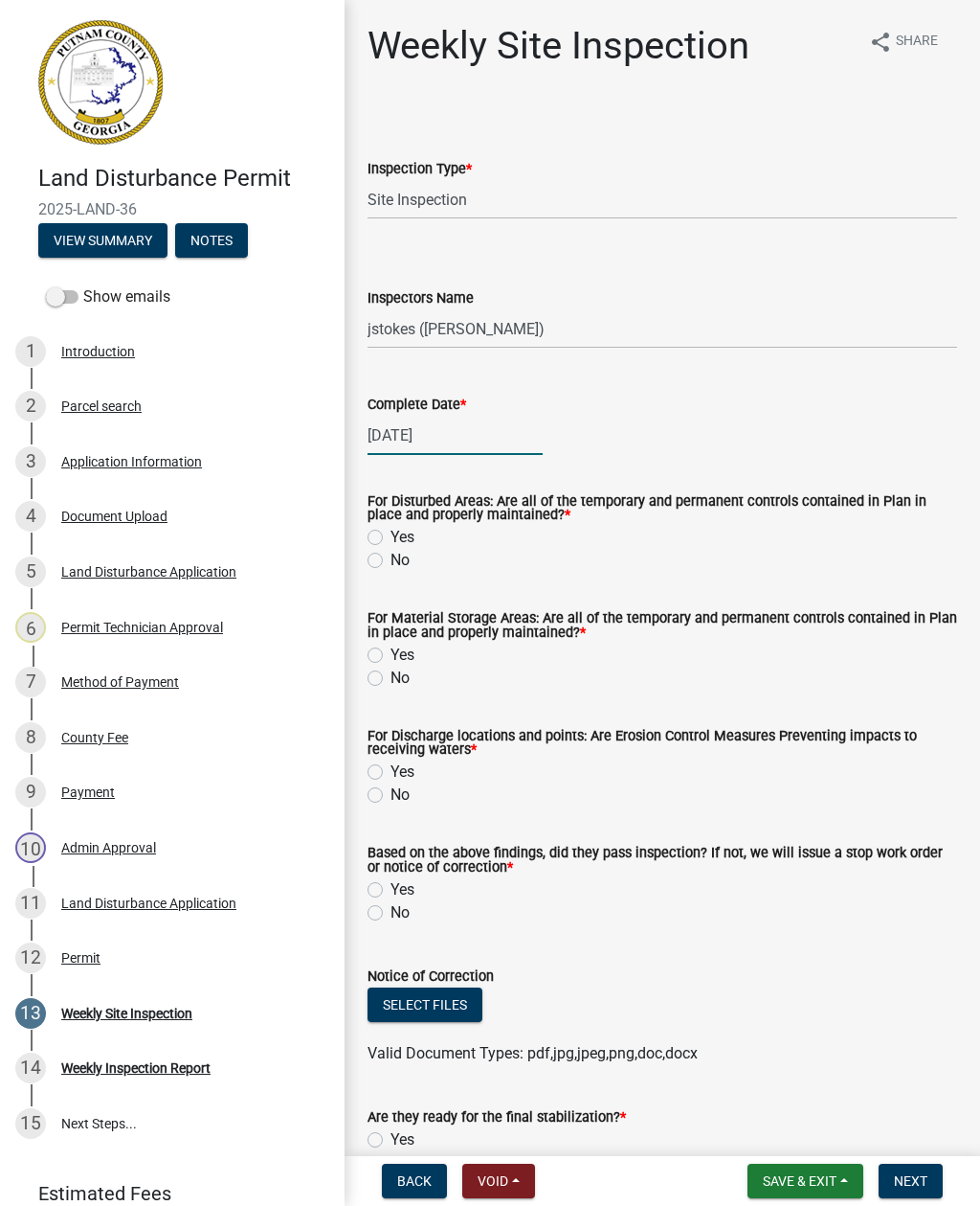
click at [434, 433] on div "[DATE]" at bounding box center [455, 435] width 175 height 39
select select "8"
select select "2025"
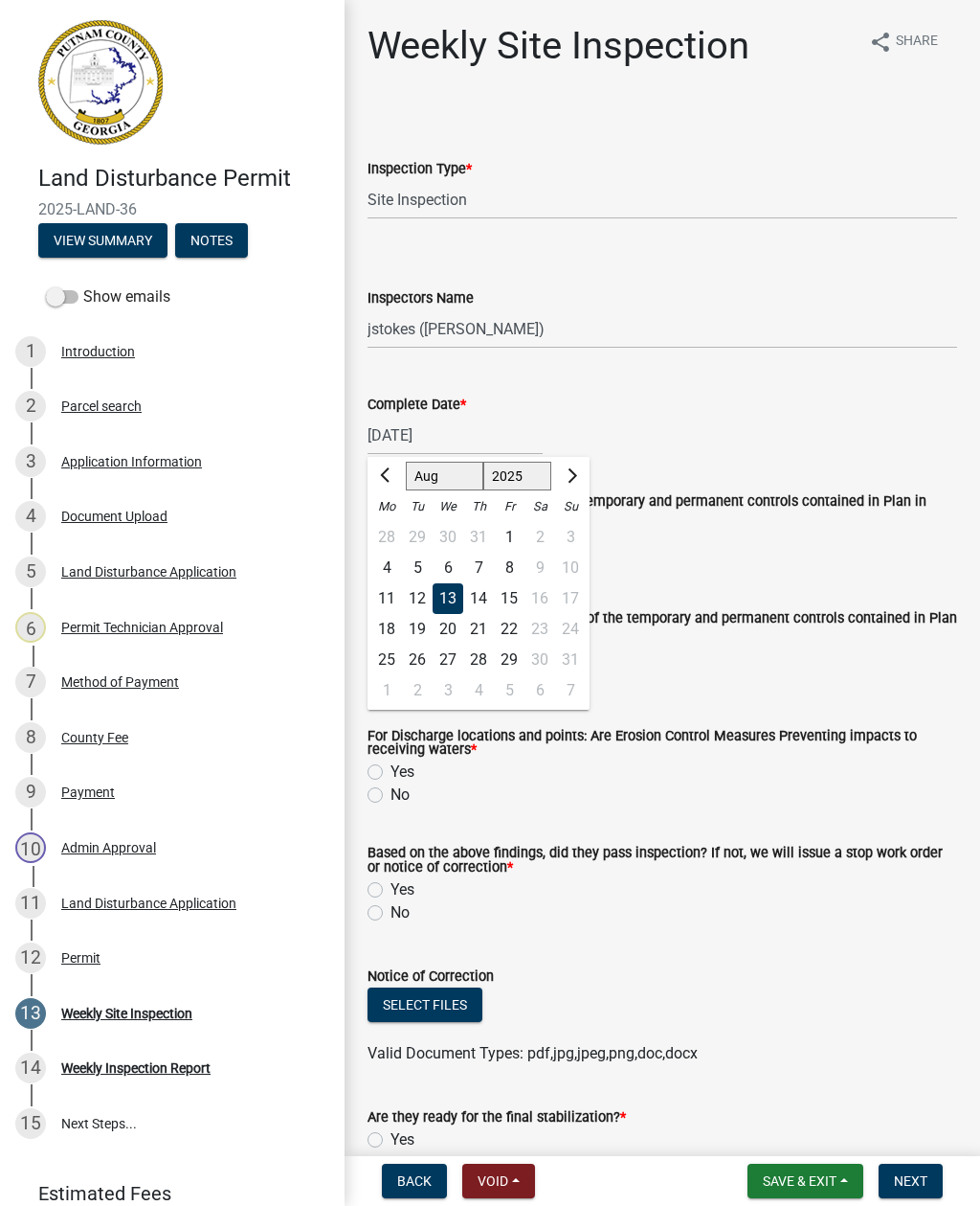
click at [445, 630] on div "20" at bounding box center [448, 629] width 30 height 30
type input "[DATE]"
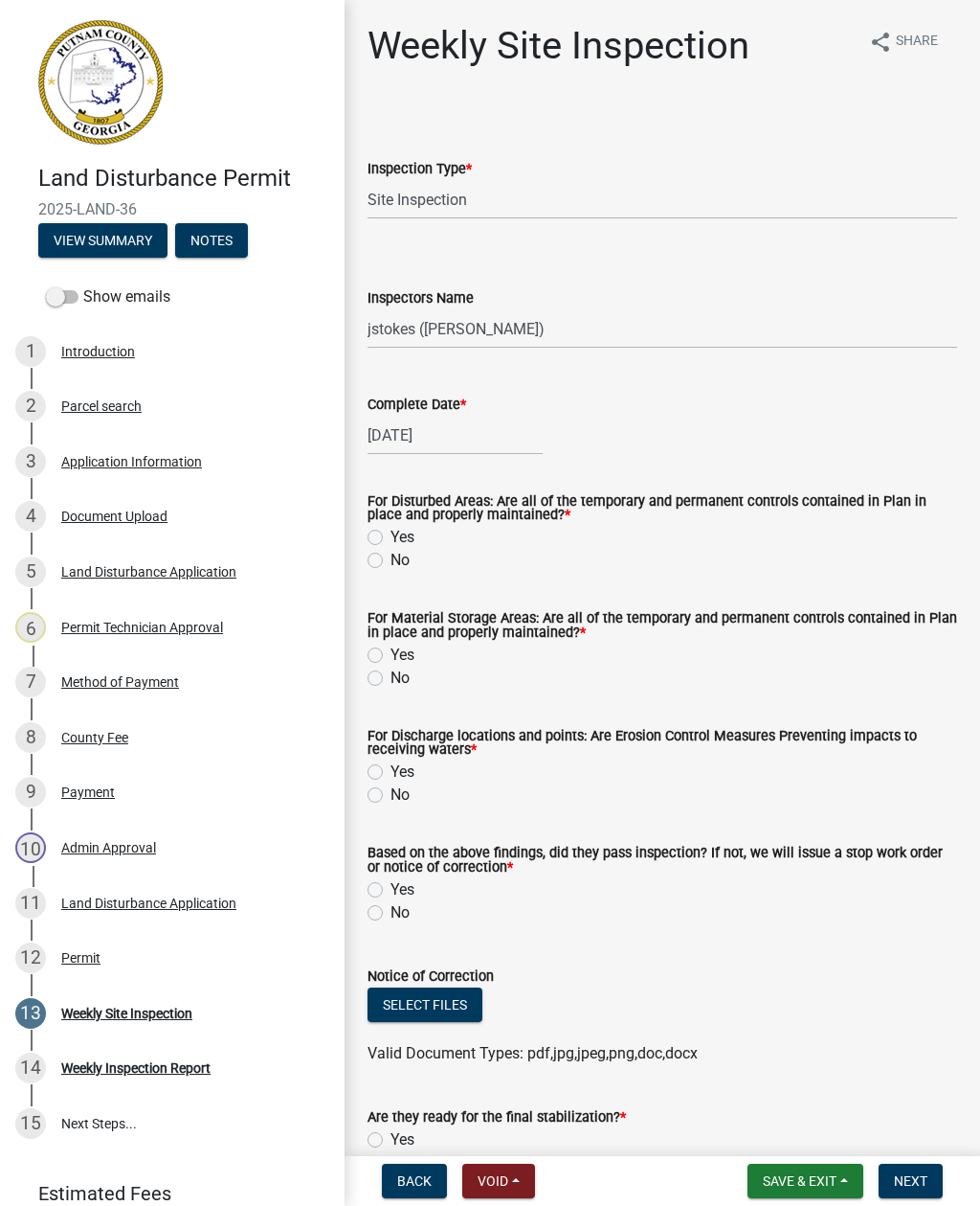
click at [360, 547] on div "For Disturbed Areas: Are all of the temporary and permanent controls contained …" at bounding box center [663, 521] width 619 height 99
click at [391, 534] on label "Yes" at bounding box center [403, 536] width 24 height 23
click at [391, 534] on input "Yes" at bounding box center [397, 531] width 13 height 13
radio input "true"
click at [391, 659] on label "Yes" at bounding box center [403, 654] width 24 height 23
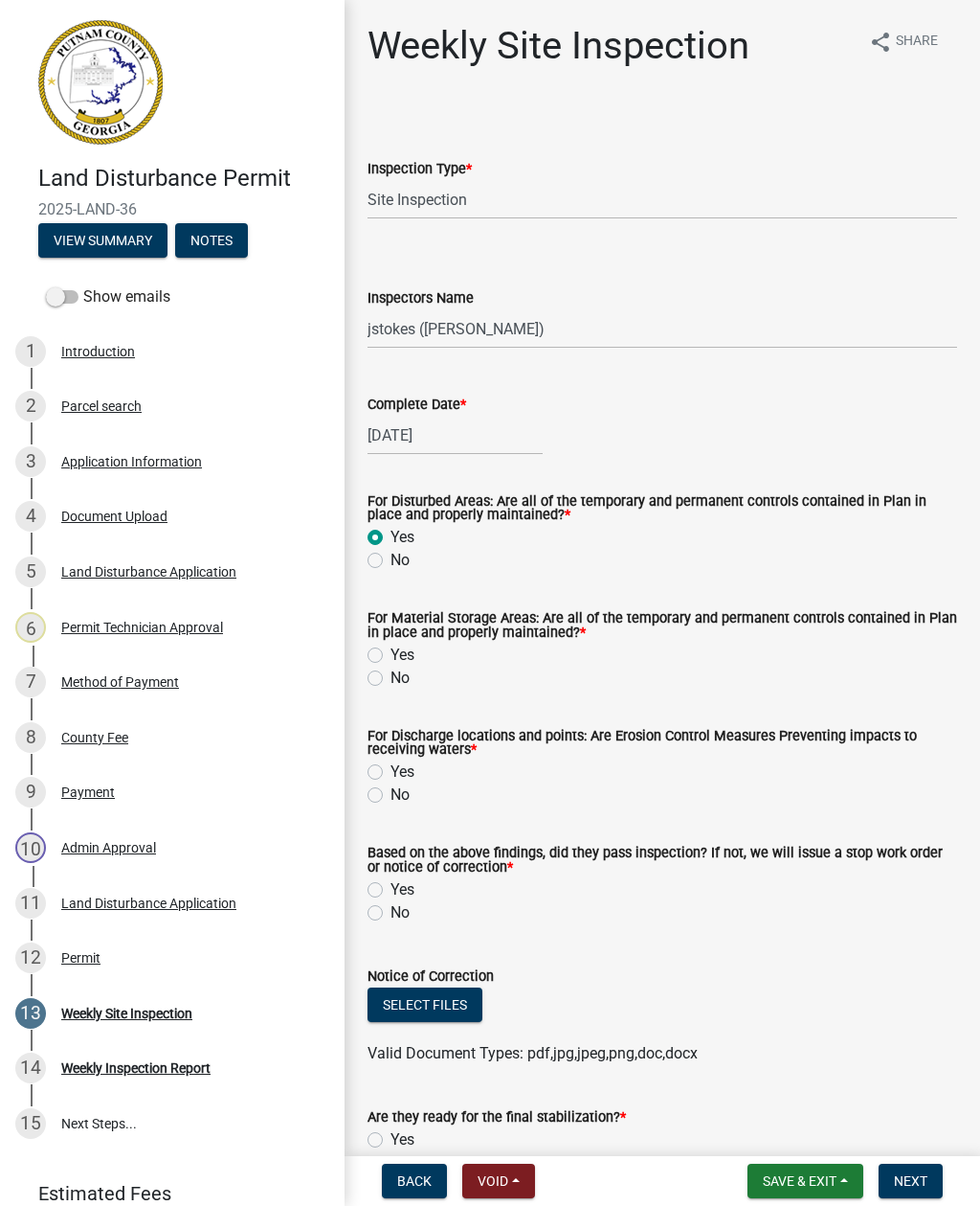
click at [391, 656] on input "Yes" at bounding box center [397, 649] width 13 height 13
radio input "true"
click at [391, 803] on label "No" at bounding box center [401, 795] width 20 height 23
click at [391, 795] on input "No" at bounding box center [397, 790] width 13 height 13
radio input "true"
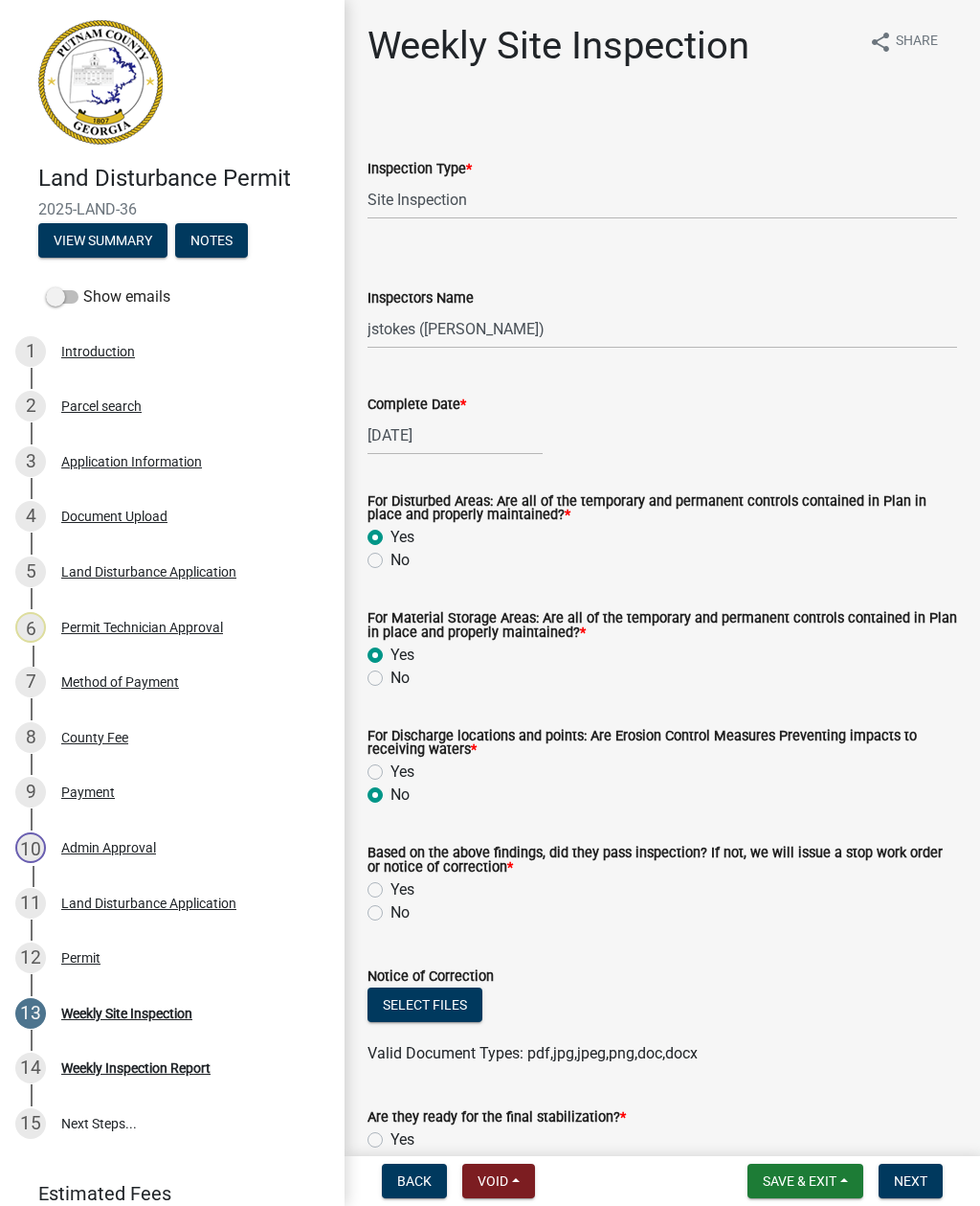
click at [391, 918] on label "No" at bounding box center [401, 912] width 20 height 23
click at [391, 913] on input "No" at bounding box center [397, 907] width 13 height 13
radio input "true"
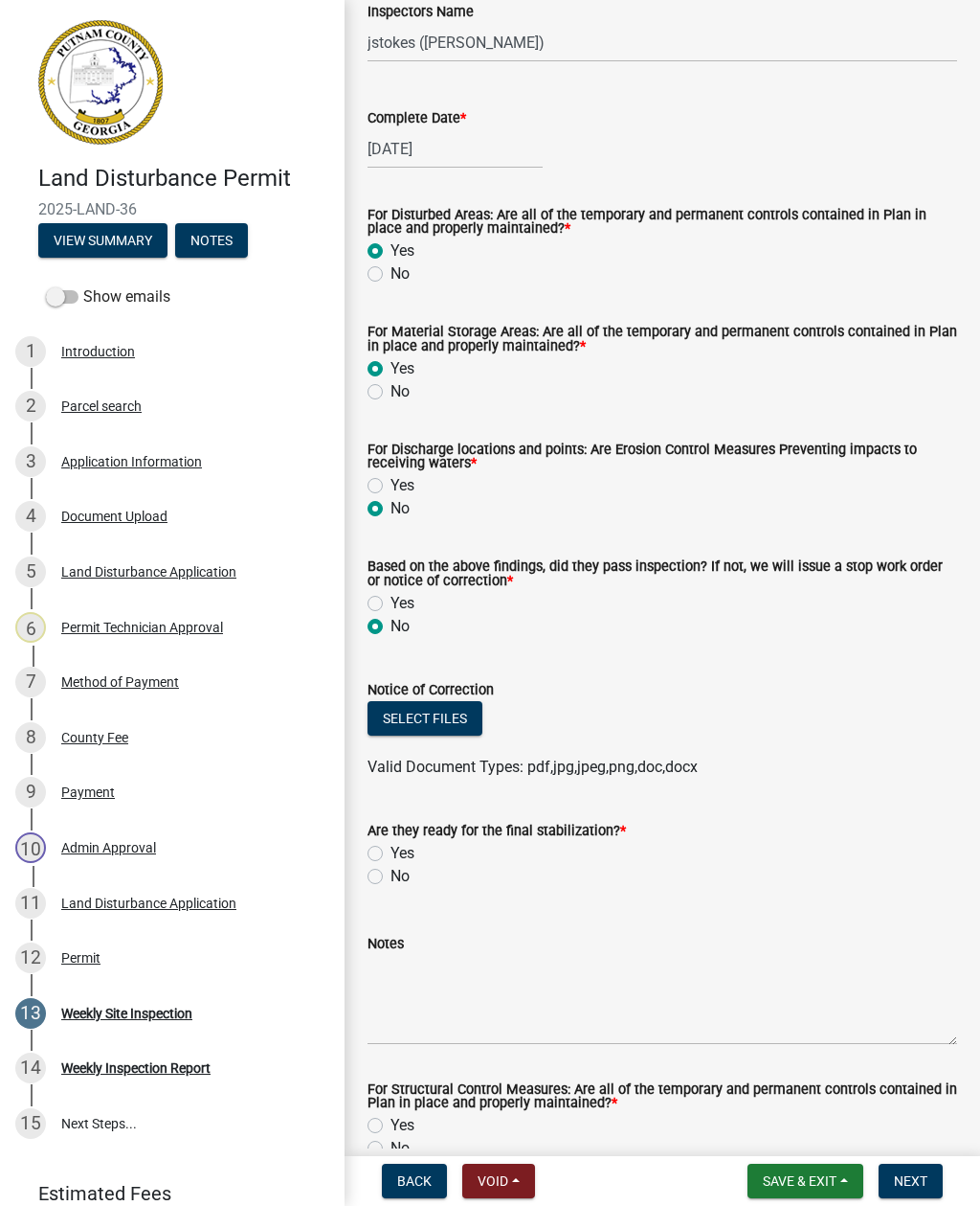
scroll to position [291, 0]
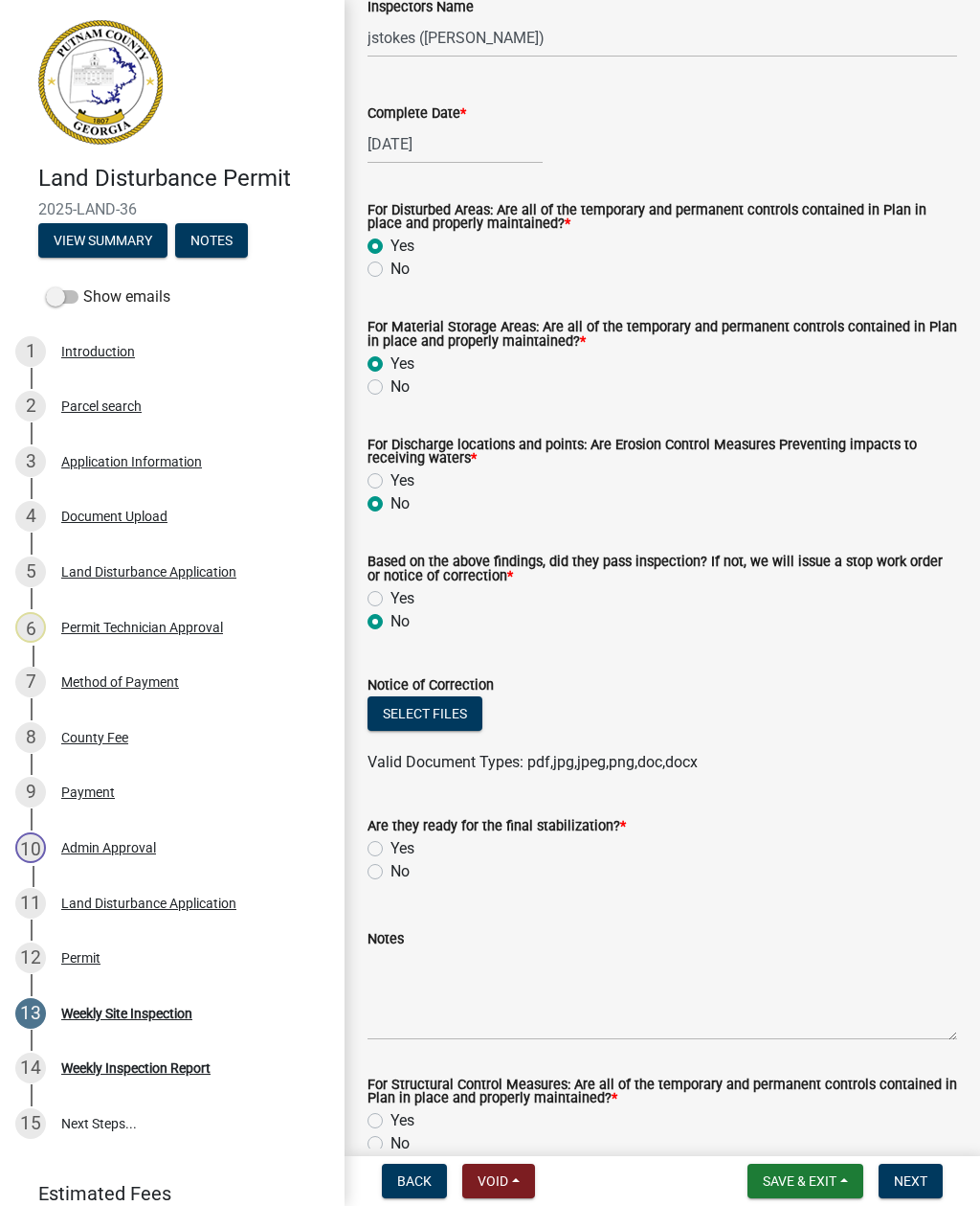
click at [362, 883] on div "Are they ready for the final stabilization? * Yes No" at bounding box center [663, 837] width 619 height 92
click at [370, 887] on wm-data-entity-input "Are they ready for the final stabilization? * Yes No" at bounding box center [662, 845] width 590 height 109
click at [391, 879] on label "No" at bounding box center [401, 871] width 20 height 23
click at [391, 872] on input "No" at bounding box center [397, 866] width 13 height 13
radio input "true"
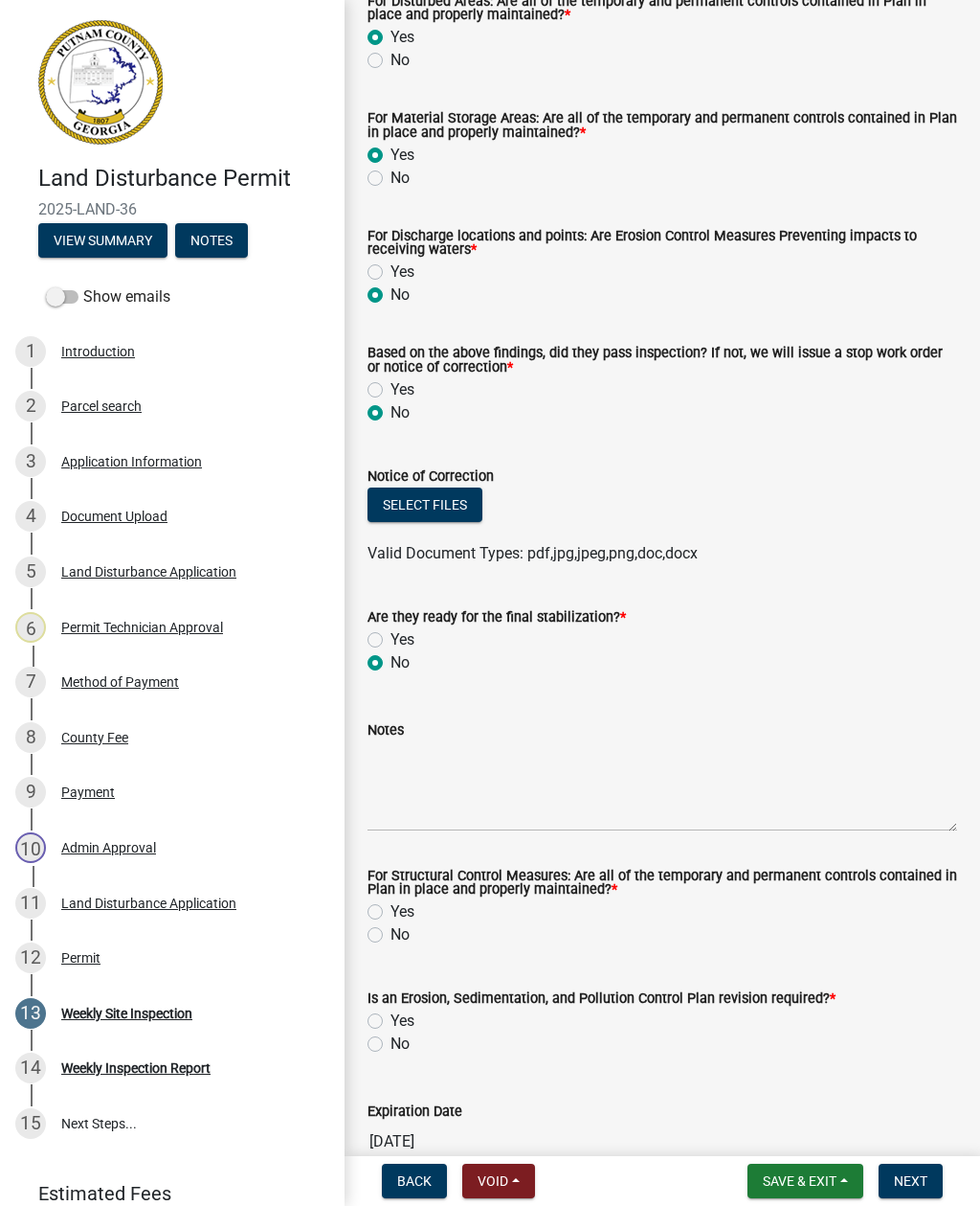
scroll to position [538, 0]
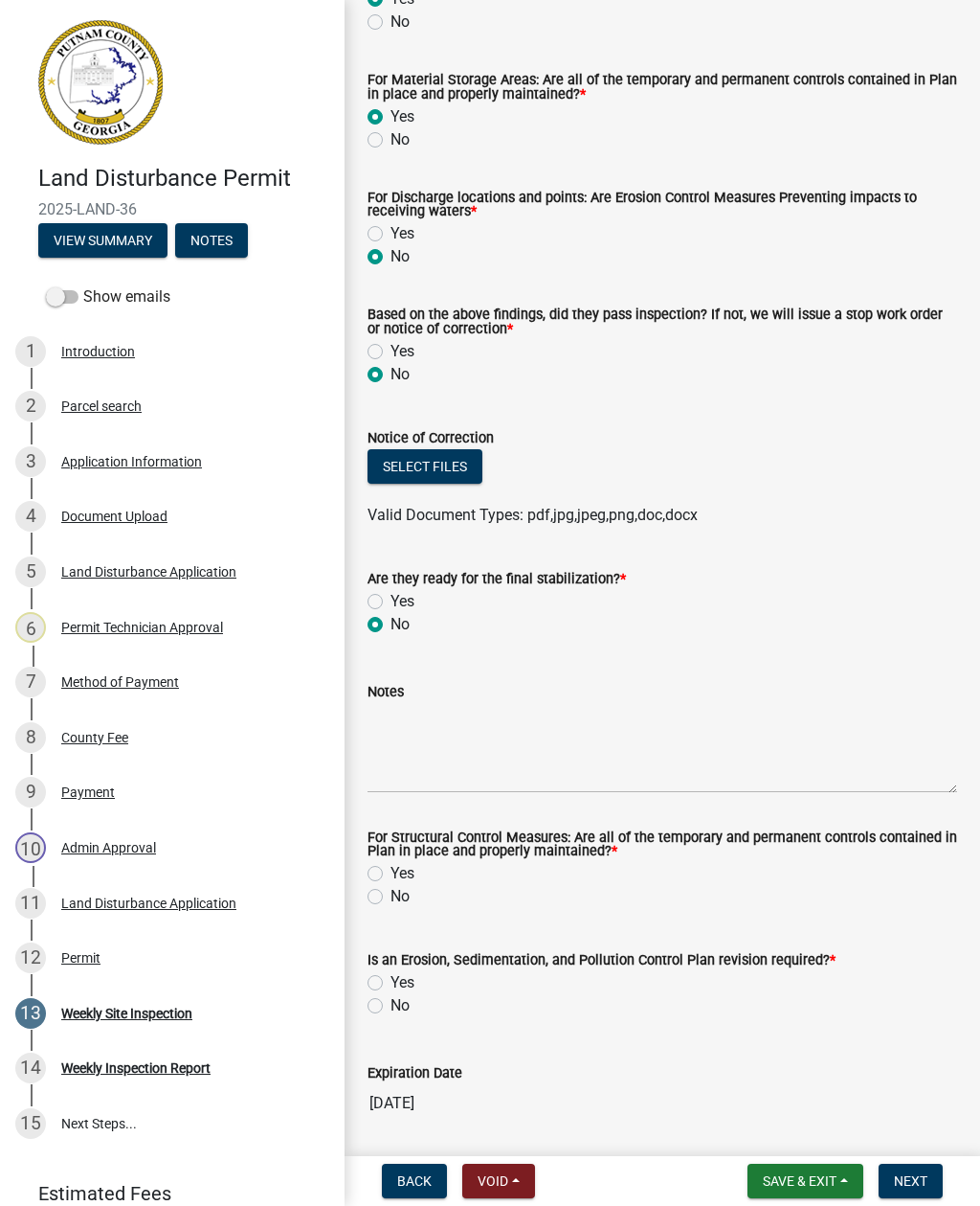
click at [391, 880] on label "Yes" at bounding box center [403, 873] width 24 height 23
click at [391, 874] on input "Yes" at bounding box center [397, 868] width 13 height 13
radio input "true"
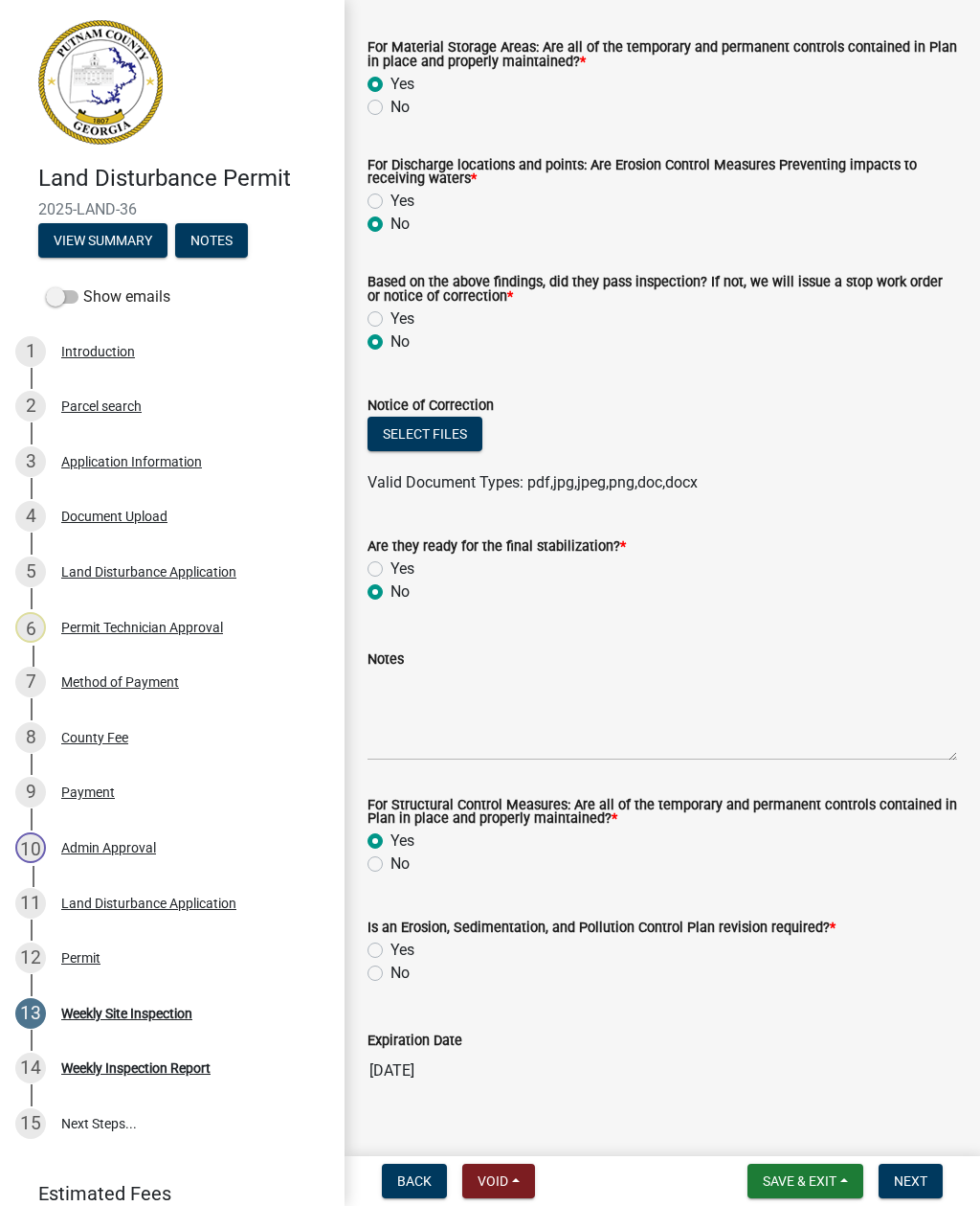
scroll to position [596, 0]
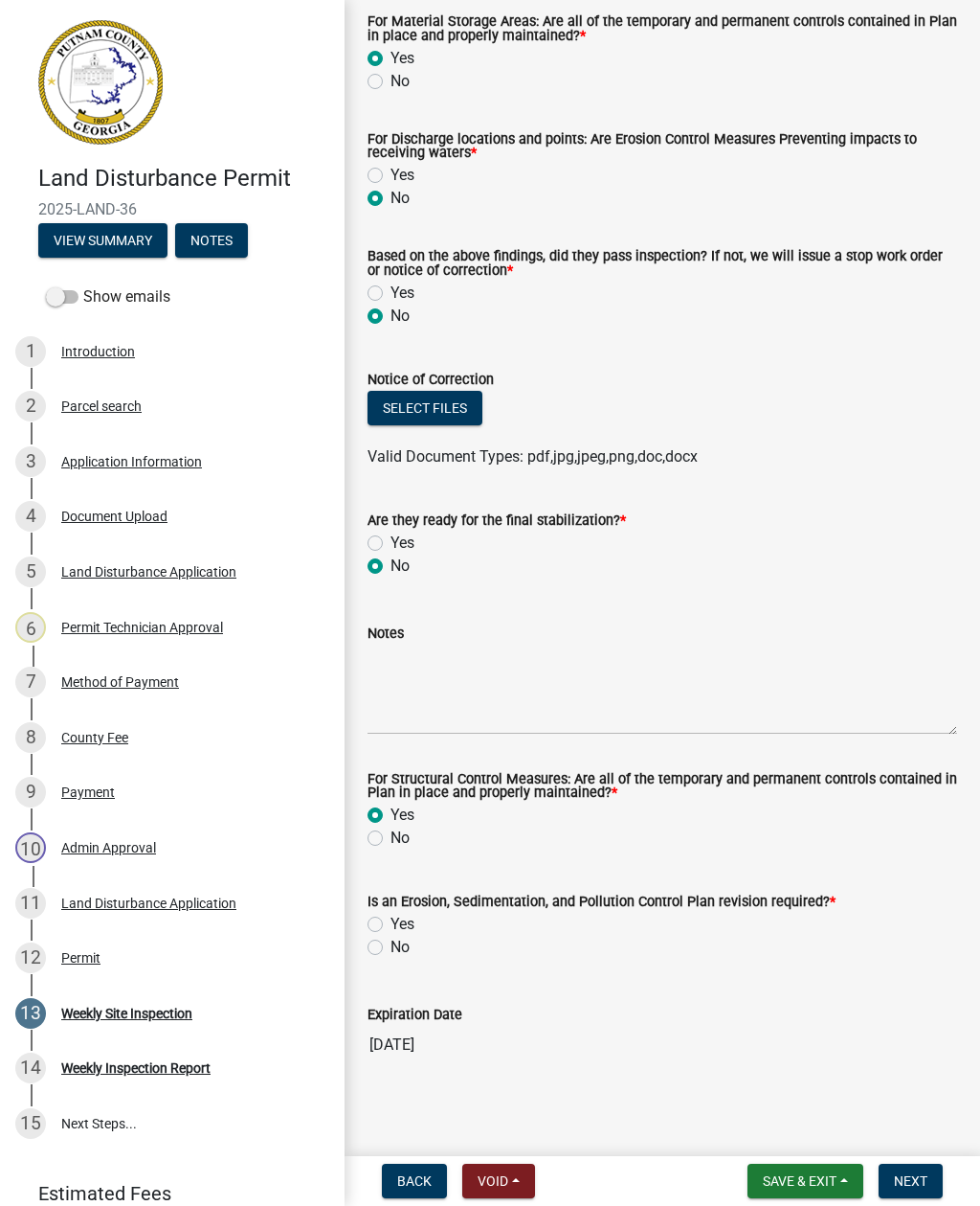
click at [391, 928] on label "Yes" at bounding box center [403, 923] width 24 height 23
click at [391, 925] on input "Yes" at bounding box center [397, 918] width 13 height 13
radio input "true"
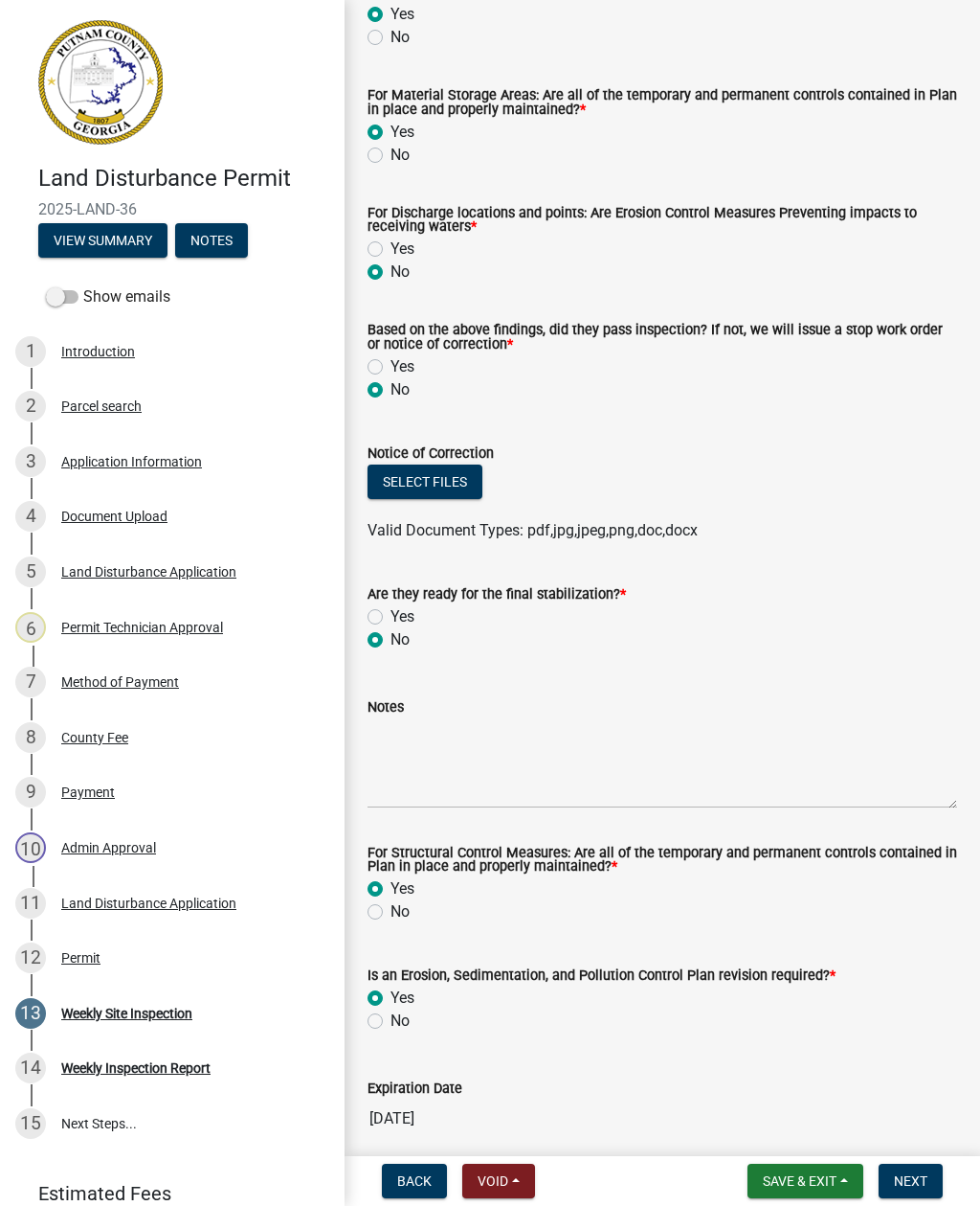
scroll to position [493, 0]
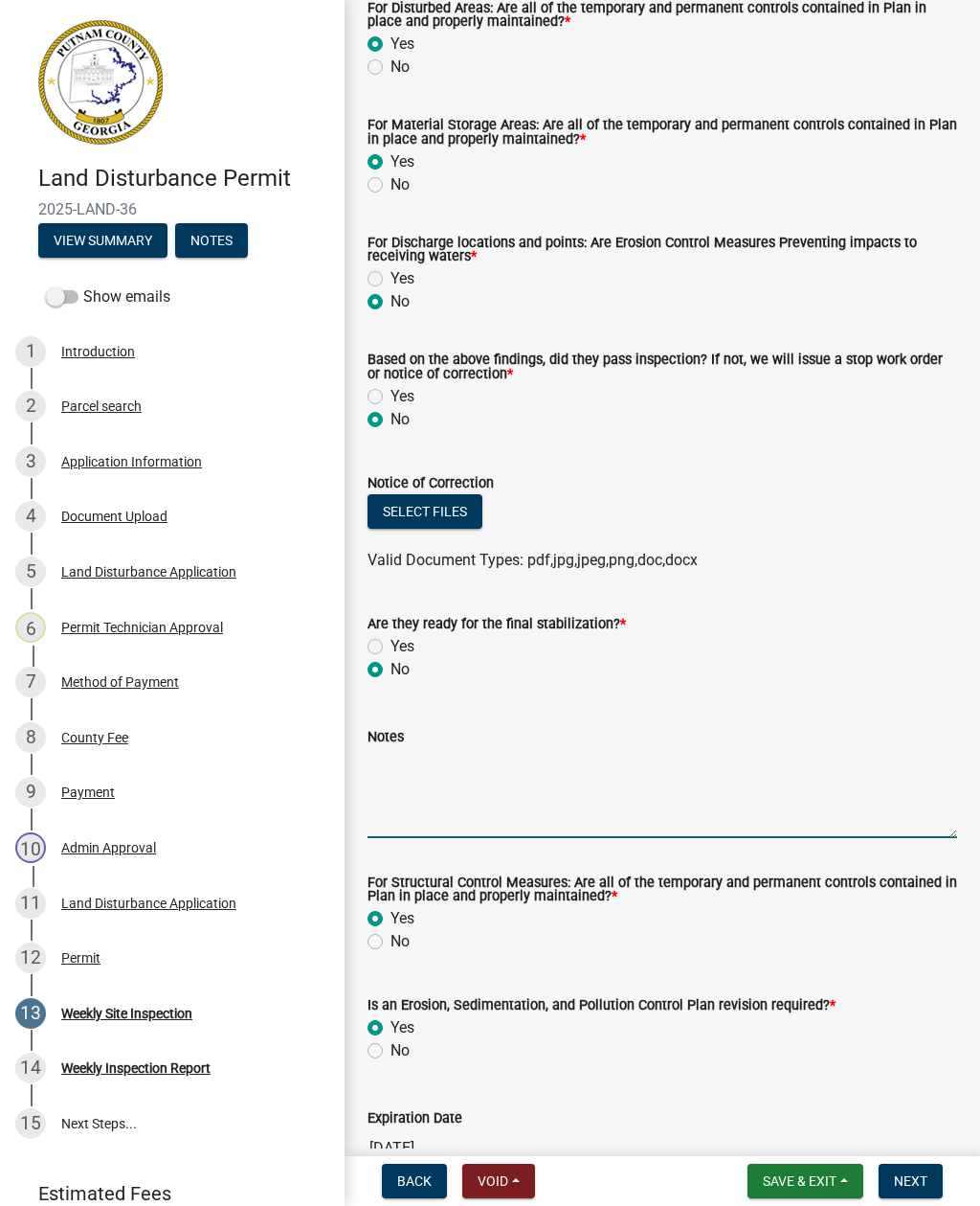
click at [459, 829] on textarea "Notes" at bounding box center [662, 794] width 590 height 90
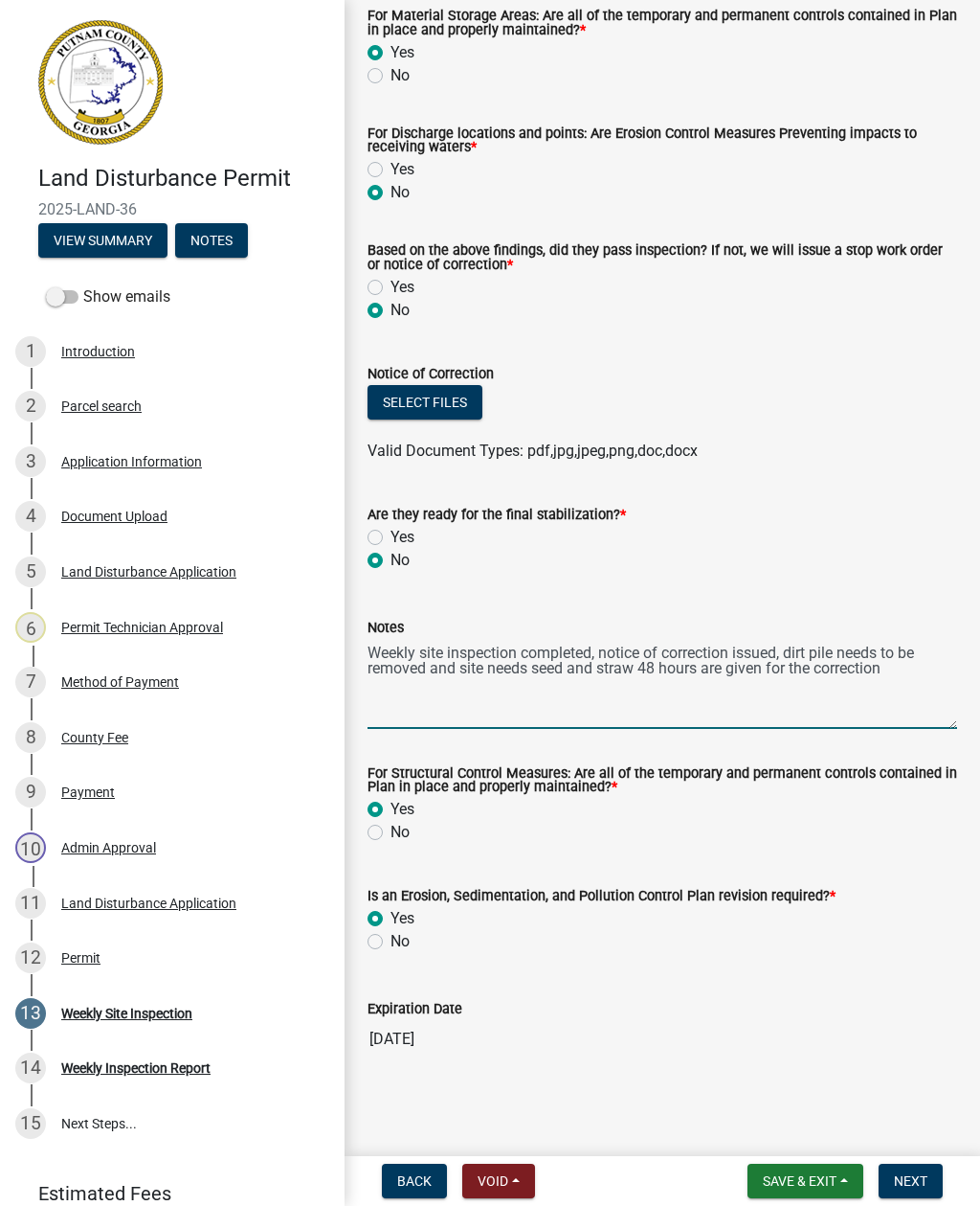
scroll to position [605, 0]
type textarea "Weekly site inspection completed, notice of correction issued, dirt pile needs …"
click at [611, 609] on div "Notes Weekly site inspection completed, notice of correction issued, dirt pile …" at bounding box center [662, 659] width 590 height 139
click at [463, 404] on button "Select files" at bounding box center [424, 402] width 115 height 34
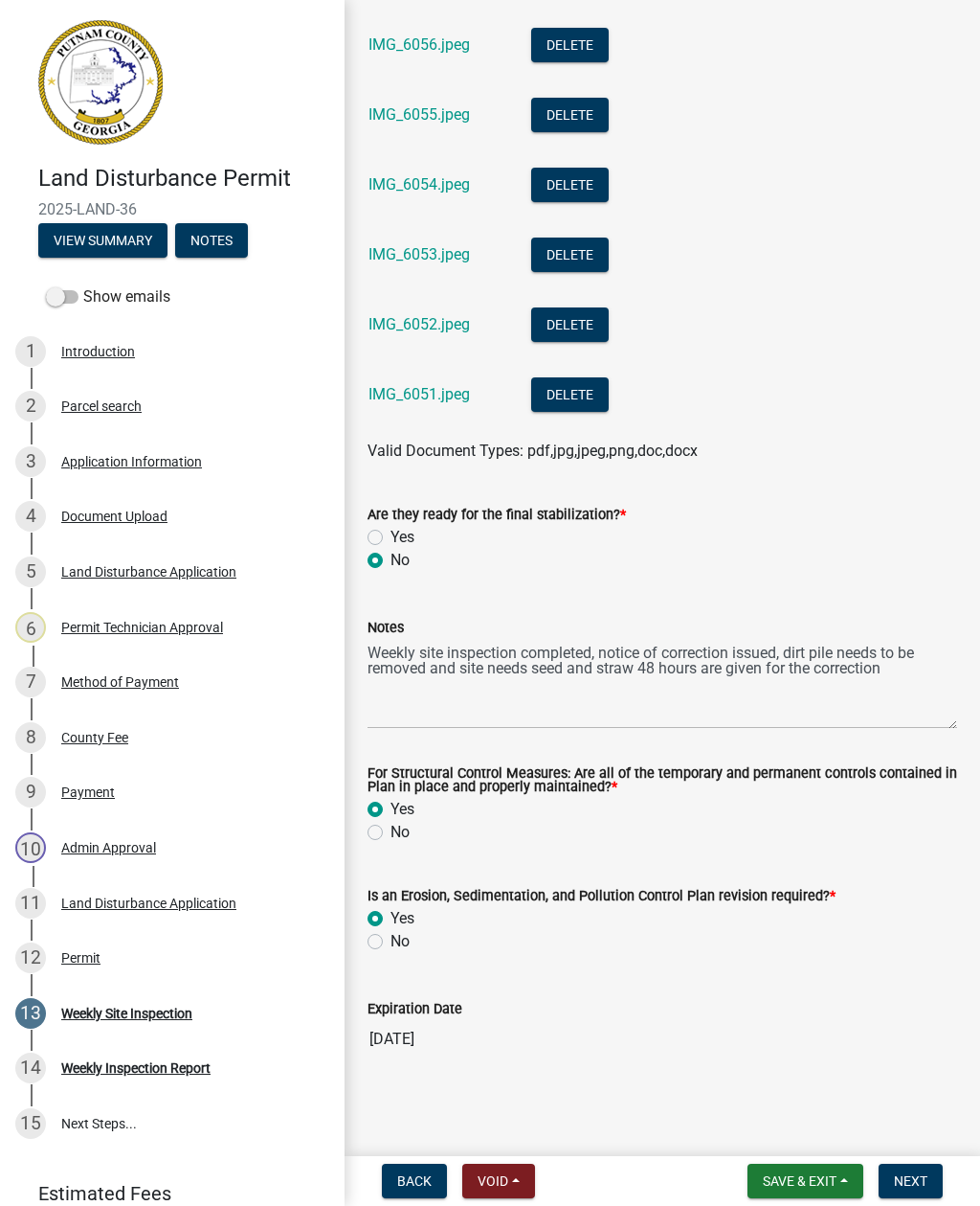
scroll to position [1514, 0]
click at [914, 1176] on span "Next" at bounding box center [911, 1180] width 33 height 16
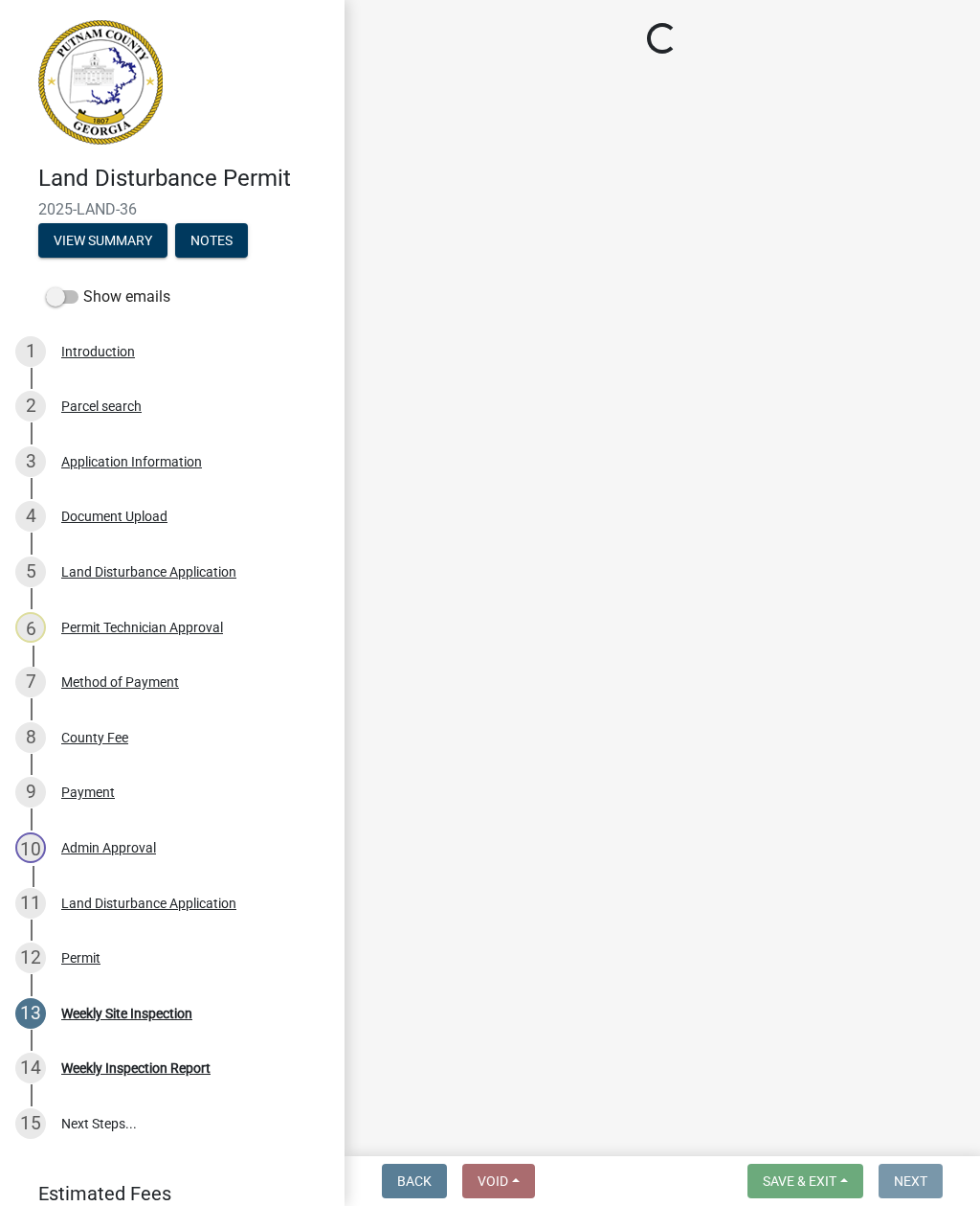
scroll to position [0, 0]
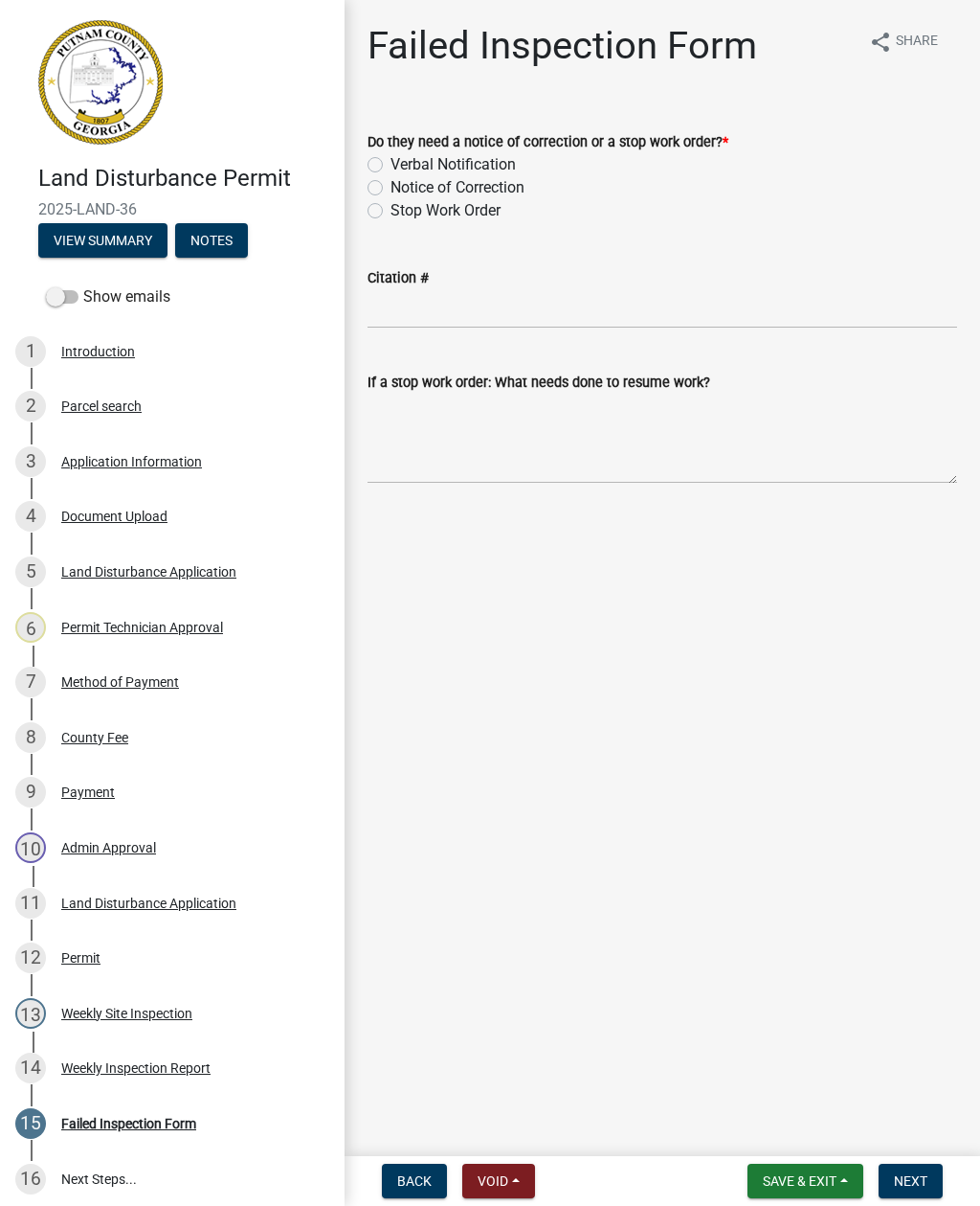
click at [391, 184] on label "Notice of Correction" at bounding box center [458, 187] width 135 height 23
click at [391, 184] on input "Notice of Correction" at bounding box center [397, 182] width 13 height 13
radio input "true"
click at [433, 321] on input "Citation #" at bounding box center [662, 308] width 590 height 39
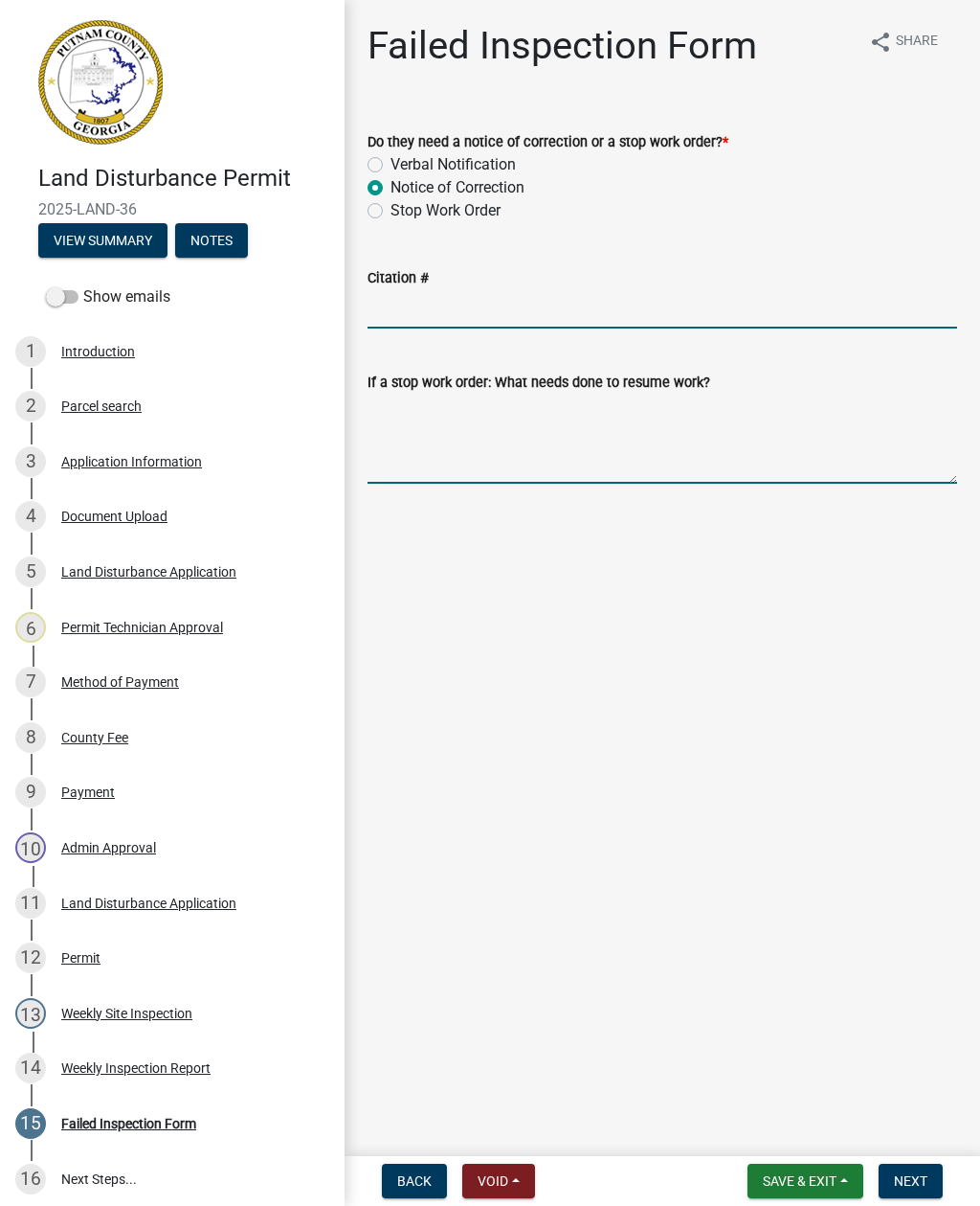
click at [469, 449] on textarea "If a stop work order: What needs done to resume work?" at bounding box center [662, 439] width 590 height 90
click at [443, 458] on textarea "If a stop work order: What needs done to resume work?" at bounding box center [662, 439] width 590 height 90
paste textarea "Weekly site inspection completed, notice of correction issued, dirt pile needs …"
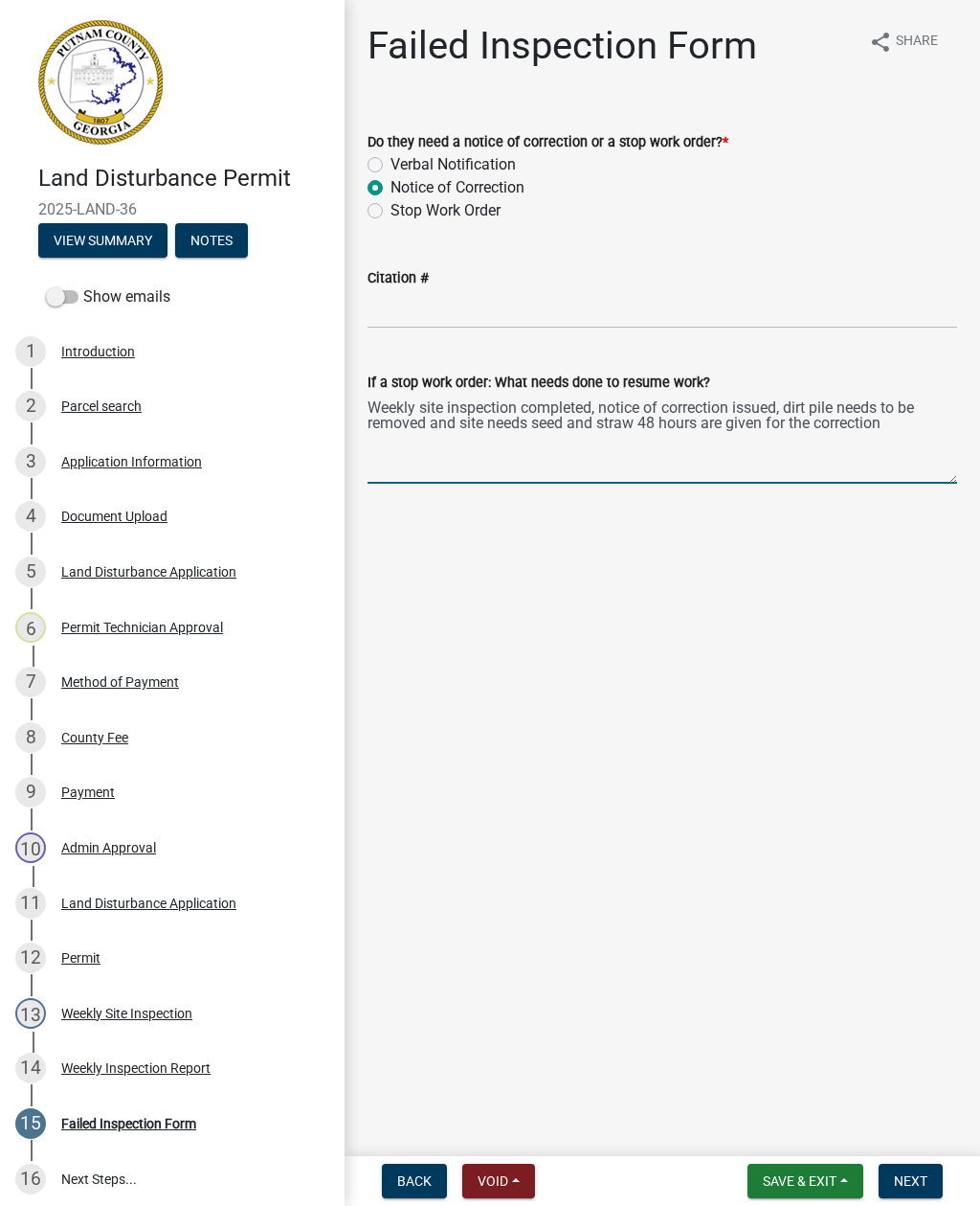
type textarea "Weekly site inspection completed, notice of correction issued, dirt pile needs …"
click at [837, 596] on main "Failed Inspection Form share Share Do they need a notice of correction or a sto…" at bounding box center [662, 574] width 635 height 1148
click at [921, 1175] on span "Next" at bounding box center [911, 1180] width 33 height 16
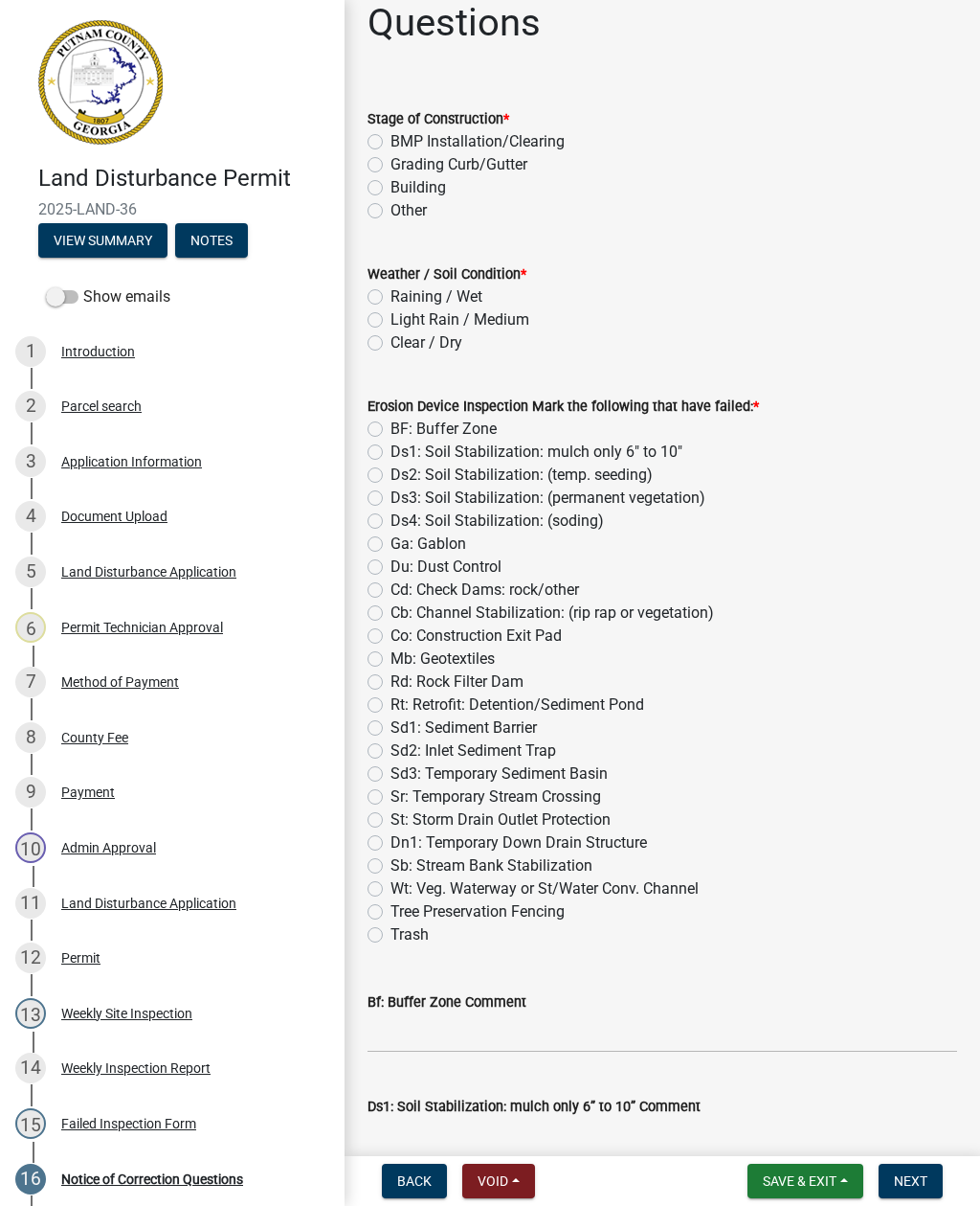
scroll to position [71, 0]
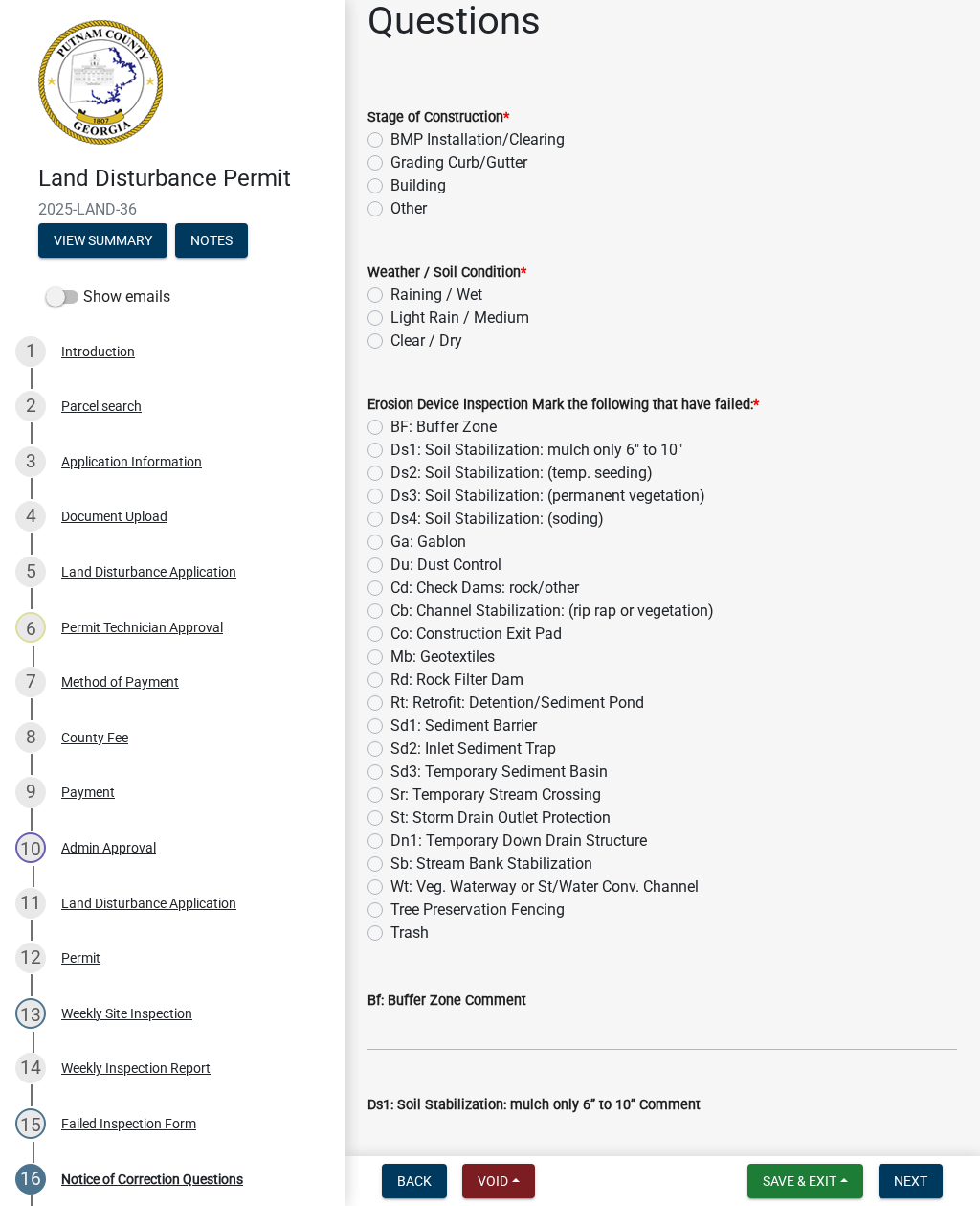
click at [391, 214] on label "Other" at bounding box center [408, 208] width 36 height 23
click at [391, 210] on input "Other" at bounding box center [397, 203] width 13 height 13
radio input "true"
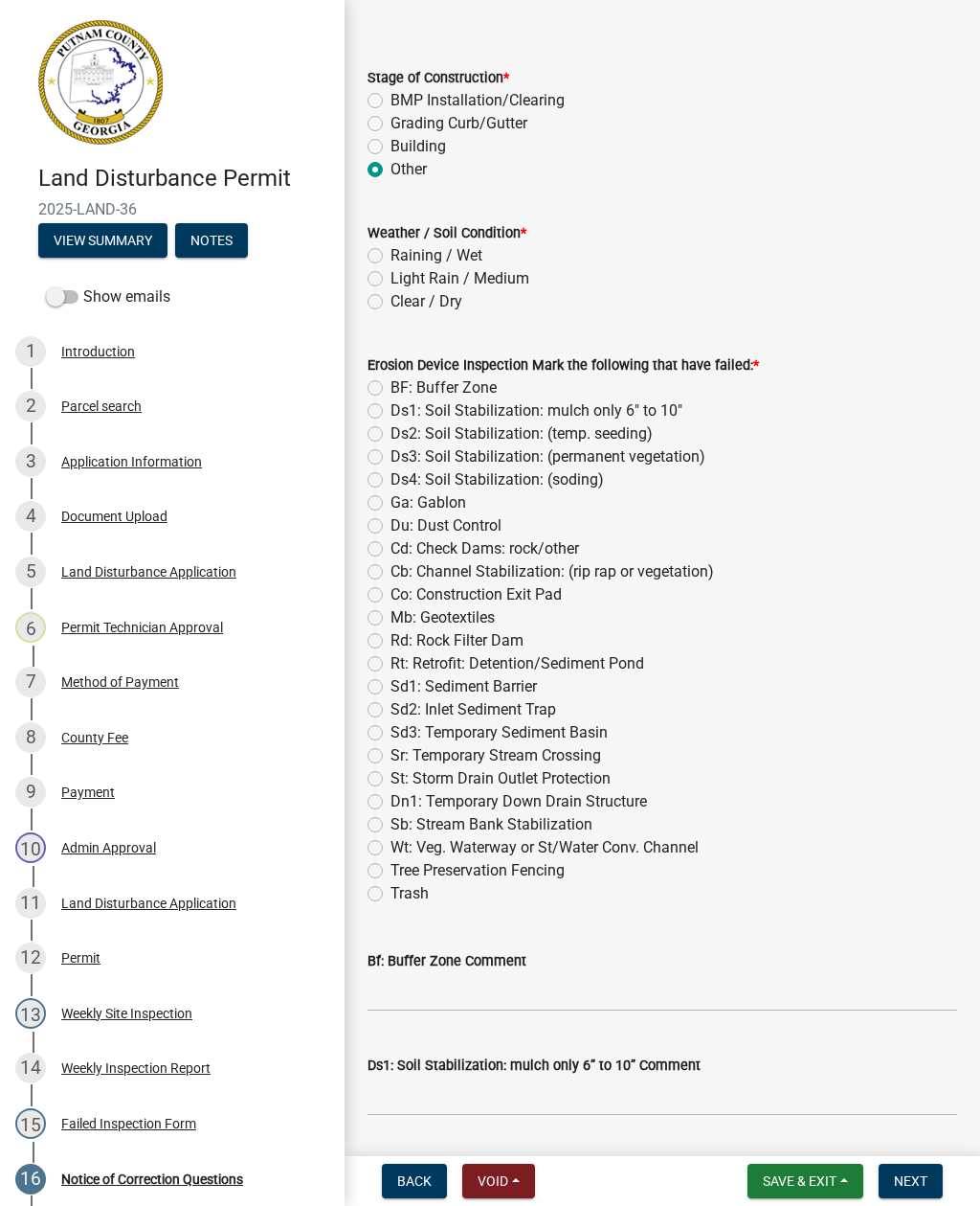
scroll to position [123, 0]
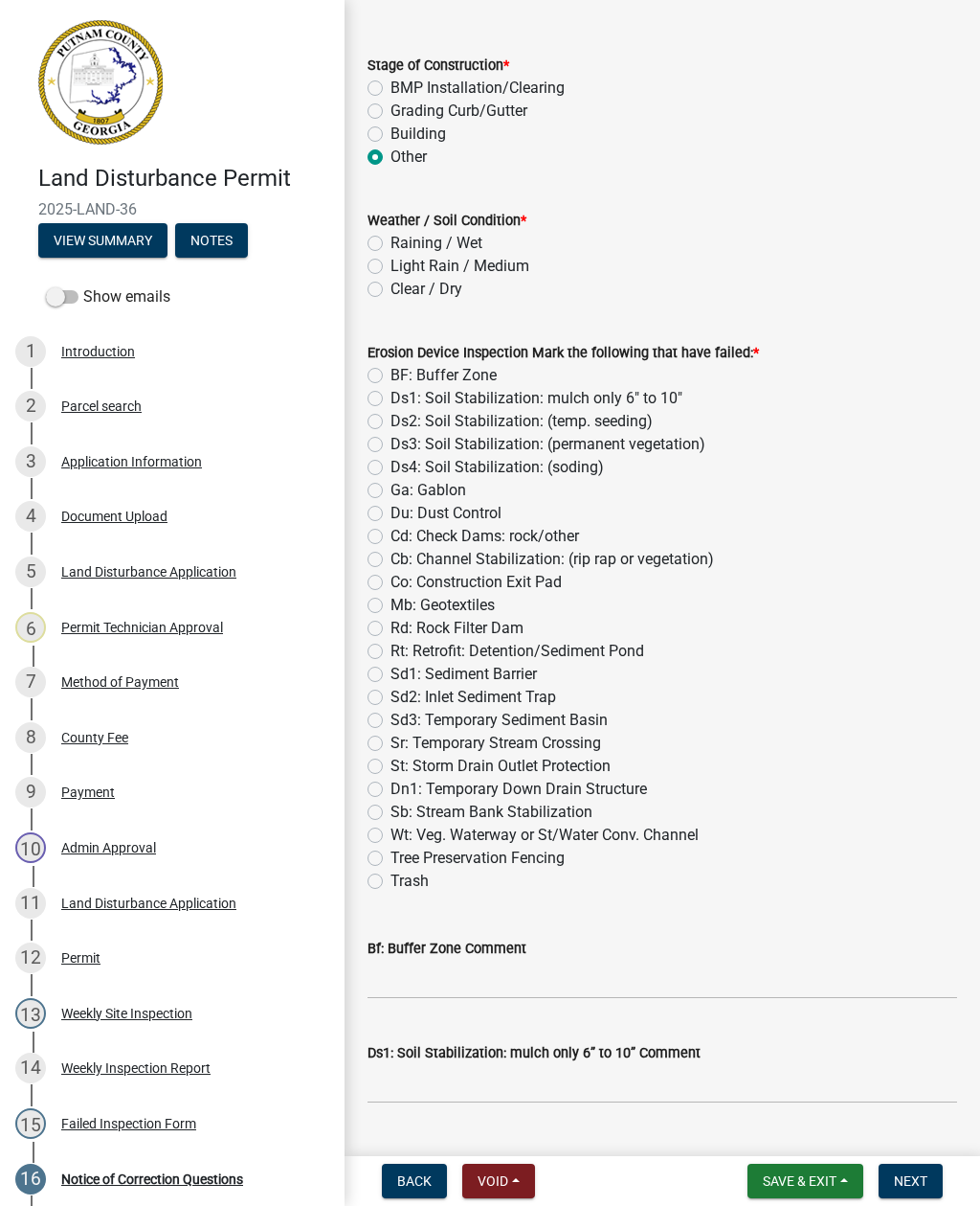
click at [391, 293] on label "Clear / Dry" at bounding box center [426, 289] width 72 height 23
click at [391, 290] on input "Clear / Dry" at bounding box center [397, 284] width 13 height 13
radio input "true"
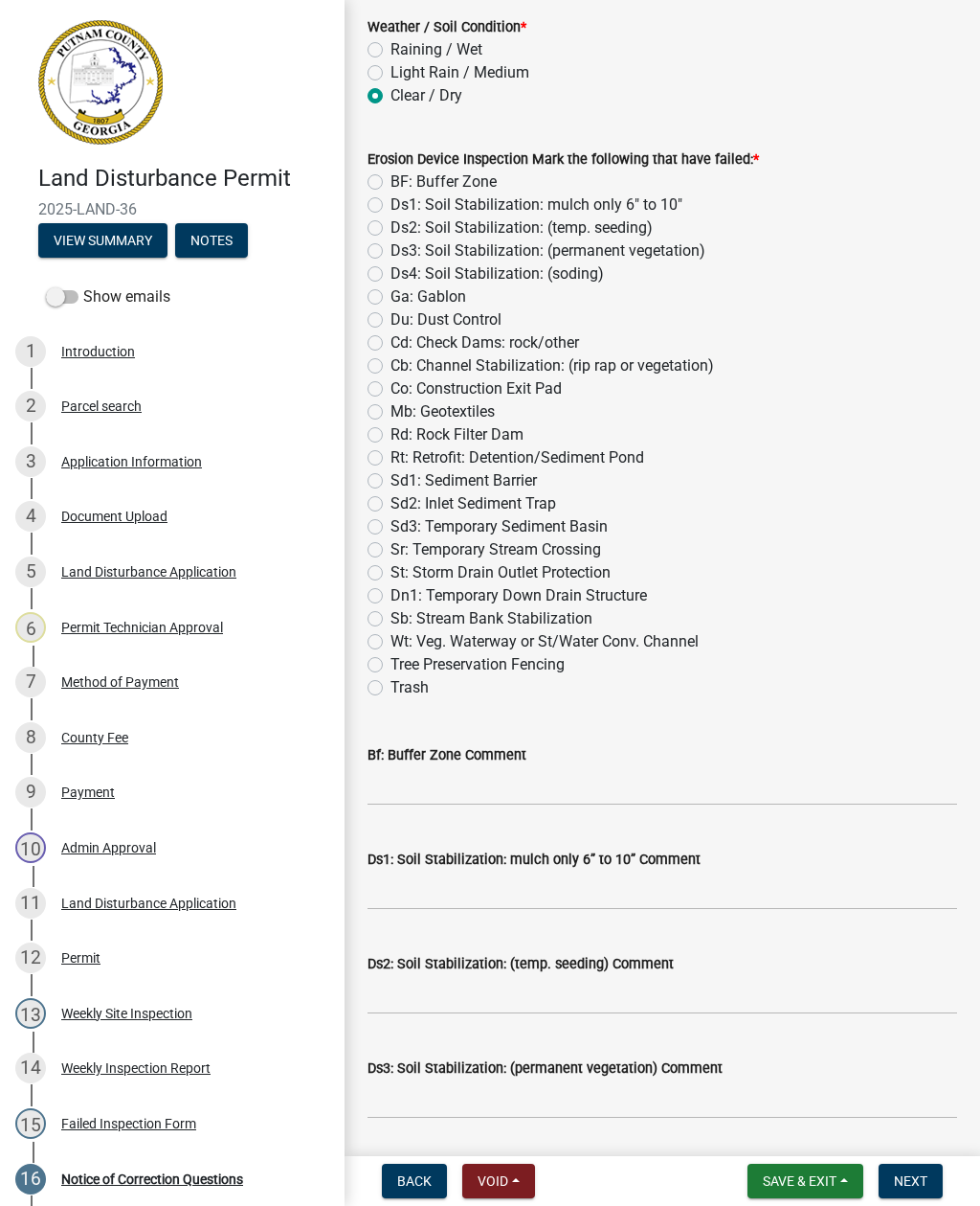
scroll to position [328, 0]
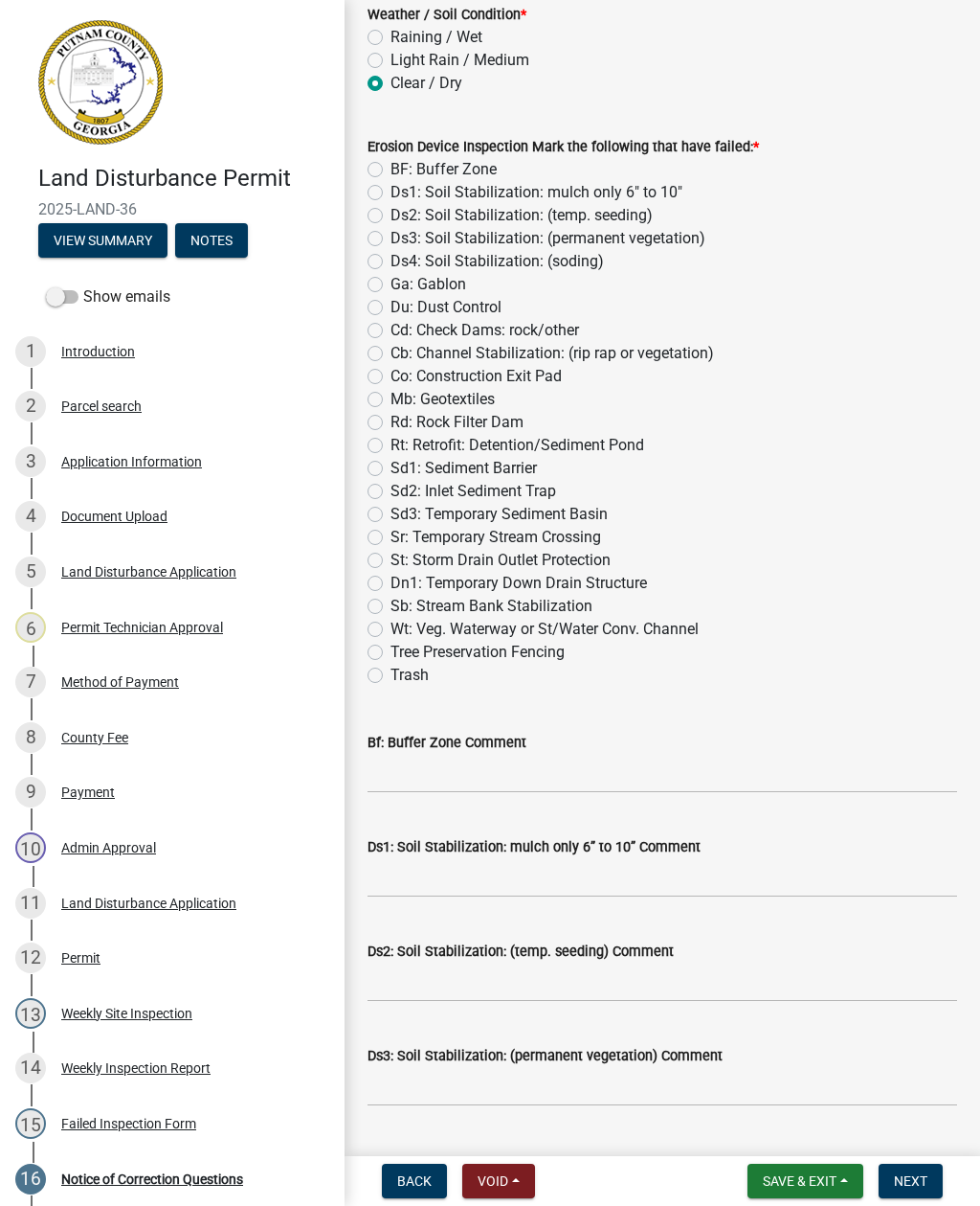
click at [391, 473] on label "Sd1: Sediment Barrier" at bounding box center [463, 467] width 146 height 23
click at [391, 469] on input "Sd1: Sediment Barrier" at bounding box center [397, 463] width 13 height 13
radio input "true"
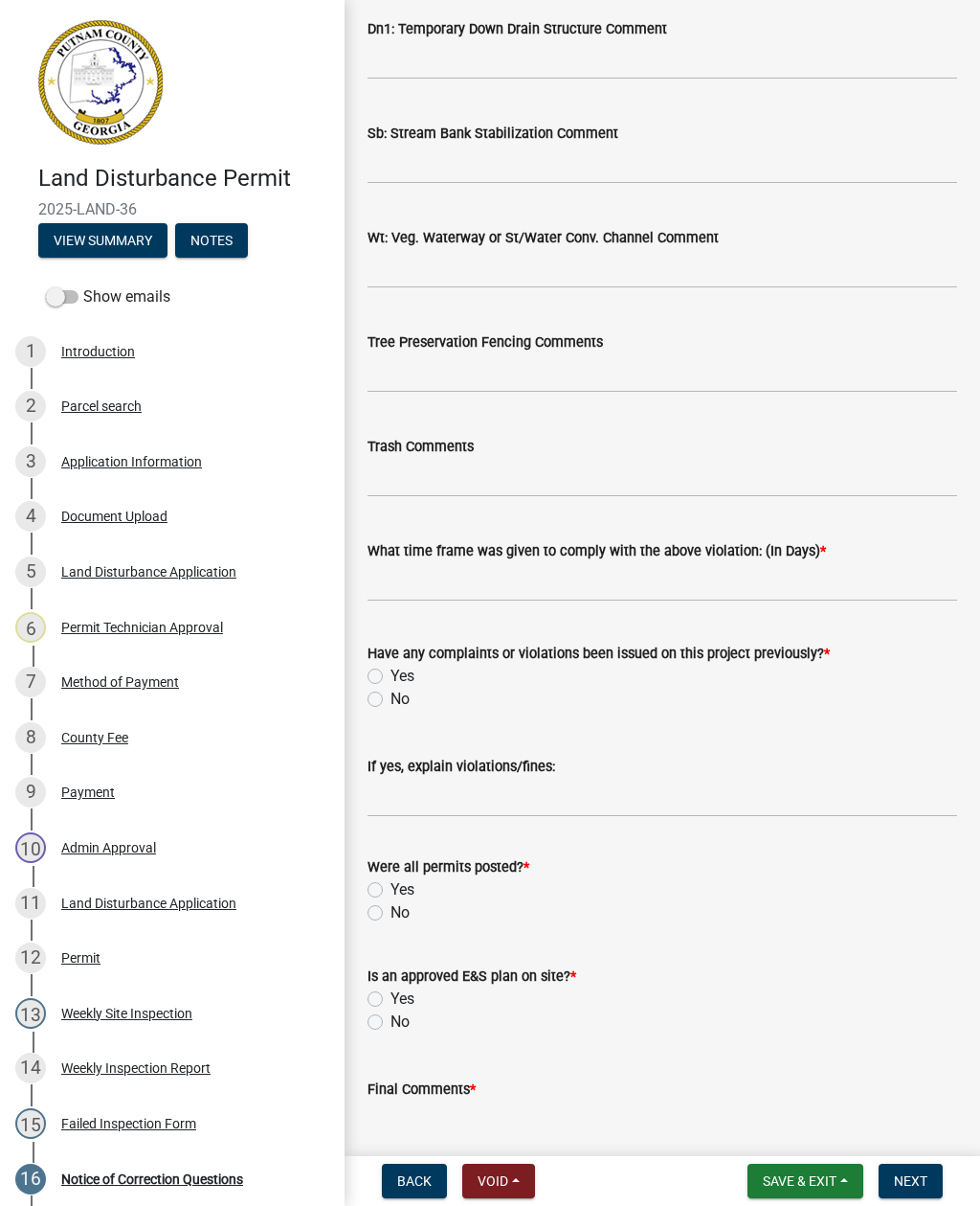
scroll to position [3022, 0]
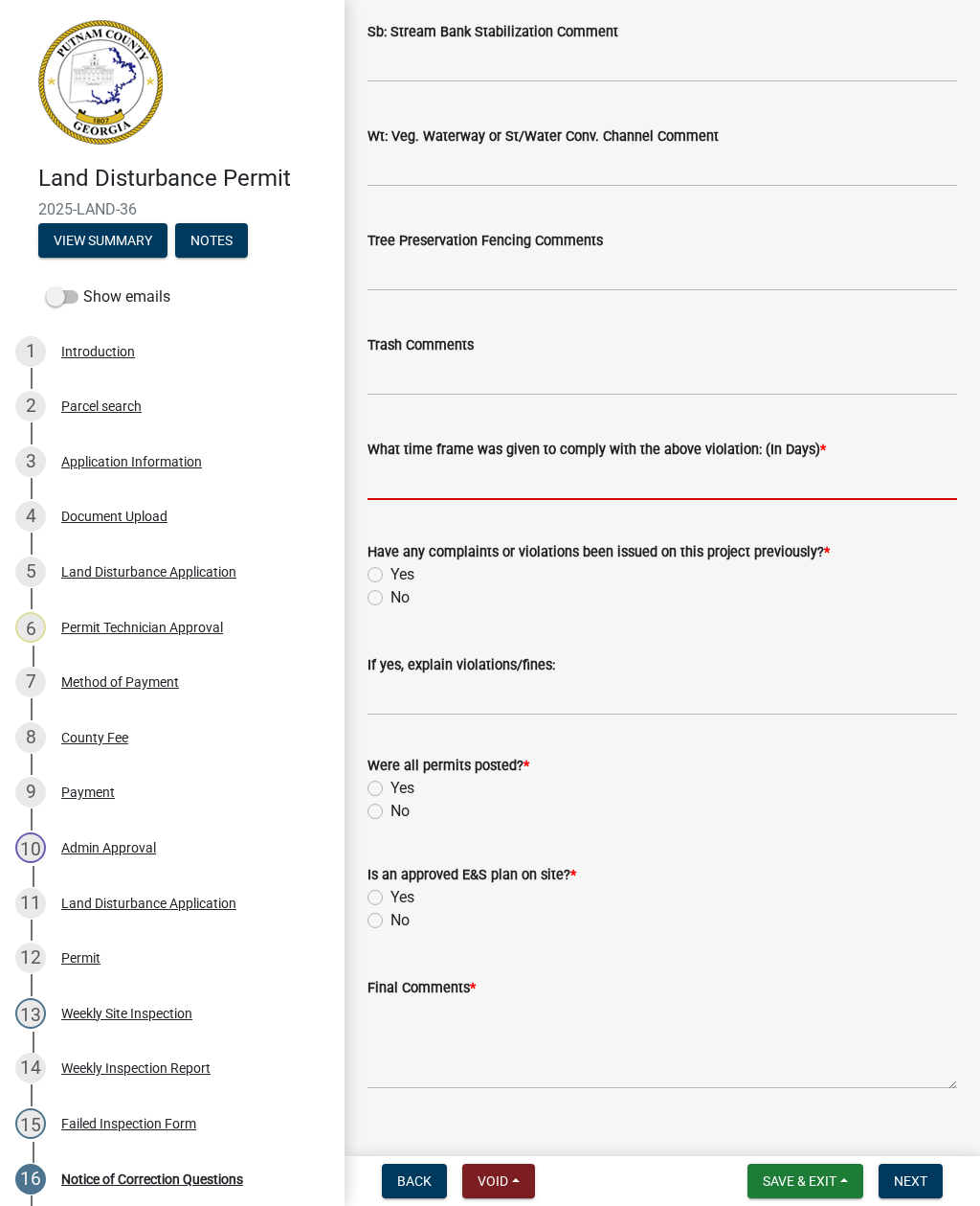
click at [472, 493] on input "text" at bounding box center [662, 480] width 590 height 39
type input "4"
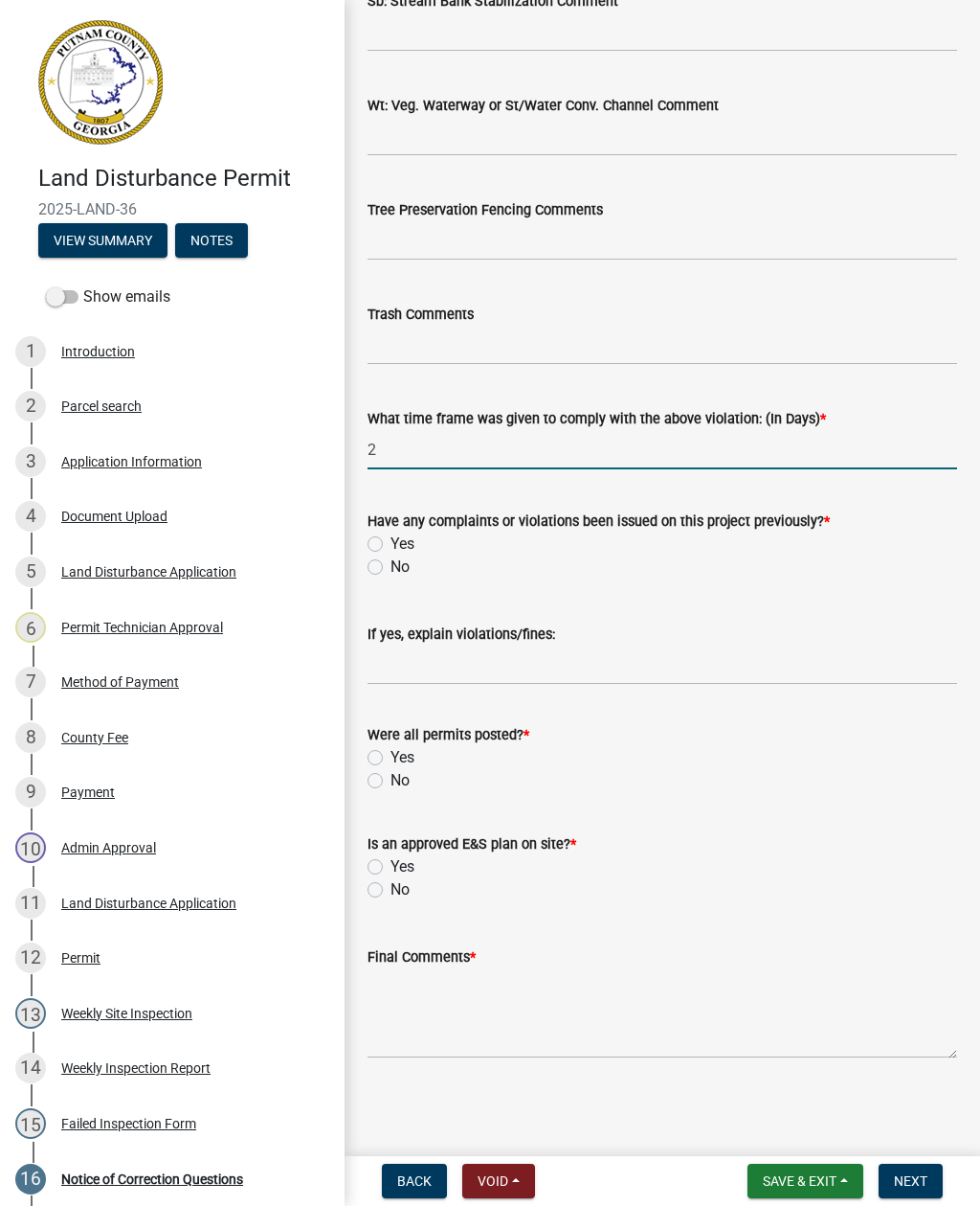
scroll to position [3052, 0]
type input "2"
click at [391, 572] on label "No" at bounding box center [401, 567] width 20 height 23
click at [391, 568] on input "No" at bounding box center [397, 562] width 13 height 13
radio input "true"
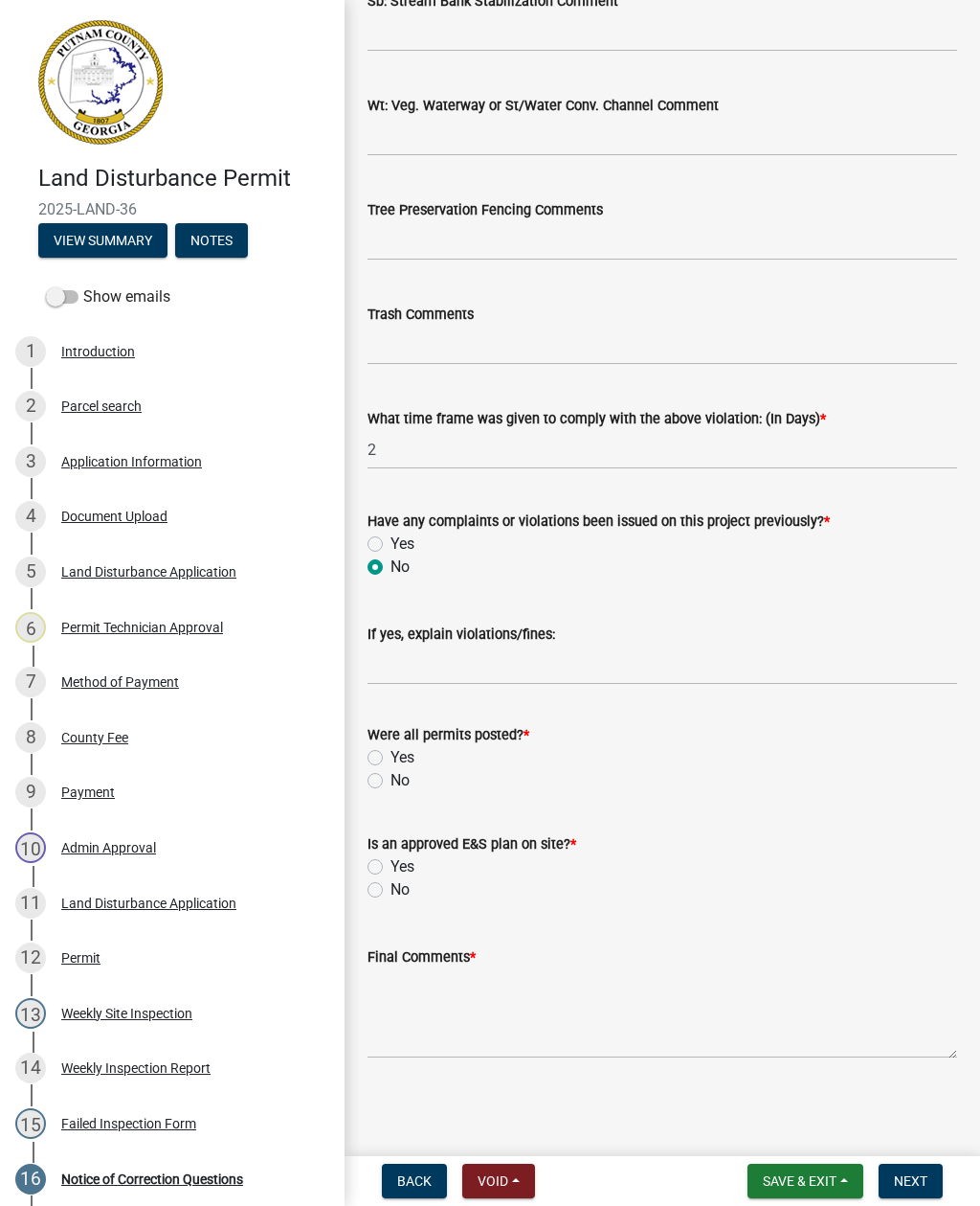
click at [391, 753] on label "Yes" at bounding box center [403, 757] width 24 height 23
click at [391, 753] on input "Yes" at bounding box center [397, 752] width 13 height 13
radio input "true"
click at [391, 865] on label "Yes" at bounding box center [403, 866] width 24 height 23
click at [391, 865] on input "Yes" at bounding box center [397, 861] width 13 height 13
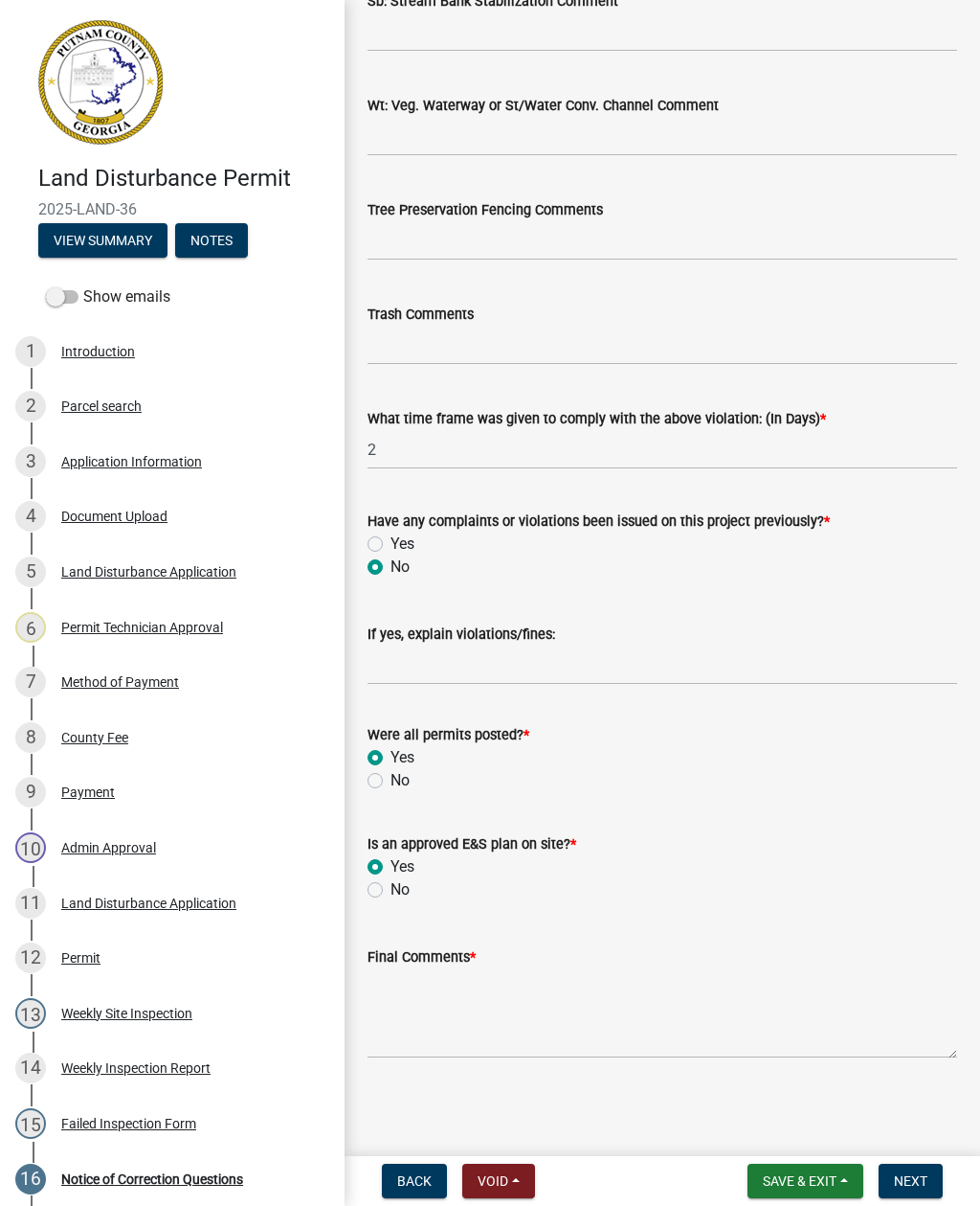
radio input "true"
click at [472, 1053] on textarea "Final Comments *" at bounding box center [662, 1014] width 590 height 90
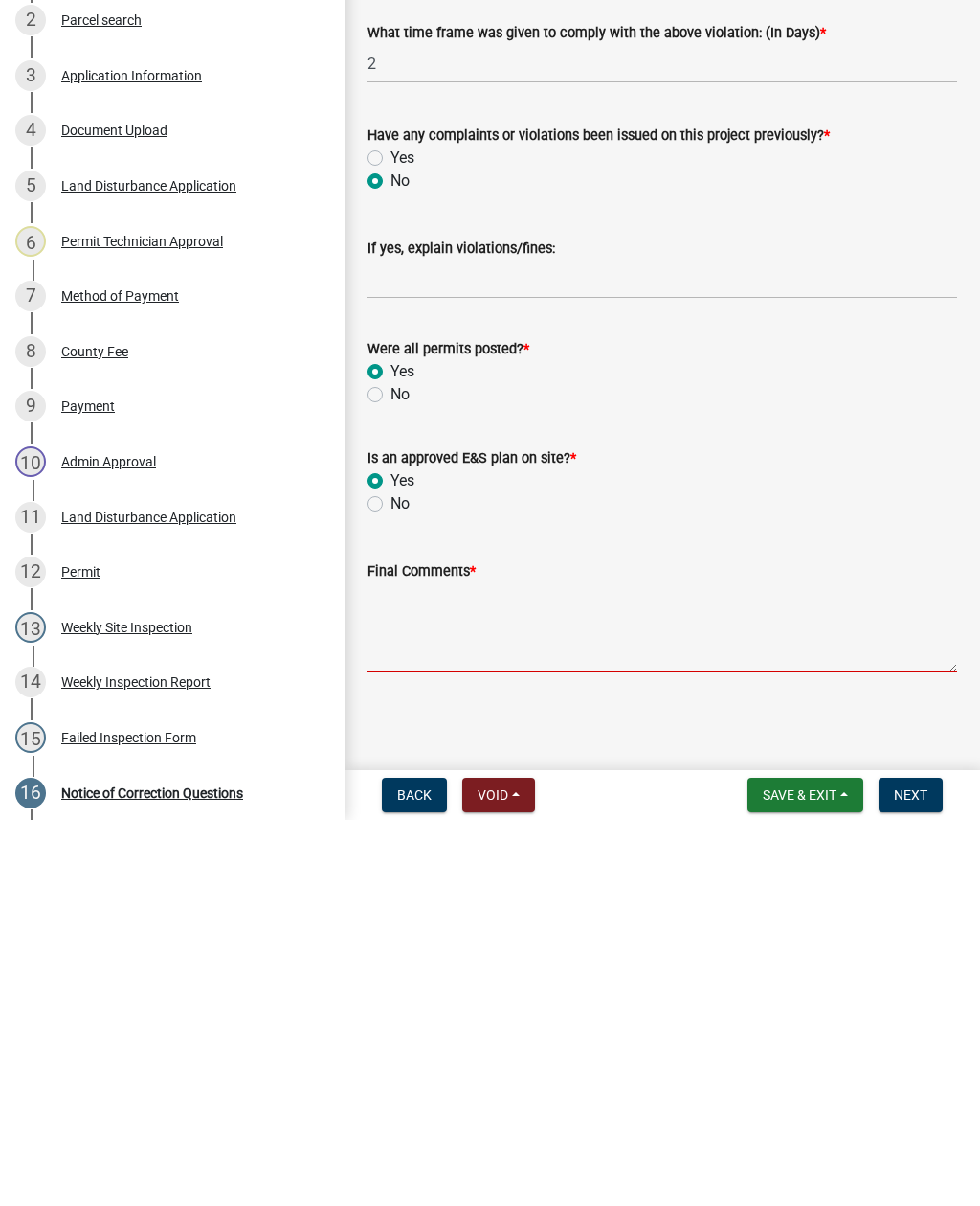
click at [414, 968] on textarea "Final Comments *" at bounding box center [662, 1014] width 590 height 90
paste textarea "Weekly site inspection completed, notice of correction issued, dirt pile needs …"
type textarea "Weekly site inspection completed, notice of correction issued, dirt pile needs …"
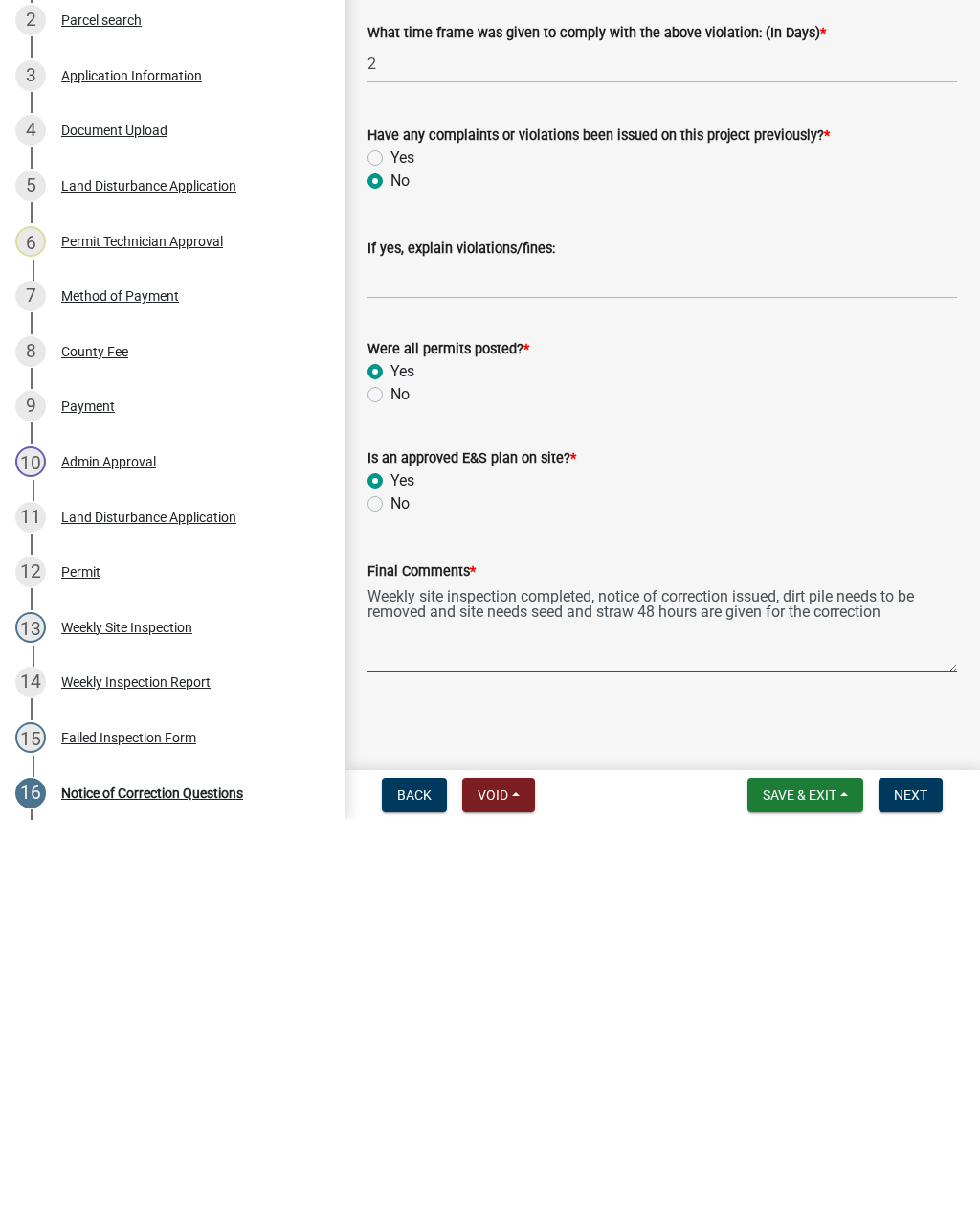
click at [920, 1173] on span "Next" at bounding box center [911, 1180] width 33 height 16
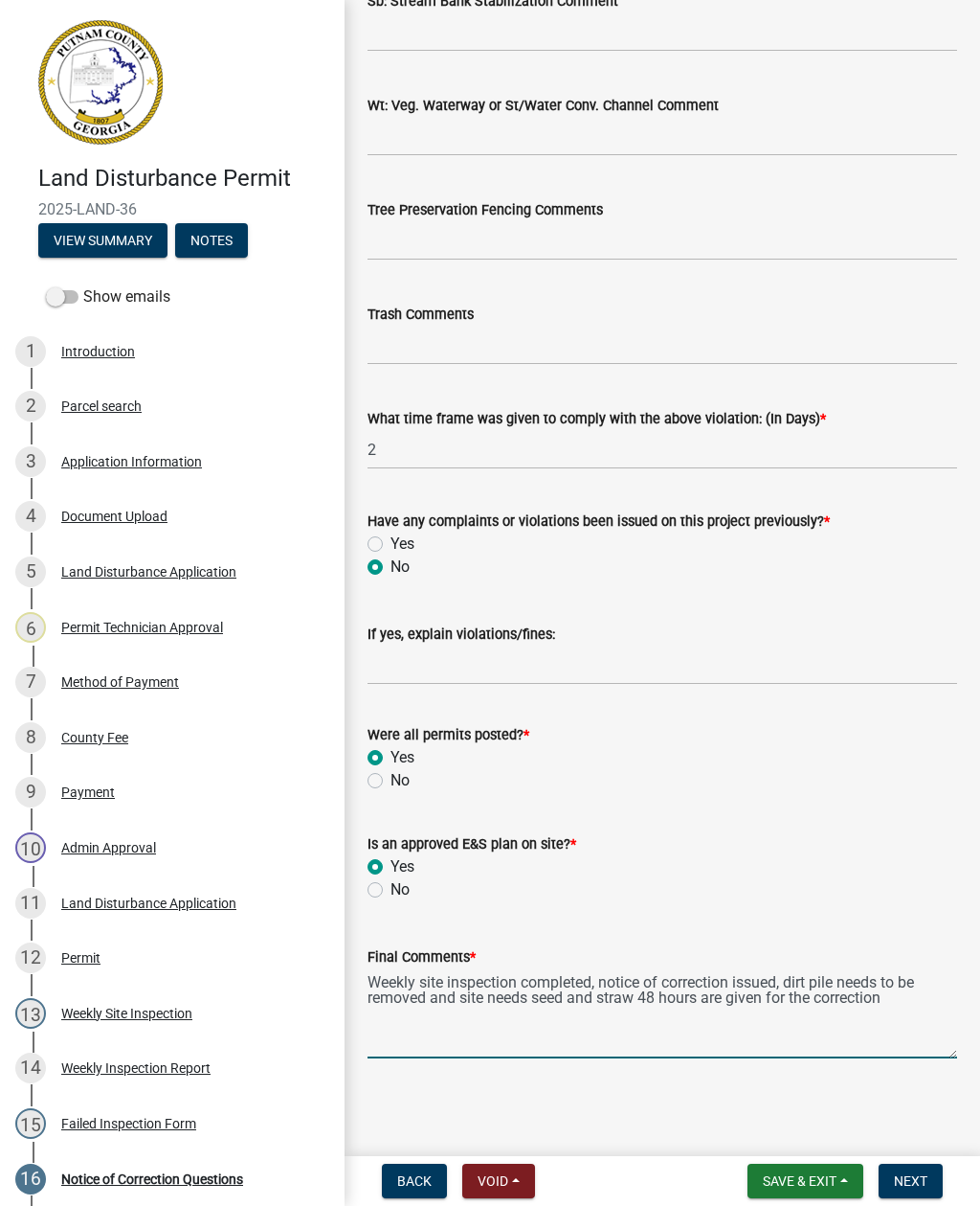
scroll to position [0, 0]
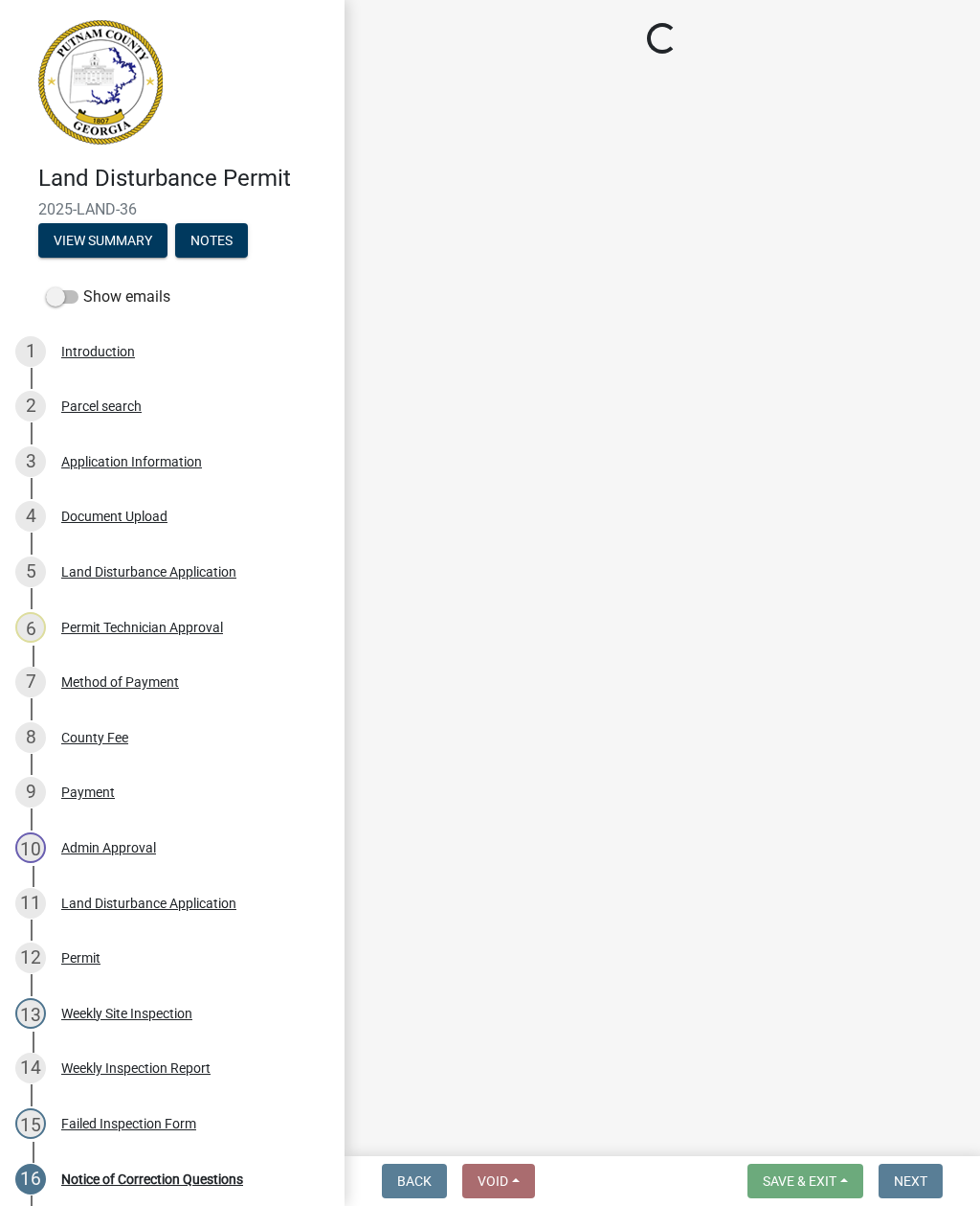
select select "af3c6edf-34d7-49be-824e-99d5d0a3954f"
